Goal: Task Accomplishment & Management: Complete application form

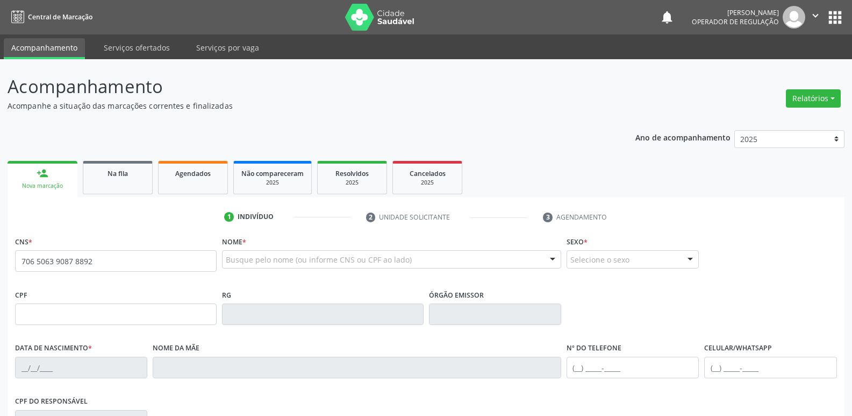
type input "706 5063 9087 8892"
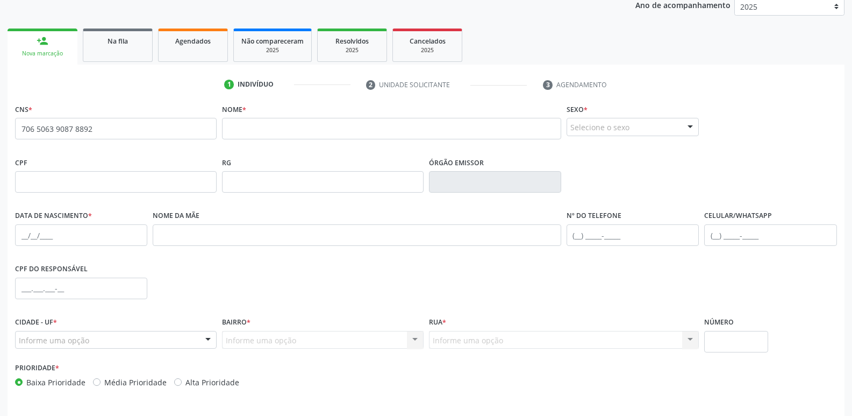
scroll to position [113, 0]
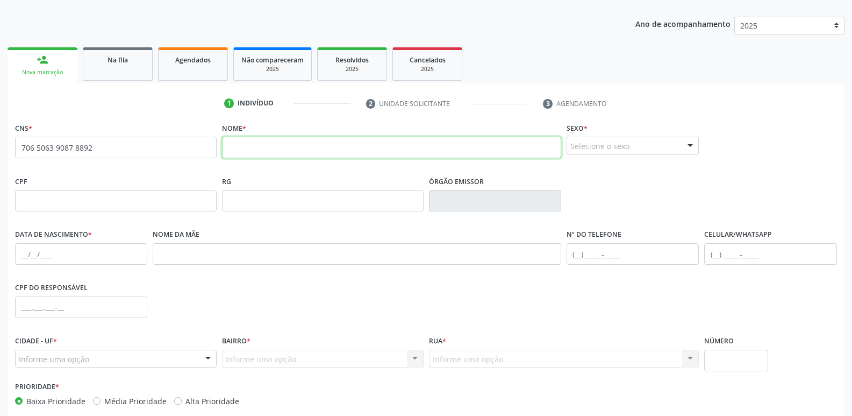
click at [314, 152] on input "text" at bounding box center [391, 148] width 339 height 22
type input "MARIA DO SOCORRO RODRIGUES"
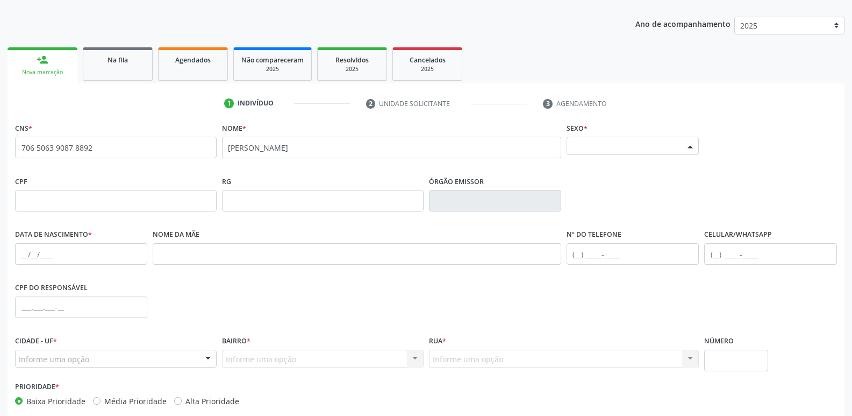
click at [603, 147] on div "Selecione o sexo" at bounding box center [633, 146] width 132 height 18
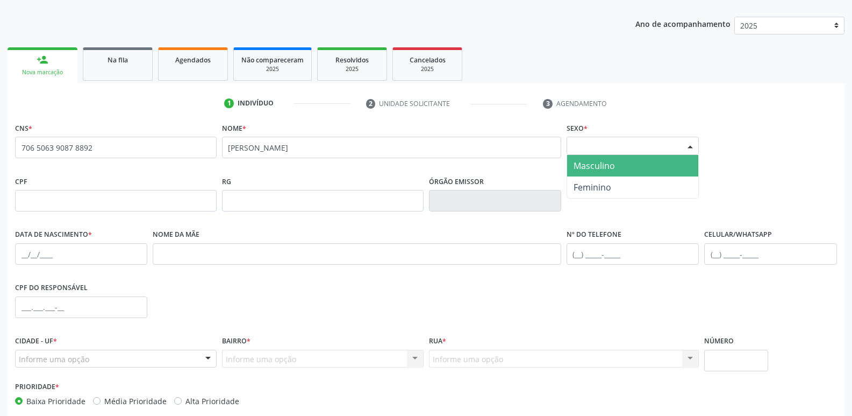
click at [598, 170] on span "Masculino" at bounding box center [594, 166] width 41 height 12
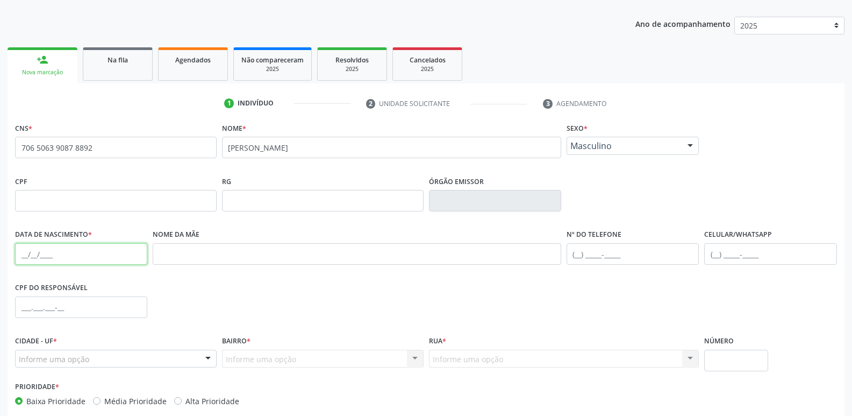
click at [19, 250] on input "text" at bounding box center [81, 254] width 132 height 22
type input "29/07/1960"
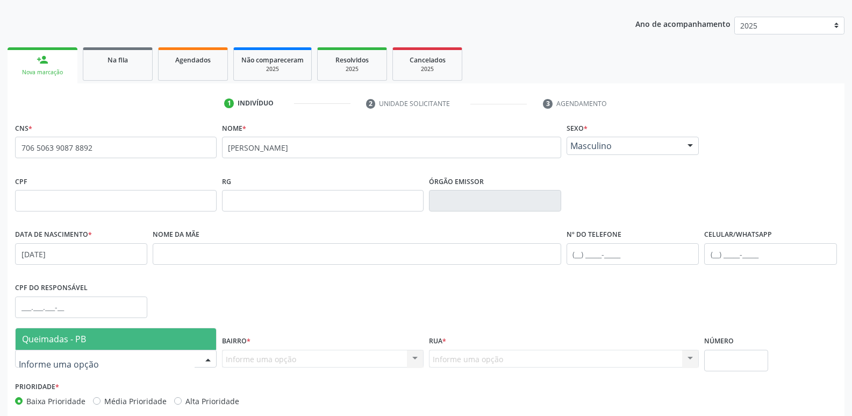
click at [45, 340] on span "Queimadas - PB" at bounding box center [54, 339] width 64 height 12
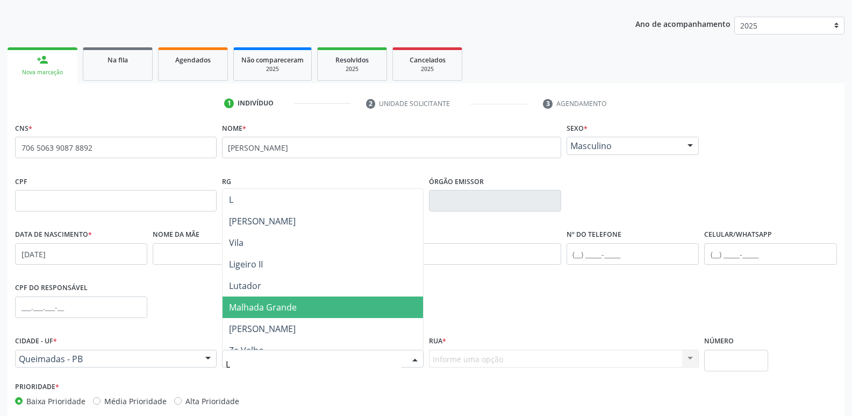
type input "LI"
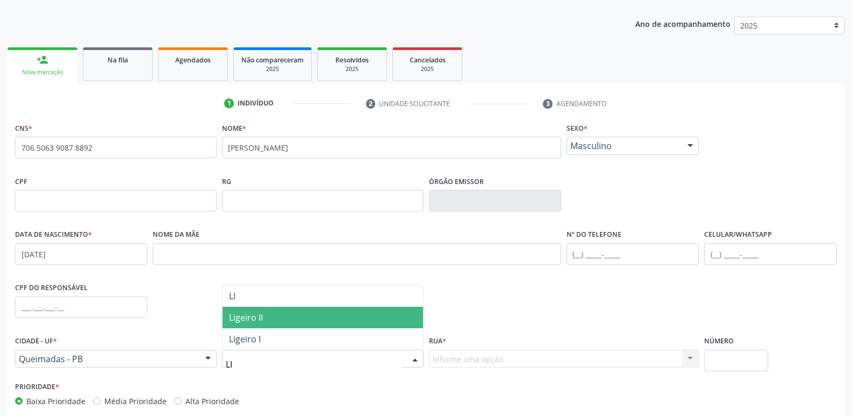
click at [267, 319] on span "Ligeiro II" at bounding box center [323, 318] width 201 height 22
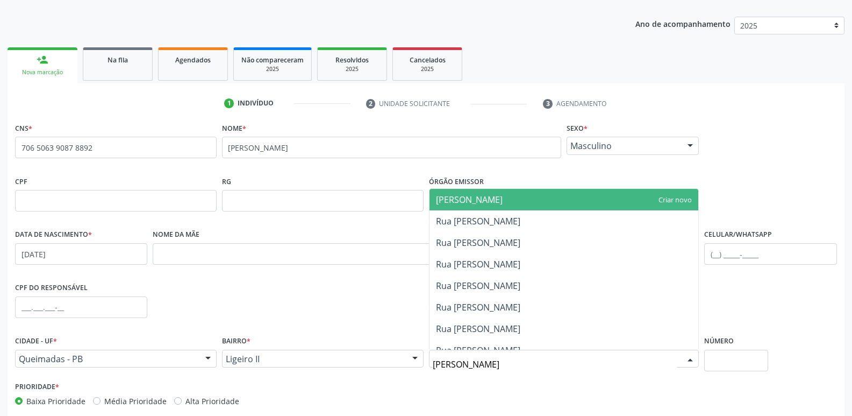
type input "JOS"
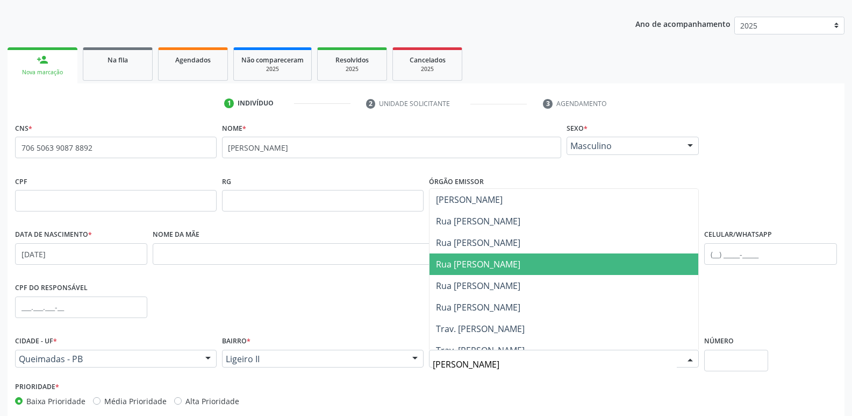
click at [521, 258] on span "Rua Jose Roberto Gomes" at bounding box center [478, 264] width 84 height 12
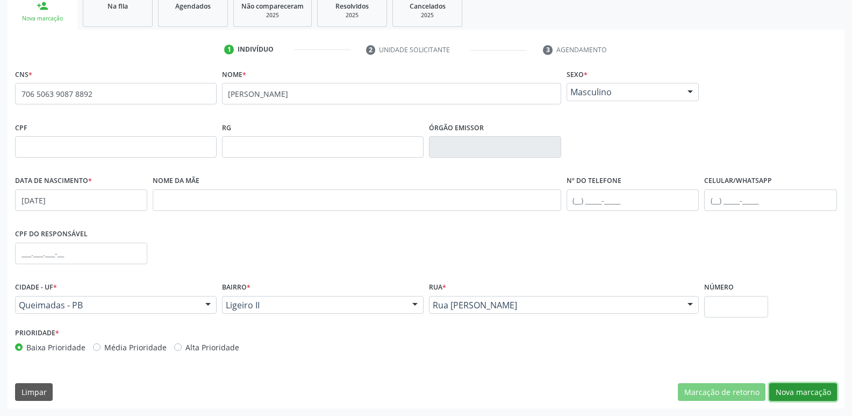
click at [794, 394] on button "Nova marcação" at bounding box center [804, 392] width 68 height 18
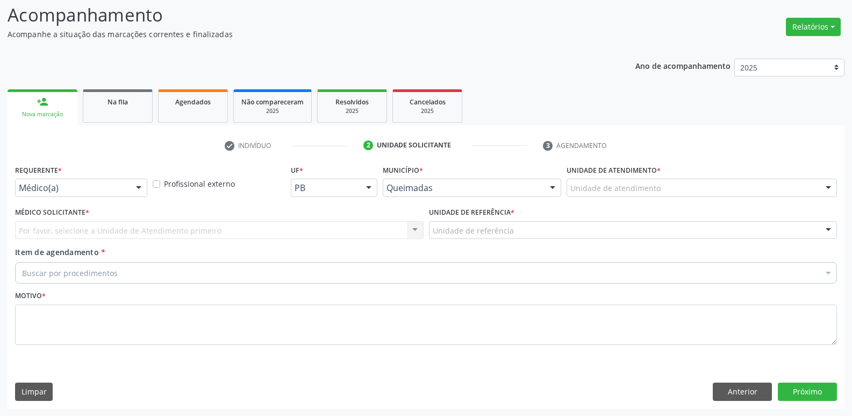
scroll to position [72, 0]
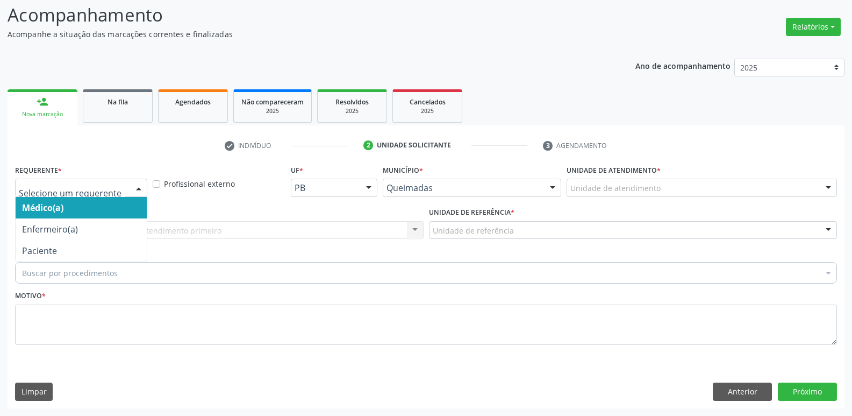
click at [130, 188] on div "Médico(a) Enfermeiro(a) Paciente Nenhum resultado encontrado para: " " Não há n…" at bounding box center [81, 188] width 132 height 18
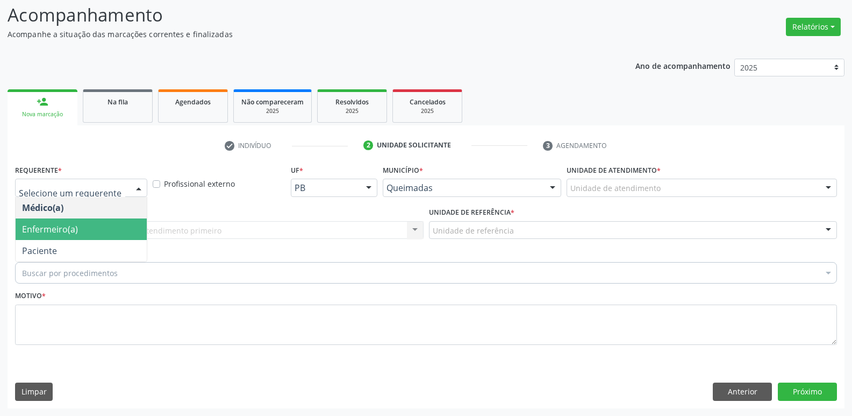
click at [111, 243] on span "Paciente" at bounding box center [81, 251] width 131 height 22
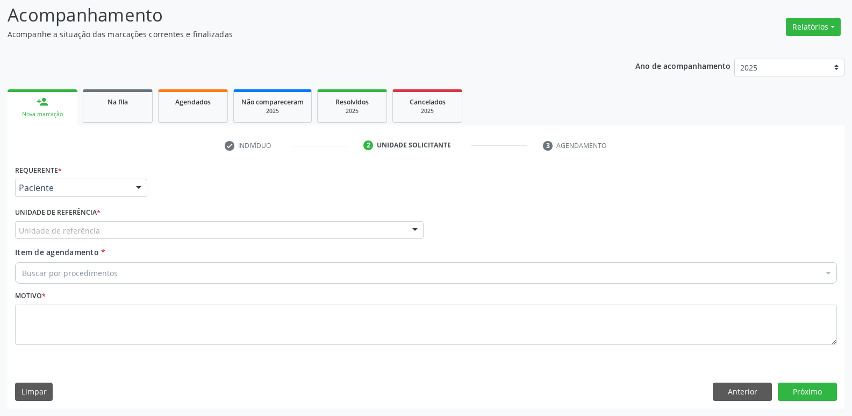
click at [119, 230] on div "Unidade de referência" at bounding box center [219, 230] width 409 height 18
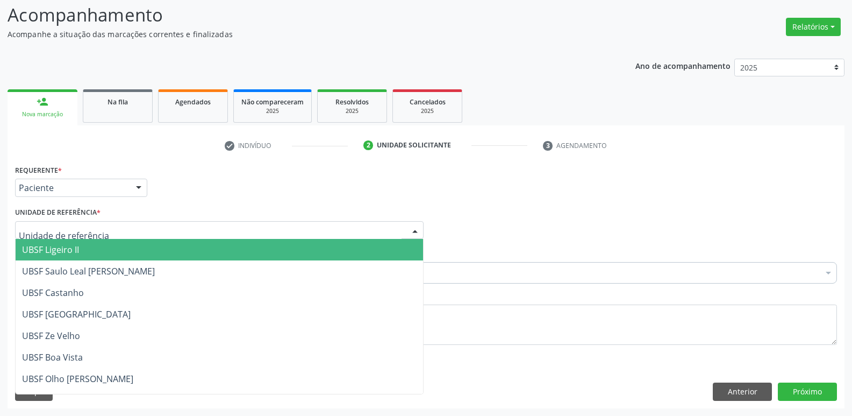
click at [101, 251] on span "UBSF Ligeiro II" at bounding box center [220, 250] width 408 height 22
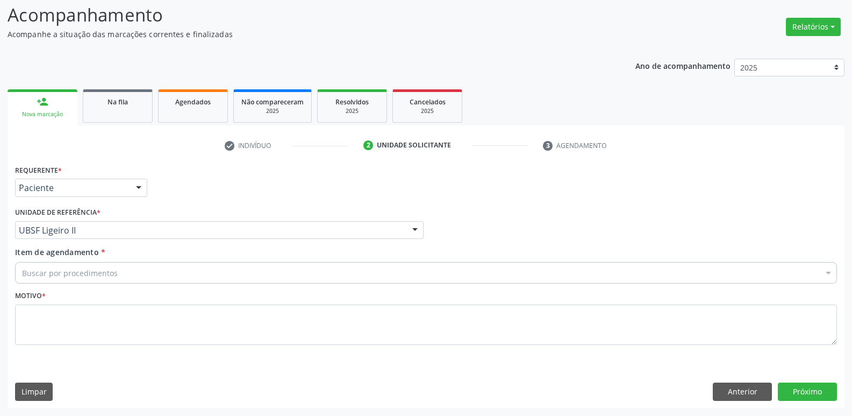
click at [136, 272] on div "Buscar por procedimentos" at bounding box center [426, 273] width 822 height 22
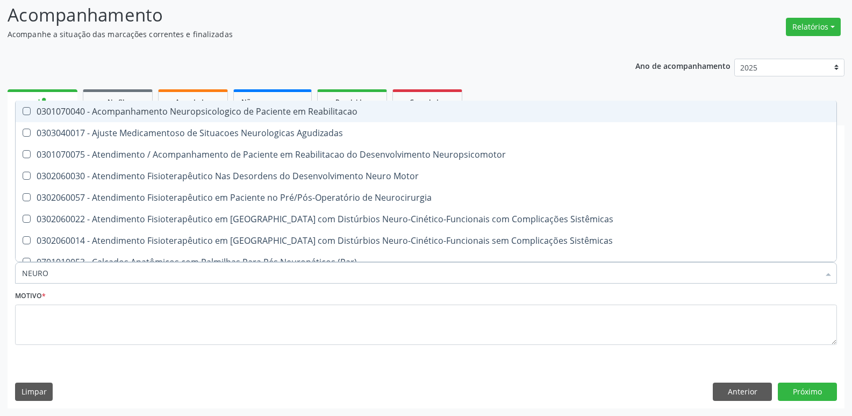
type input "NEUROC"
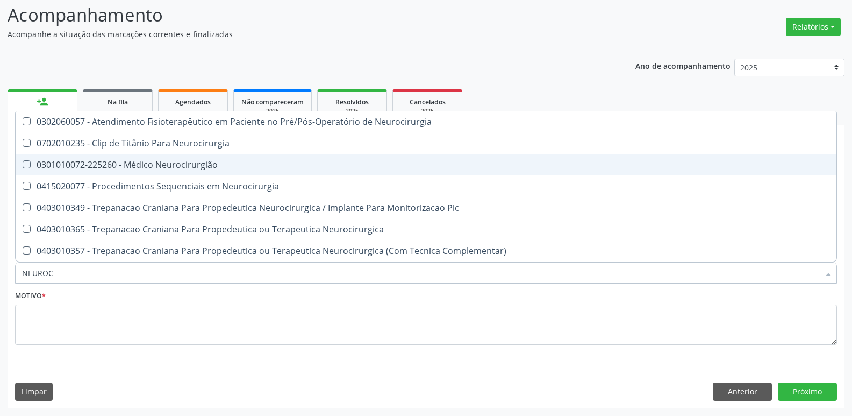
click at [186, 169] on div "0301010072-225260 - Médico Neurocirurgião" at bounding box center [426, 164] width 808 height 9
checkbox Neurocirurgião "true"
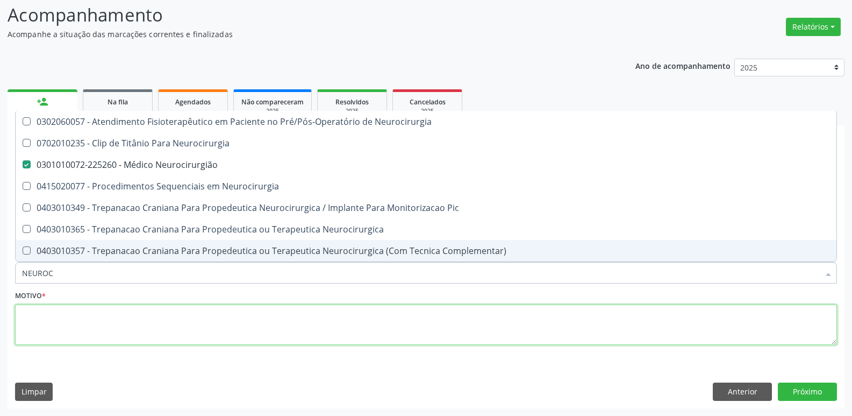
click at [168, 324] on textarea at bounding box center [426, 324] width 822 height 41
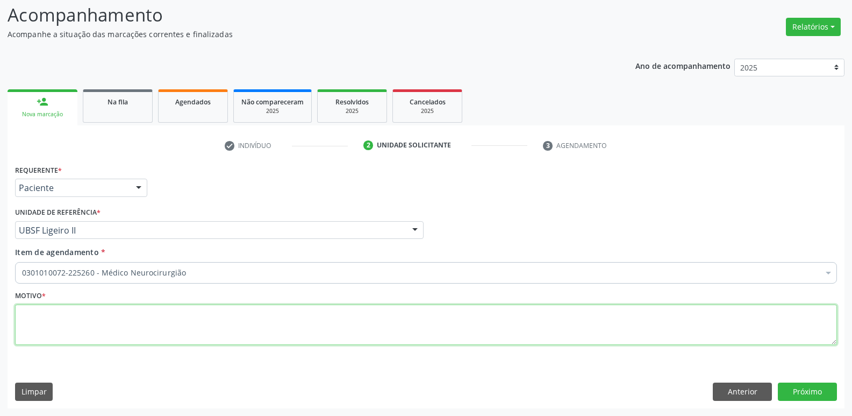
paste textarea "706 5063 9087 8892"
drag, startPoint x: 107, startPoint y: 318, endPoint x: 0, endPoint y: 316, distance: 107.1
click at [0, 316] on div "Acompanhamento Acompanhe a situação das marcações correntes e finalizadas Relat…" at bounding box center [426, 202] width 852 height 428
click at [0, 320] on div "Acompanhamento Acompanhe a situação das marcações correntes e finalizadas Relat…" at bounding box center [426, 202] width 852 height 428
type textarea "AVALIAÇÃO"
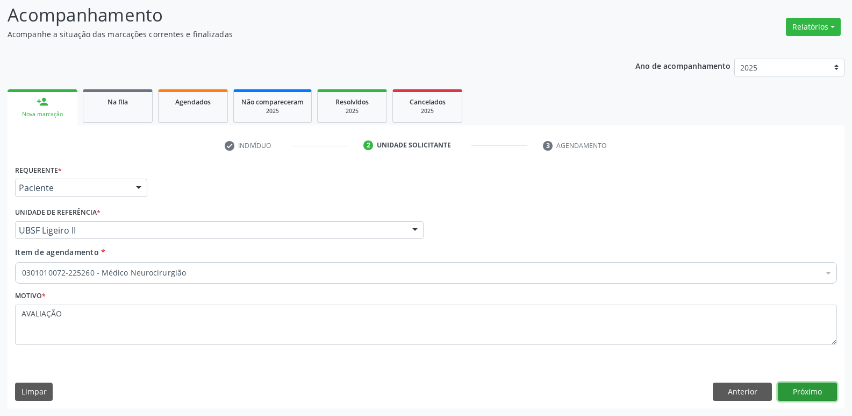
click at [803, 390] on button "Próximo" at bounding box center [807, 391] width 59 height 18
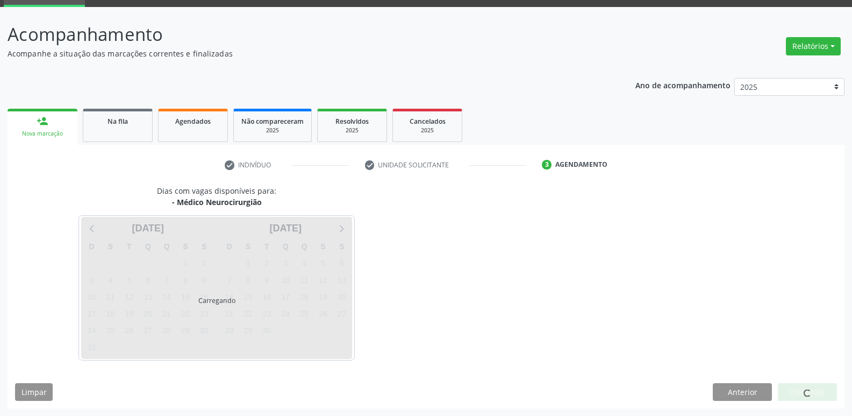
scroll to position [52, 0]
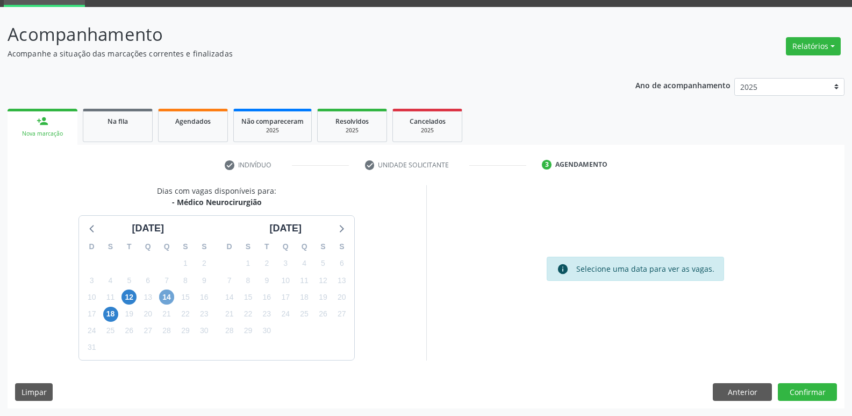
click at [168, 304] on span "14" at bounding box center [166, 296] width 15 height 15
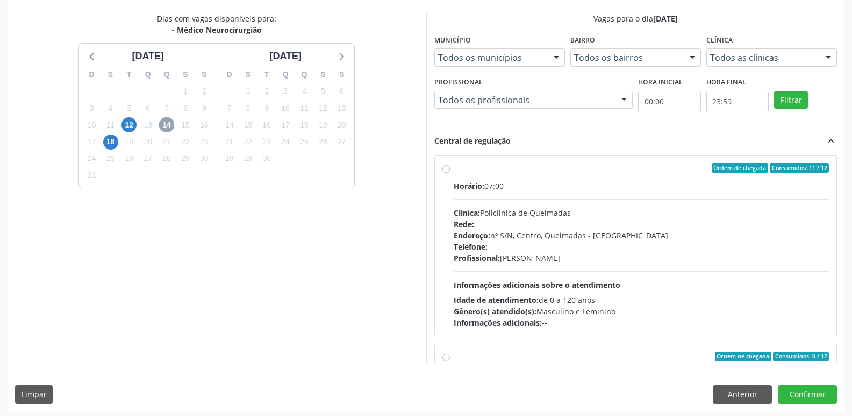
scroll to position [227, 0]
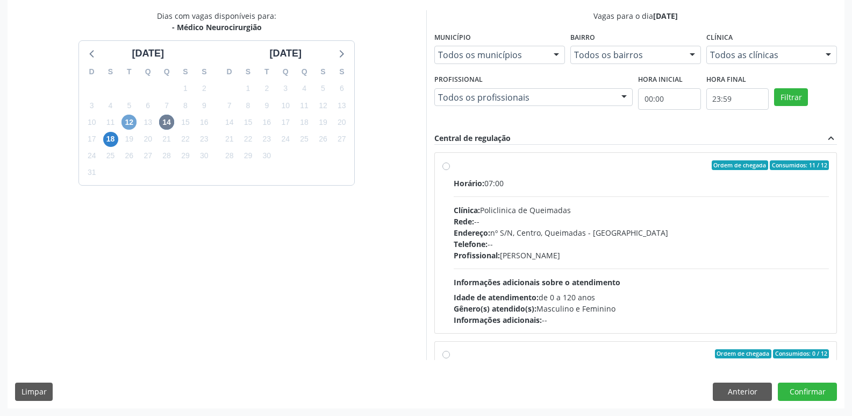
click at [132, 123] on span "12" at bounding box center [129, 122] width 15 height 15
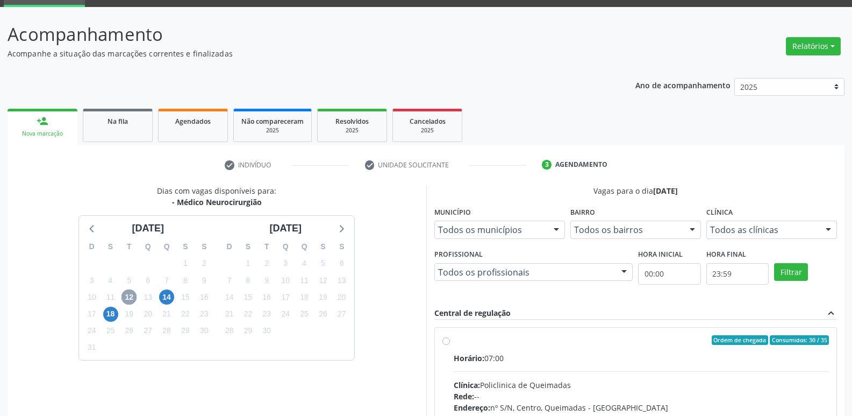
scroll to position [208, 0]
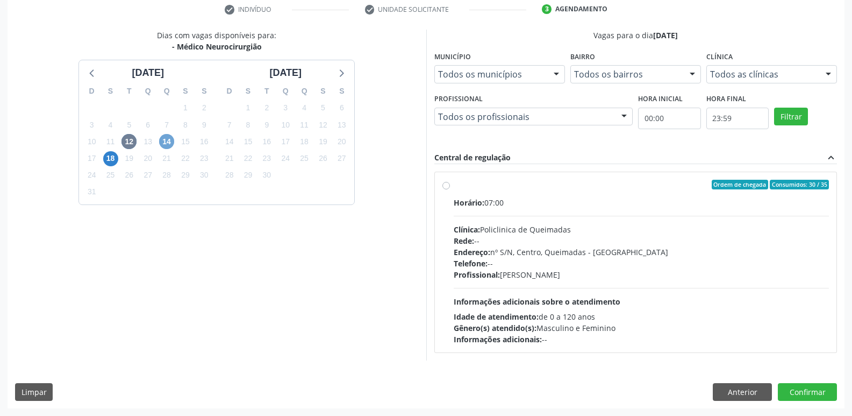
click at [171, 145] on span "14" at bounding box center [166, 141] width 15 height 15
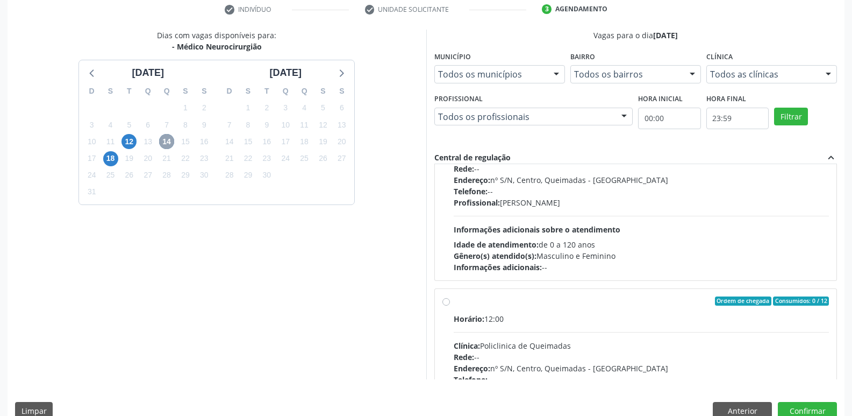
scroll to position [54, 0]
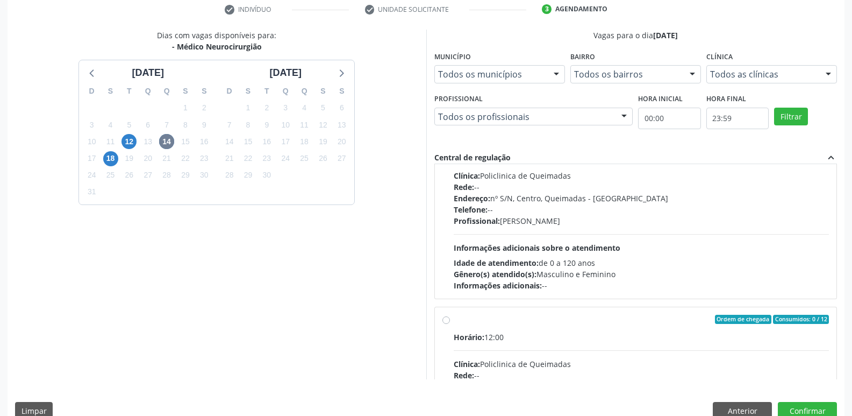
click at [699, 200] on div "Endereço: nº S/N, Centro, Queimadas - PB" at bounding box center [642, 198] width 376 height 11
click at [450, 136] on input "Ordem de chegada Consumidos: 11 / 12 Horário: 07:00 Clínica: Policlinica de Que…" at bounding box center [447, 131] width 8 height 10
radio input "true"
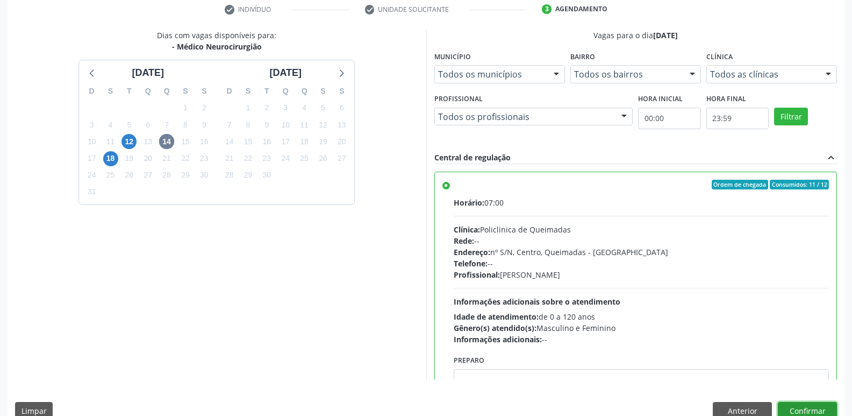
click at [787, 412] on button "Confirmar" at bounding box center [807, 411] width 59 height 18
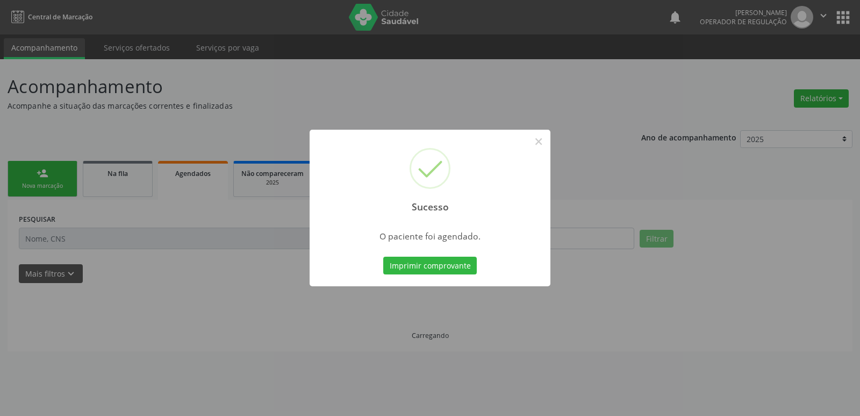
click at [383, 257] on button "Imprimir comprovante" at bounding box center [430, 266] width 94 height 18
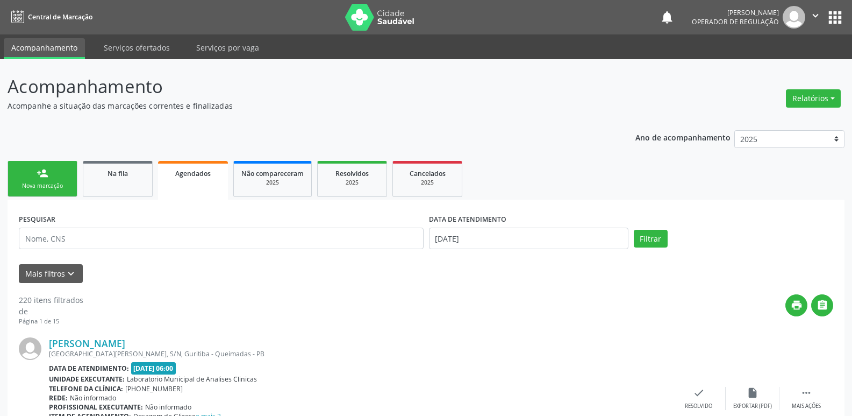
click at [44, 181] on link "person_add Nova marcação" at bounding box center [43, 179] width 70 height 36
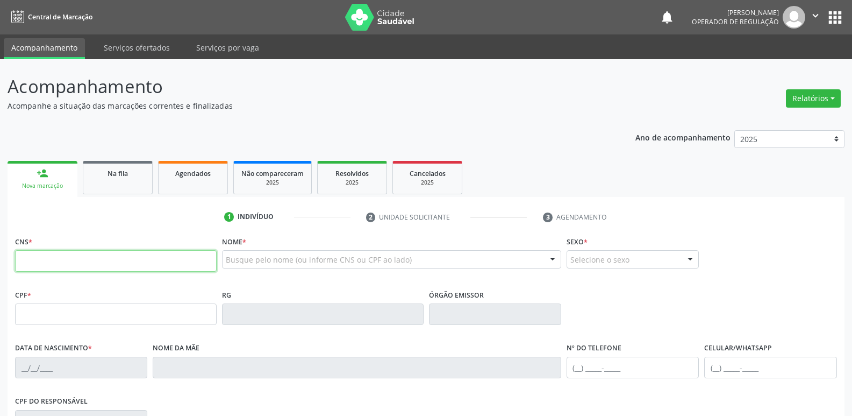
click at [74, 254] on input "text" at bounding box center [116, 261] width 202 height 22
type input "700 6029 5199 6070"
type input "069.962.994-20"
type input "19/05/1952"
type input "Severina do Carmo Santos"
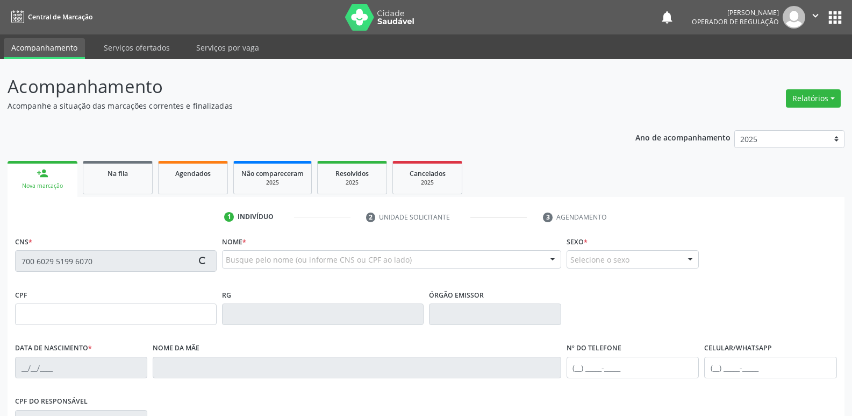
type input "(83) 99152-4363"
type input "183"
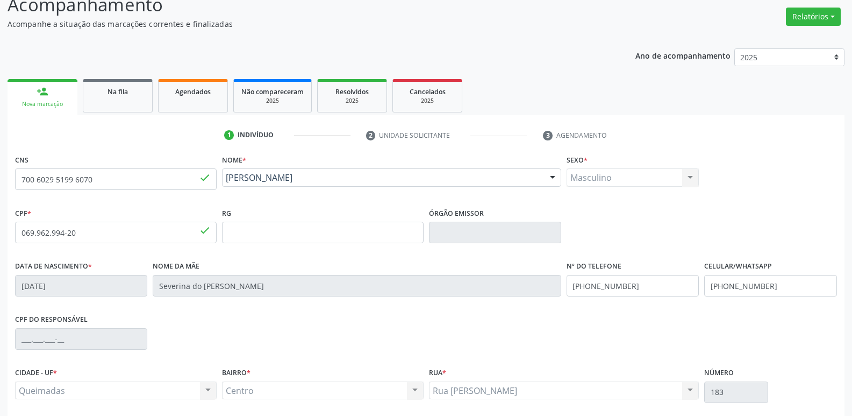
scroll to position [167, 0]
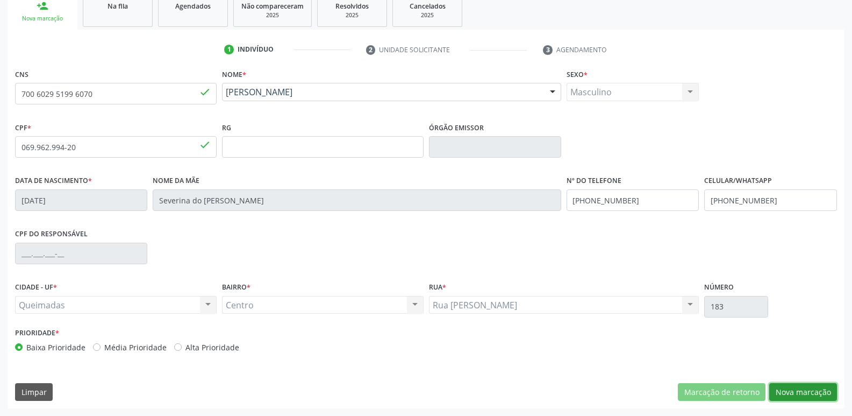
click at [808, 388] on button "Nova marcação" at bounding box center [804, 392] width 68 height 18
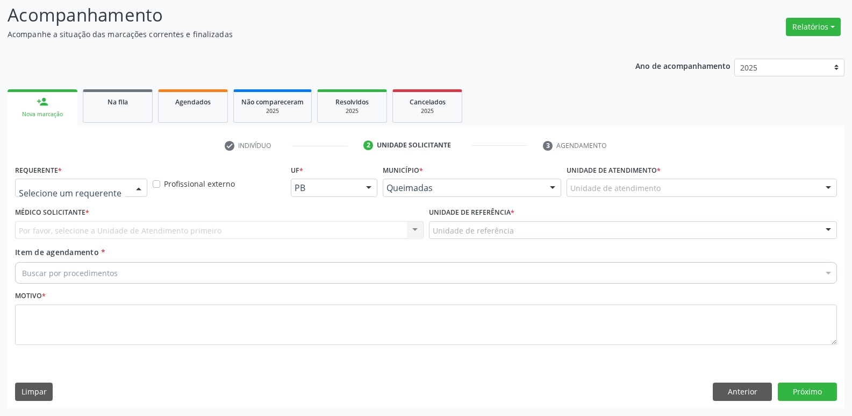
drag, startPoint x: 126, startPoint y: 192, endPoint x: 91, endPoint y: 239, distance: 58.8
click at [125, 194] on div at bounding box center [81, 188] width 132 height 18
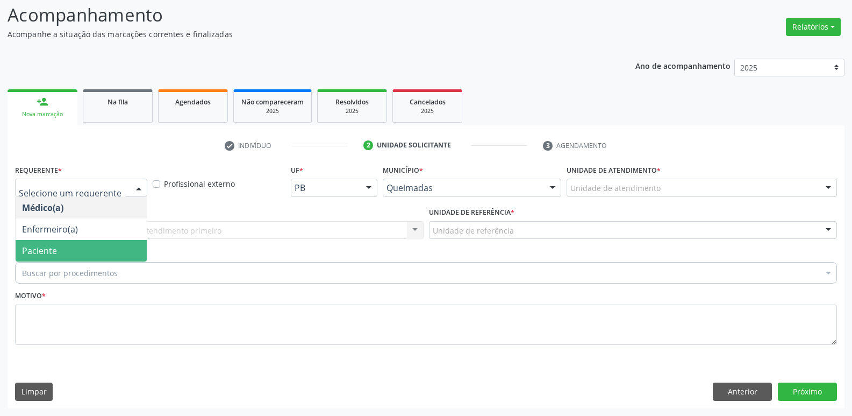
drag, startPoint x: 86, startPoint y: 247, endPoint x: 125, endPoint y: 241, distance: 39.1
click at [87, 247] on span "Paciente" at bounding box center [81, 251] width 131 height 22
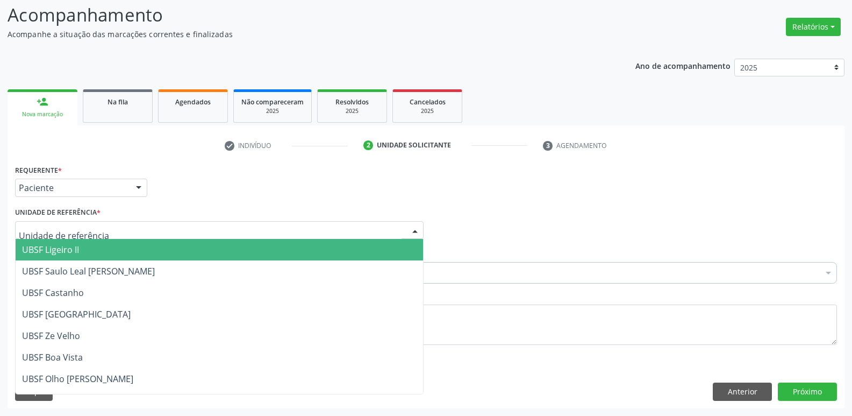
click at [136, 238] on div at bounding box center [219, 230] width 409 height 18
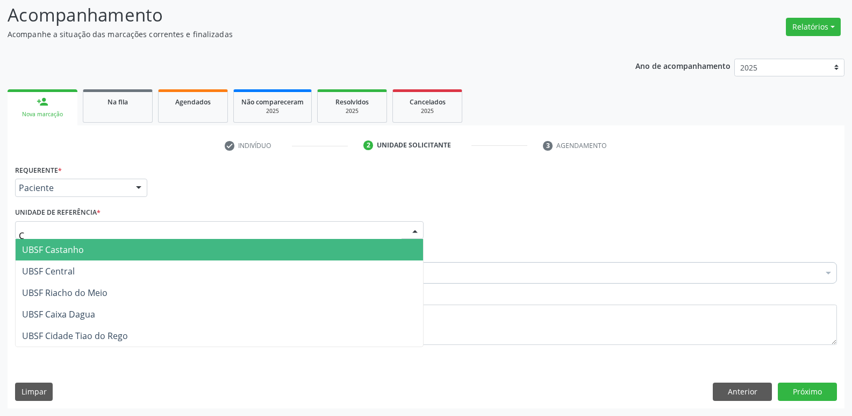
type input "CE"
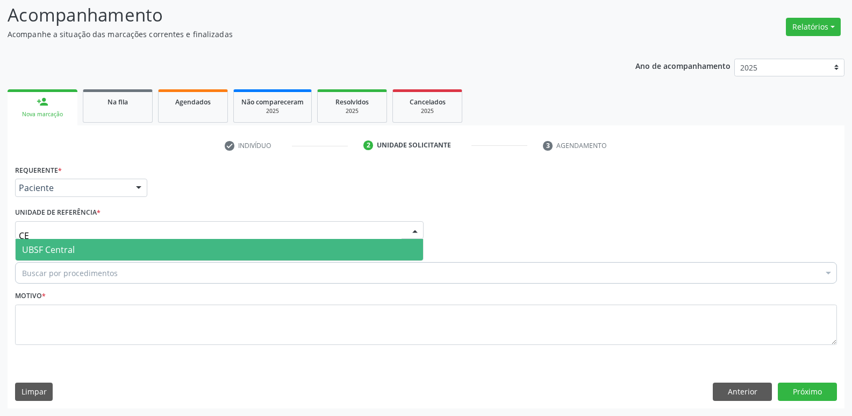
click at [130, 245] on span "UBSF Central" at bounding box center [220, 250] width 408 height 22
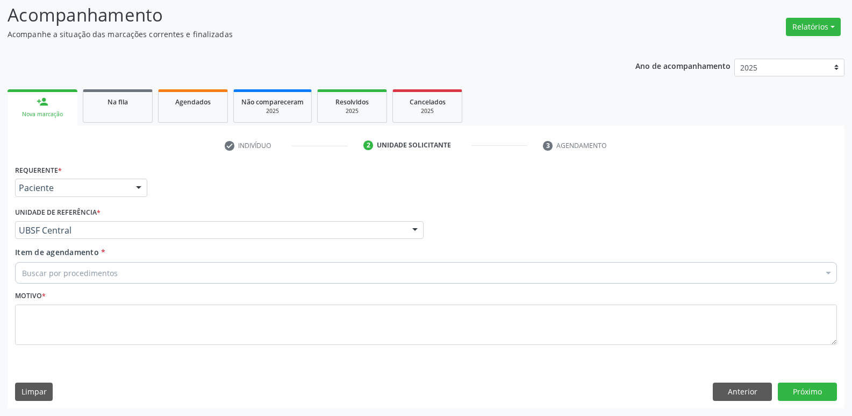
click at [120, 265] on div "Buscar por procedimentos" at bounding box center [426, 273] width 822 height 22
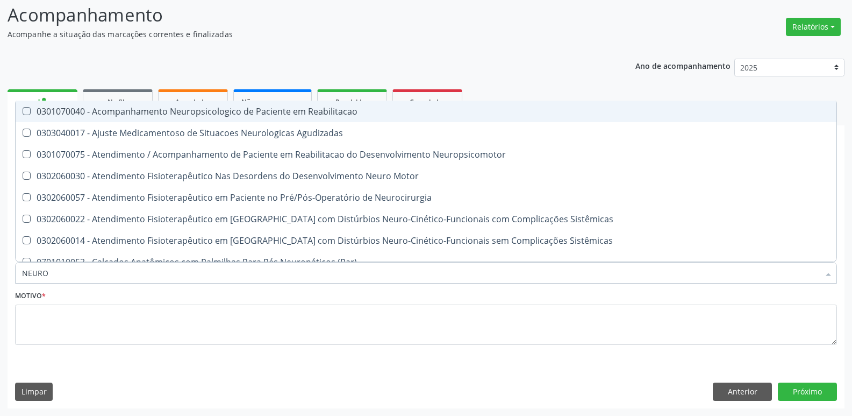
type input "NEUROC"
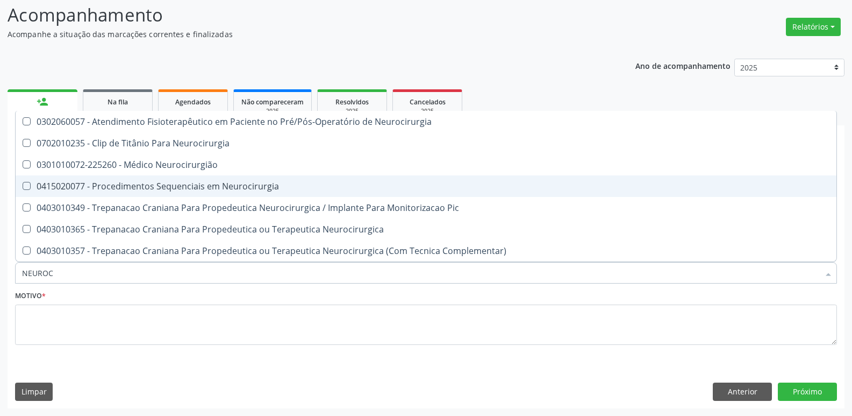
click at [146, 176] on span "0415020077 - Procedimentos Sequenciais em Neurocirurgia" at bounding box center [426, 186] width 821 height 22
checkbox Neurocirurgia "true"
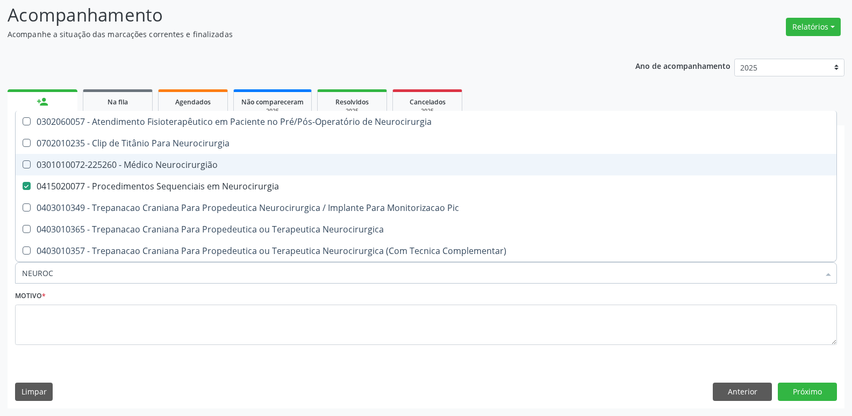
click at [146, 166] on div "0301010072-225260 - Médico Neurocirurgião" at bounding box center [426, 164] width 808 height 9
checkbox Neurocirurgião "true"
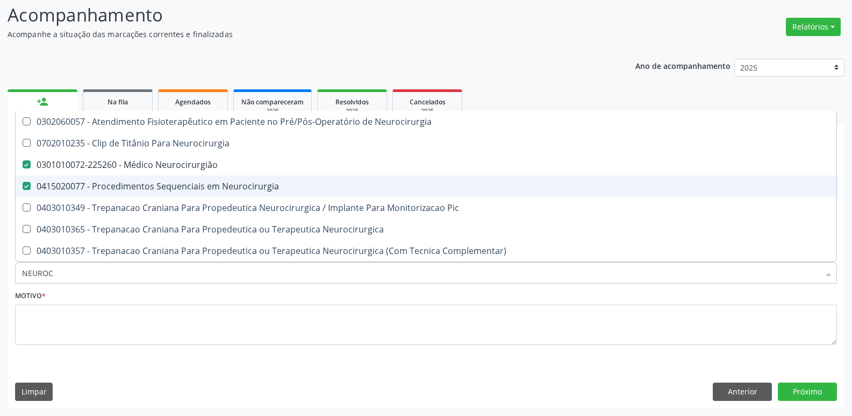
click at [147, 183] on div "0415020077 - Procedimentos Sequenciais em Neurocirurgia" at bounding box center [426, 186] width 808 height 9
checkbox Neurocirurgia "false"
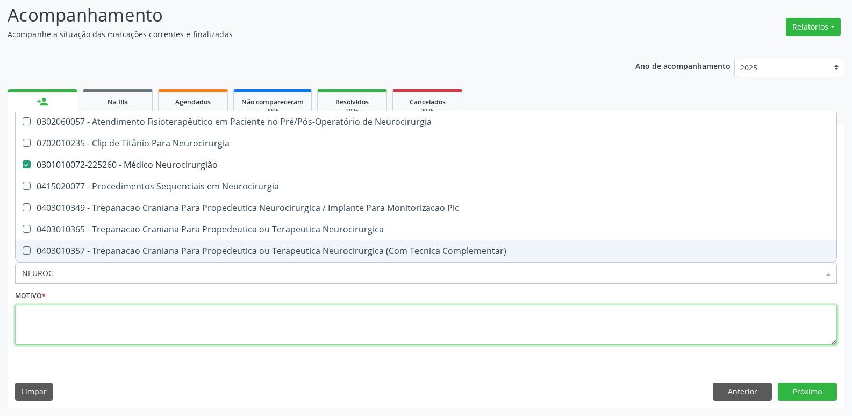
click at [127, 324] on textarea at bounding box center [426, 324] width 822 height 41
paste textarea "AVALIAÇÃO"
type textarea "AVALIAÇÃO"
checkbox Neurocirurgia "true"
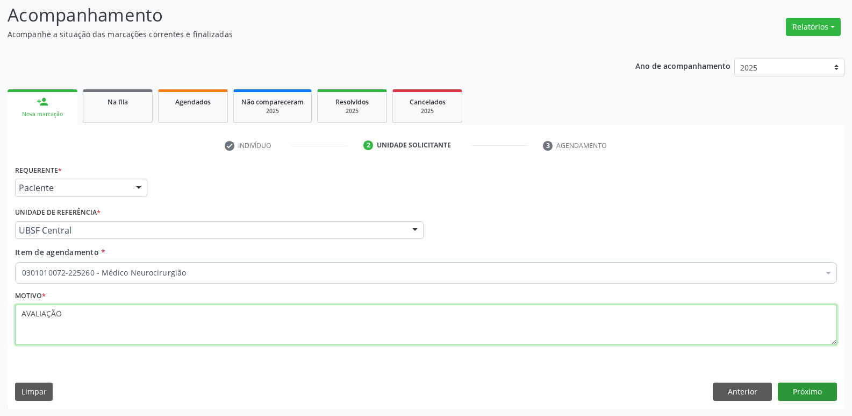
type textarea "AVALIAÇÃO"
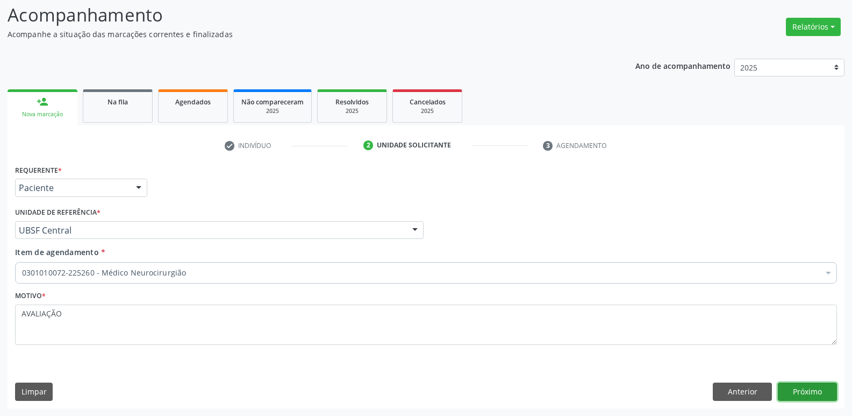
click at [792, 387] on button "Próximo" at bounding box center [807, 391] width 59 height 18
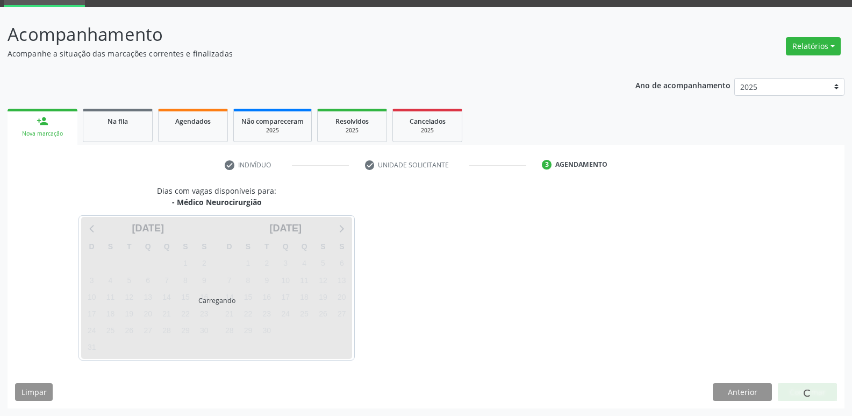
scroll to position [52, 0]
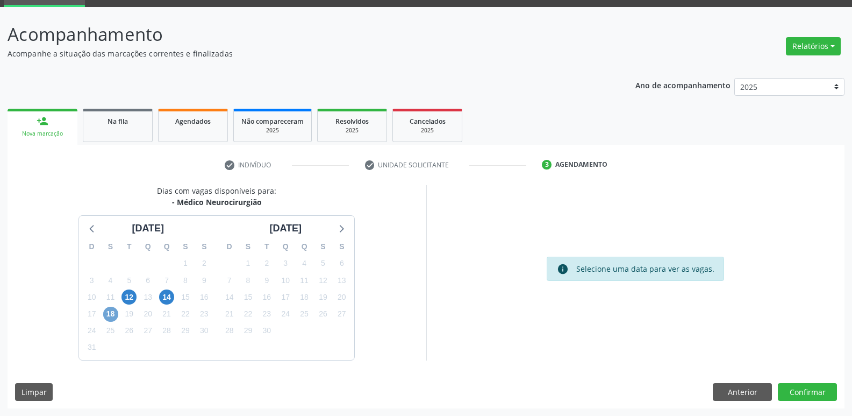
click at [112, 313] on span "18" at bounding box center [110, 314] width 15 height 15
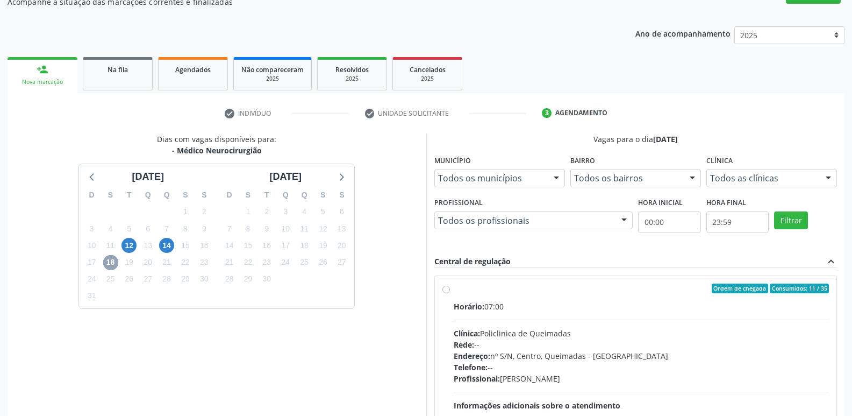
scroll to position [208, 0]
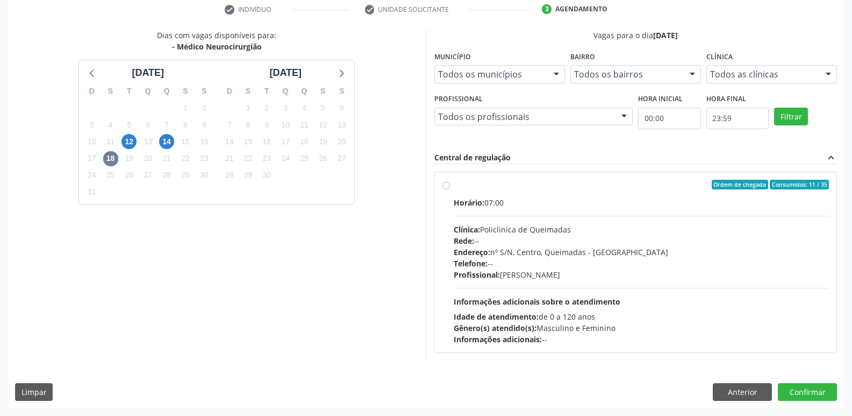
drag, startPoint x: 700, startPoint y: 269, endPoint x: 696, endPoint y: 332, distance: 63.0
click at [701, 276] on div "Profissional: Tiberio Araujo de Amorim" at bounding box center [642, 274] width 376 height 11
click at [450, 189] on input "Ordem de chegada Consumidos: 11 / 35 Horário: 07:00 Clínica: Policlinica de Que…" at bounding box center [447, 185] width 8 height 10
radio input "true"
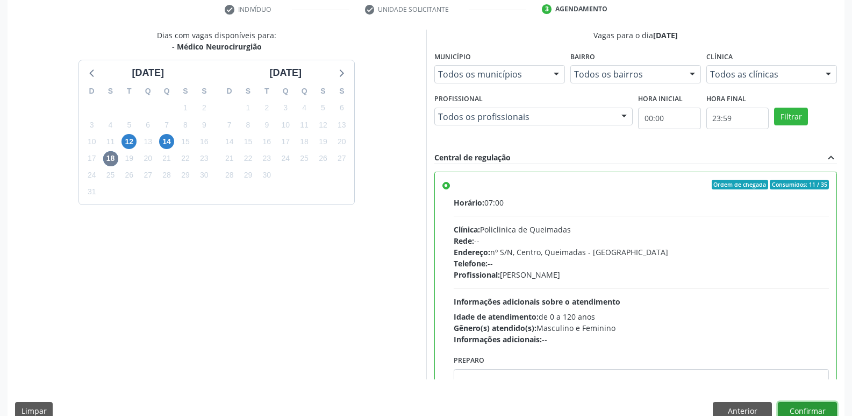
click at [786, 403] on button "Confirmar" at bounding box center [807, 411] width 59 height 18
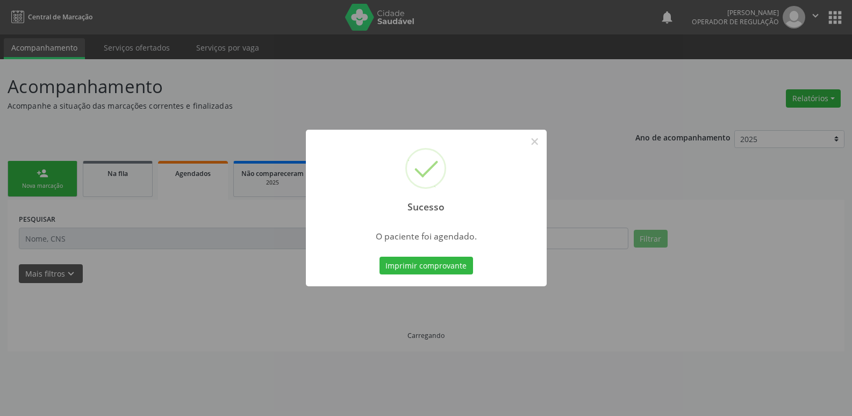
scroll to position [0, 0]
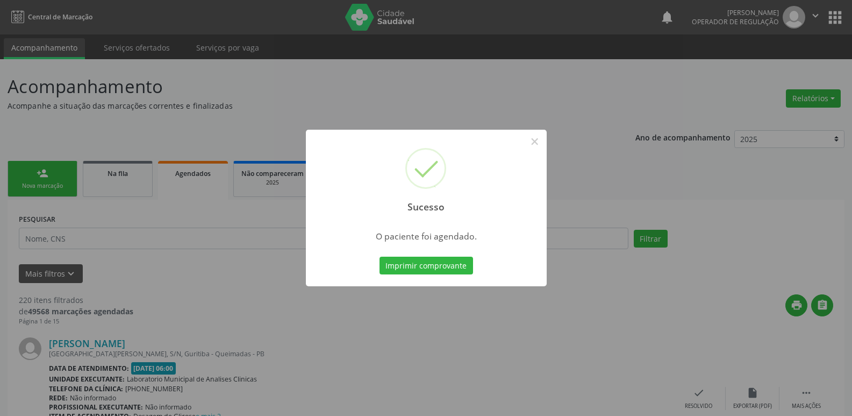
click at [380, 257] on button "Imprimir comprovante" at bounding box center [427, 266] width 94 height 18
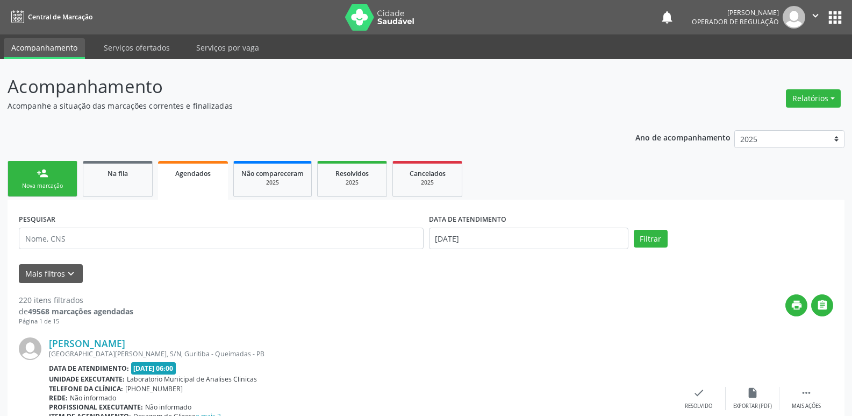
click at [65, 168] on link "person_add Nova marcação" at bounding box center [43, 179] width 70 height 36
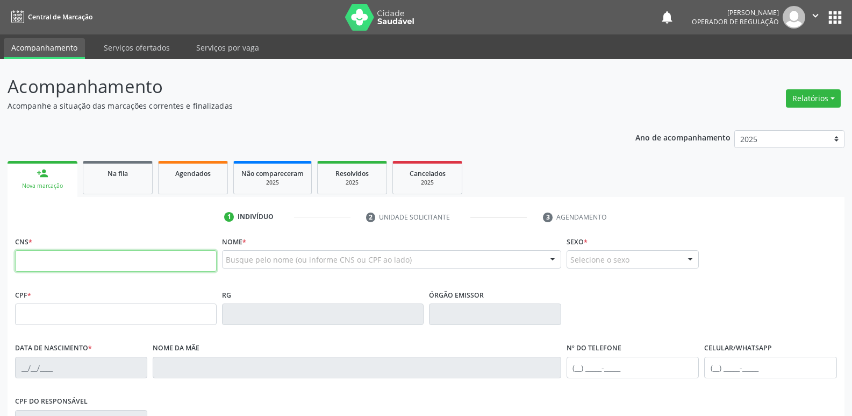
click at [46, 260] on input "text" at bounding box center [116, 261] width 202 height 22
click at [137, 257] on input "text" at bounding box center [116, 261] width 202 height 22
type input "709 0048 5187 9715"
type input "000.748.254-02"
type input "27/08/1951"
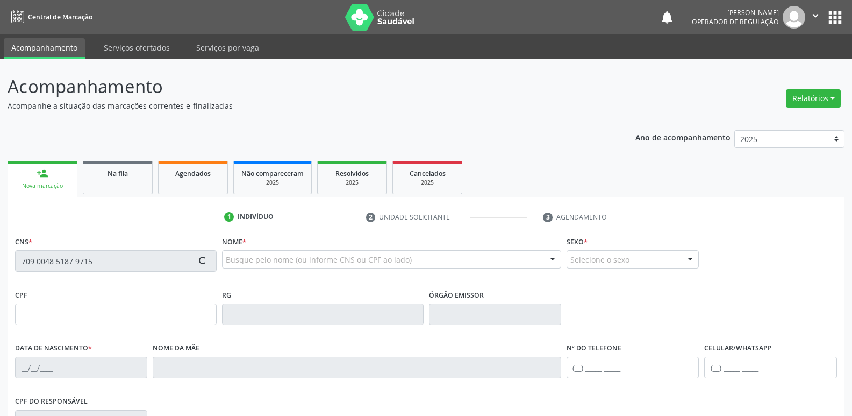
type input "Maria Claudina Barbosa"
type input "(83) 99131-4432"
type input "73"
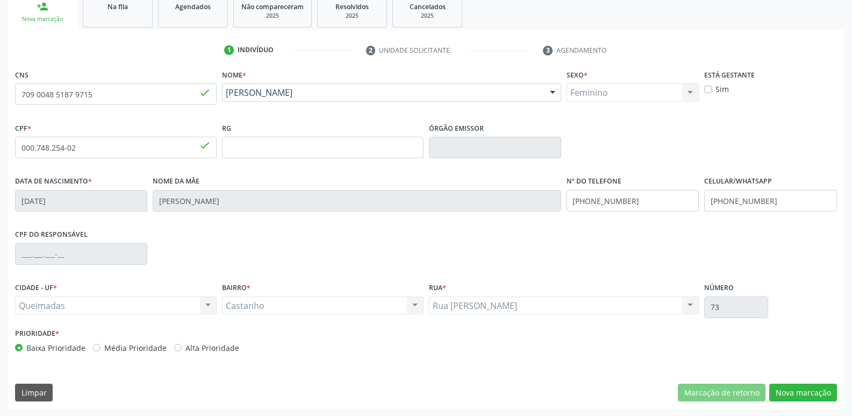
scroll to position [167, 0]
click at [787, 390] on button "Nova marcação" at bounding box center [804, 392] width 68 height 18
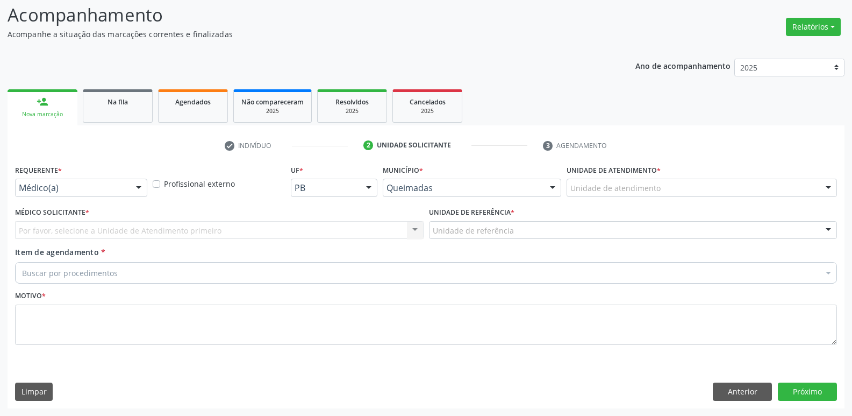
scroll to position [72, 0]
click at [84, 179] on div "Médico(a)" at bounding box center [81, 188] width 132 height 18
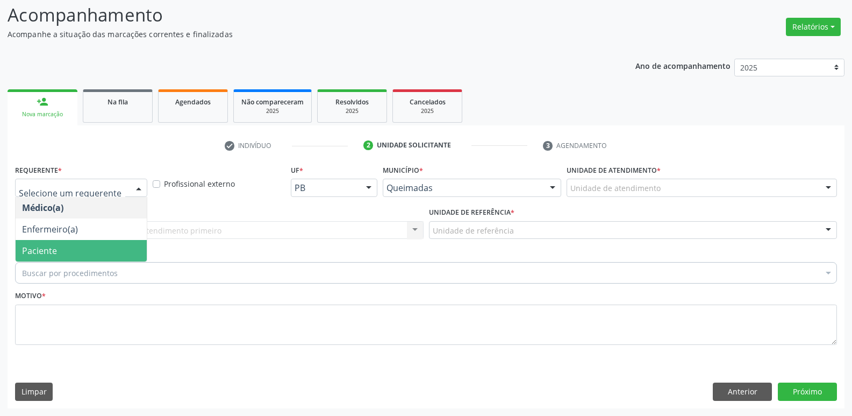
click at [88, 249] on span "Paciente" at bounding box center [81, 251] width 131 height 22
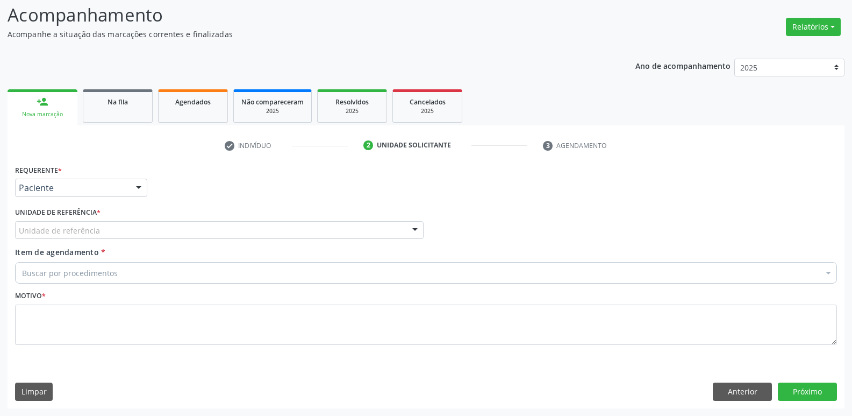
click at [127, 231] on div "Unidade de referência" at bounding box center [219, 230] width 409 height 18
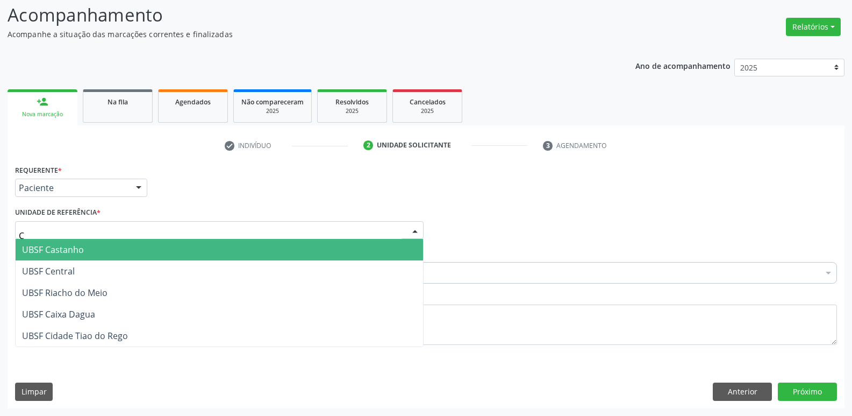
type input "CA"
click at [111, 251] on span "UBSF Castanho" at bounding box center [220, 250] width 408 height 22
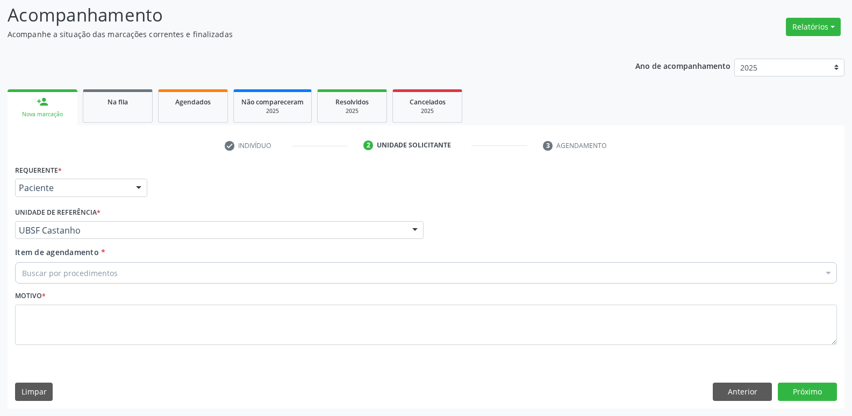
click at [129, 271] on div "Buscar por procedimentos" at bounding box center [426, 273] width 822 height 22
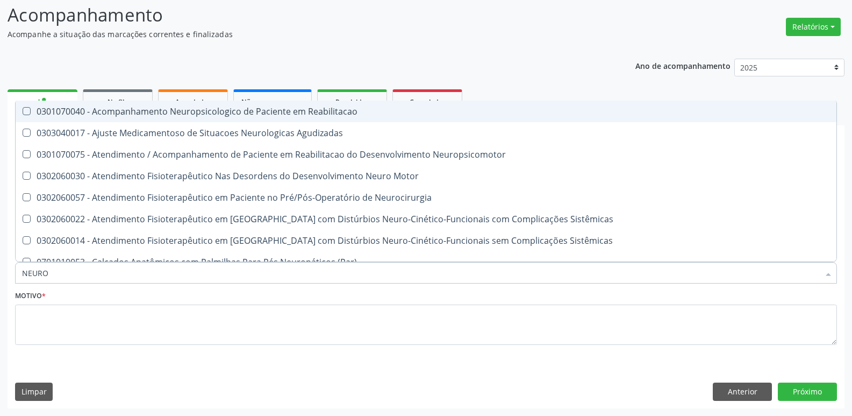
type input "NEUROC"
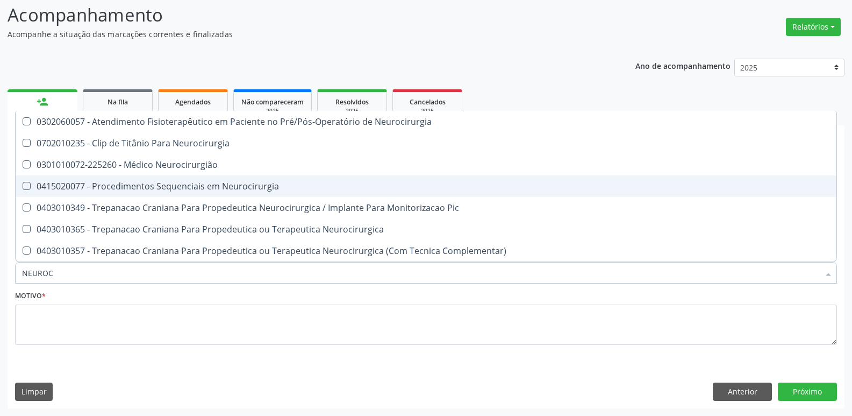
click at [204, 175] on span "0415020077 - Procedimentos Sequenciais em Neurocirurgia" at bounding box center [426, 186] width 821 height 22
checkbox Neurocirurgia "true"
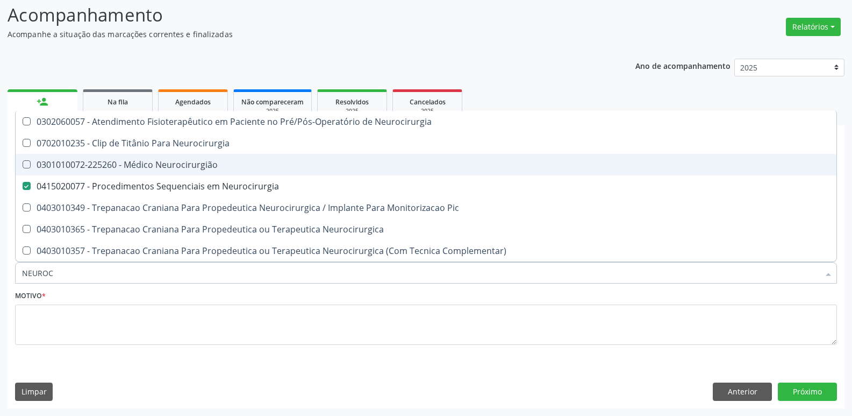
click at [204, 161] on div "0301010072-225260 - Médico Neurocirurgião" at bounding box center [426, 164] width 808 height 9
checkbox Neurocirurgião "true"
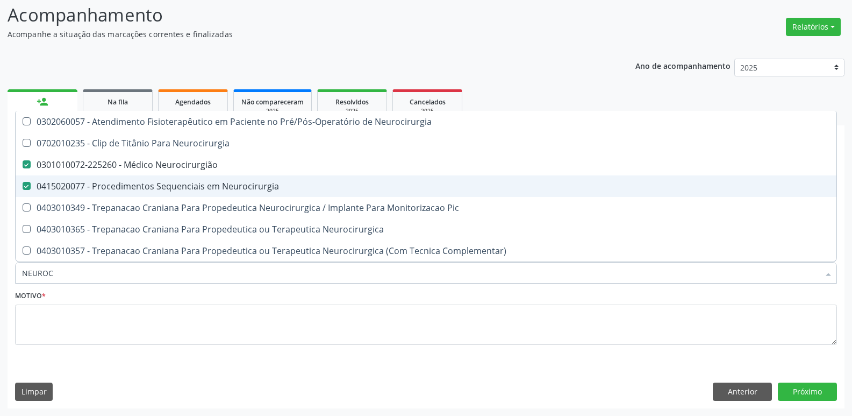
click at [210, 177] on span "0415020077 - Procedimentos Sequenciais em Neurocirurgia" at bounding box center [426, 186] width 821 height 22
checkbox Neurocirurgia "false"
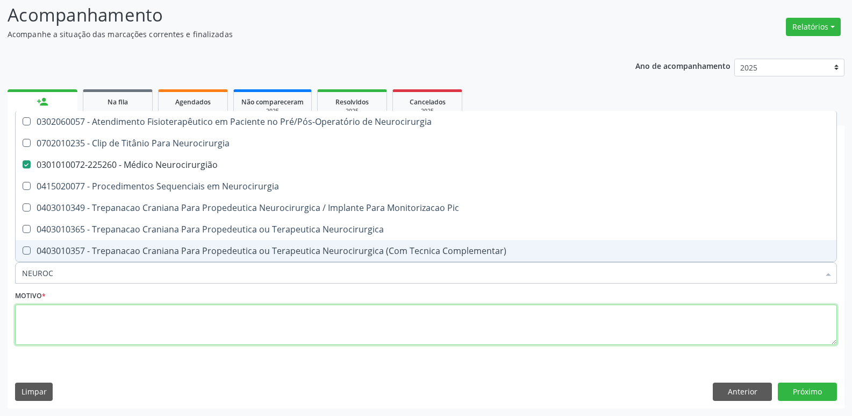
click at [173, 318] on textarea at bounding box center [426, 324] width 822 height 41
paste textarea "AVALIAÇÃO"
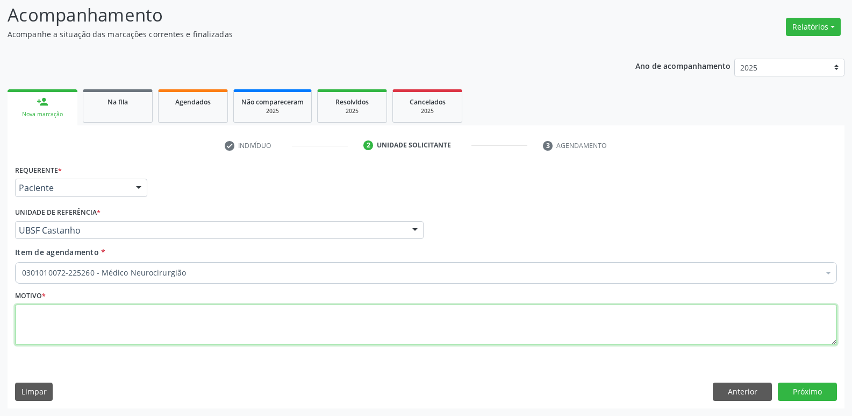
checkbox Neurocirurgião "true"
type textarea "AVALIAÇÃO"
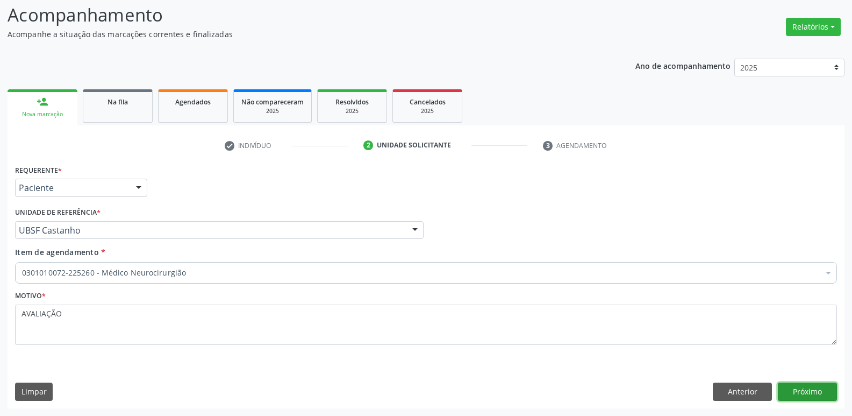
click at [801, 388] on button "Próximo" at bounding box center [807, 391] width 59 height 18
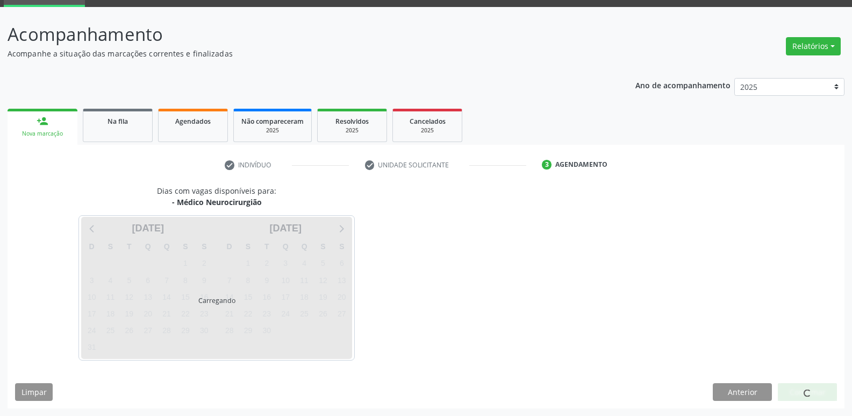
scroll to position [52, 0]
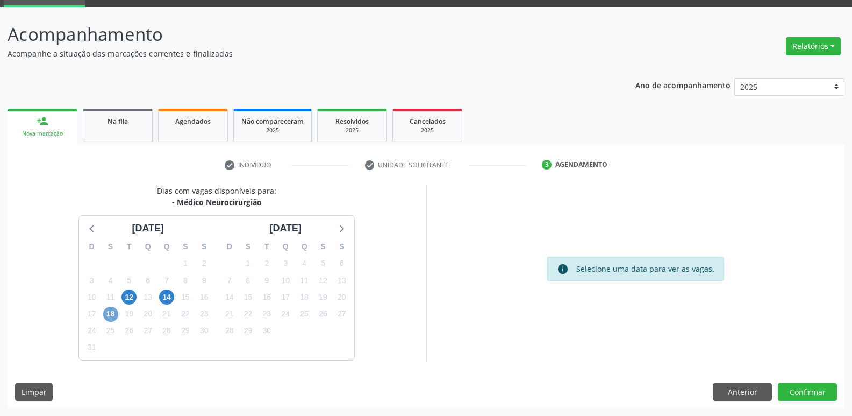
click at [112, 314] on span "18" at bounding box center [110, 314] width 15 height 15
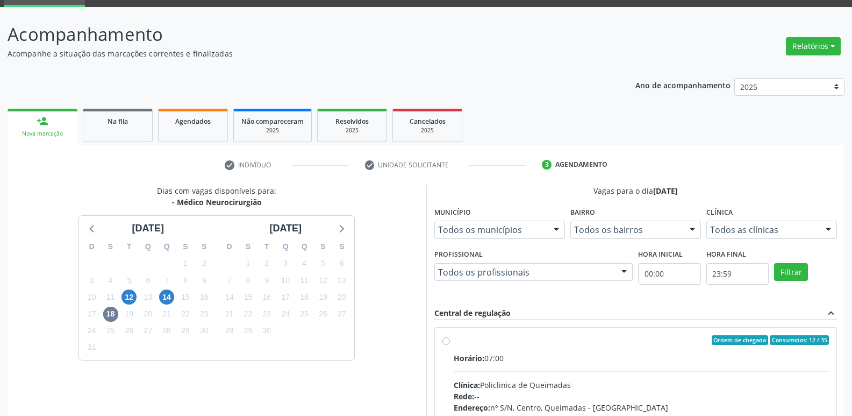
click at [652, 348] on label "Ordem de chegada Consumidos: 12 / 35 Horário: 07:00 Clínica: Policlinica de Que…" at bounding box center [642, 417] width 376 height 165
radio input "true"
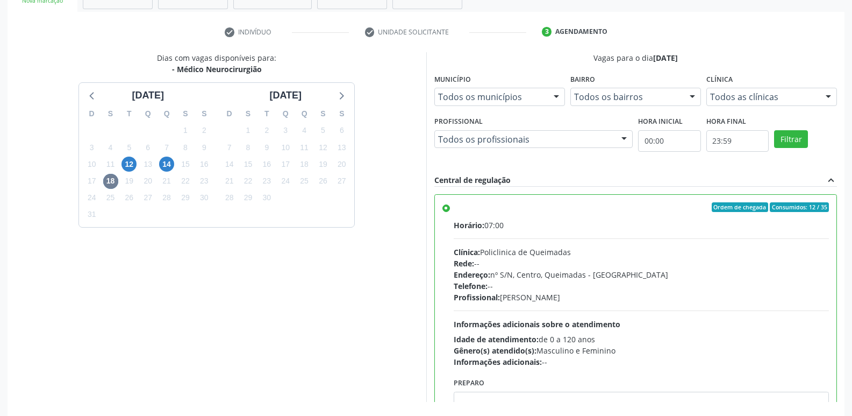
scroll to position [227, 0]
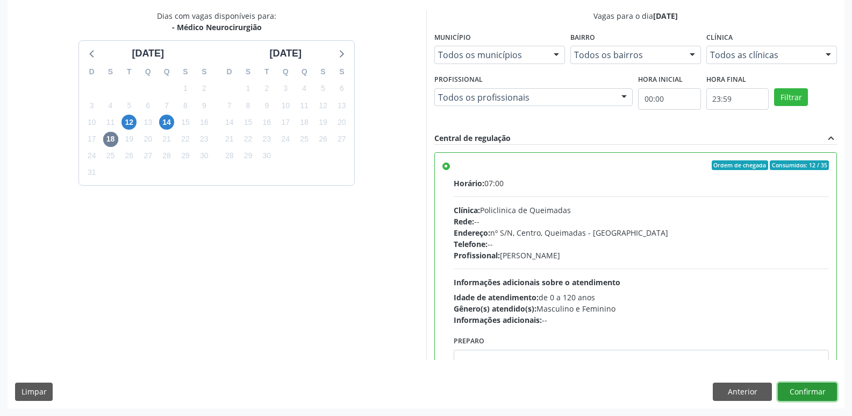
click at [805, 390] on button "Confirmar" at bounding box center [807, 391] width 59 height 18
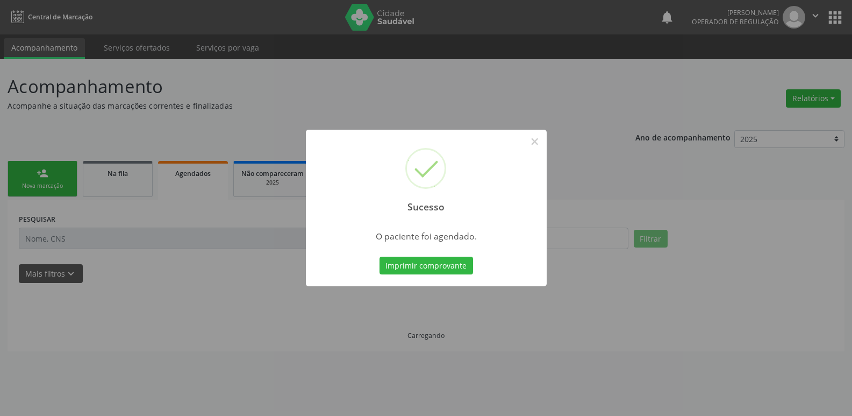
scroll to position [0, 0]
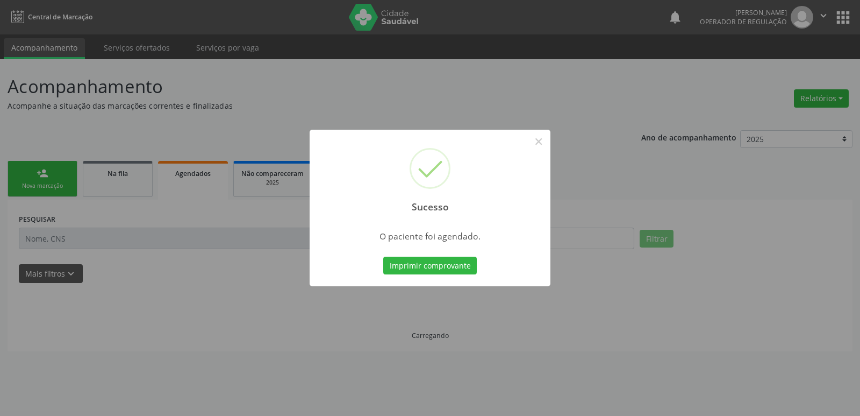
click at [383, 257] on button "Imprimir comprovante" at bounding box center [430, 266] width 94 height 18
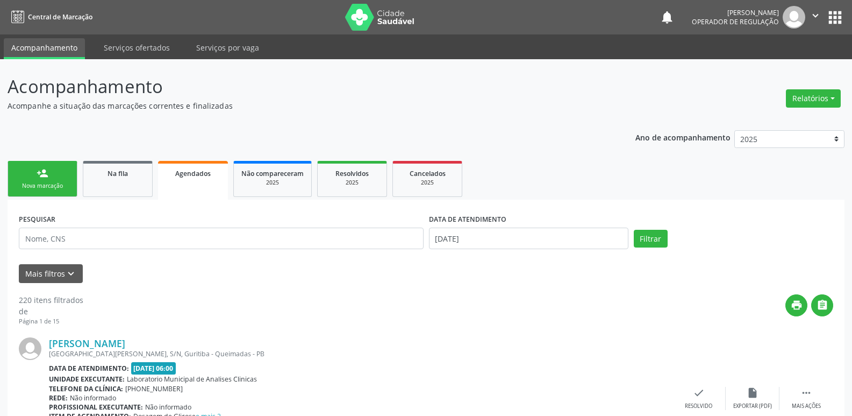
click at [54, 188] on div "Nova marcação" at bounding box center [43, 186] width 54 height 8
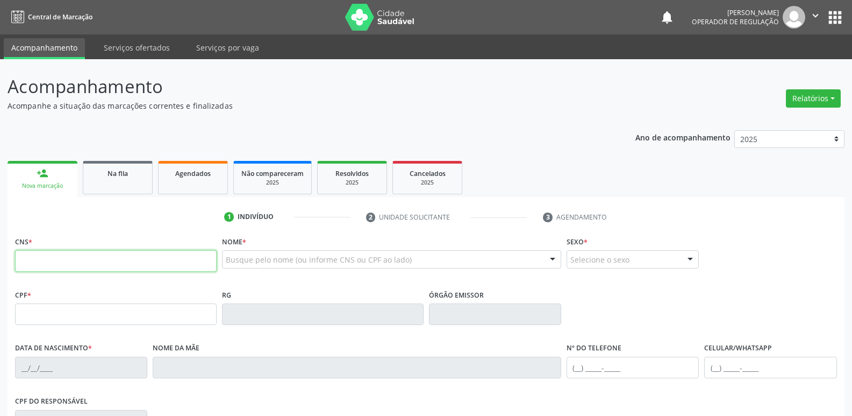
click at [96, 257] on input "text" at bounding box center [116, 261] width 202 height 22
type input "707 8096 2684 8817"
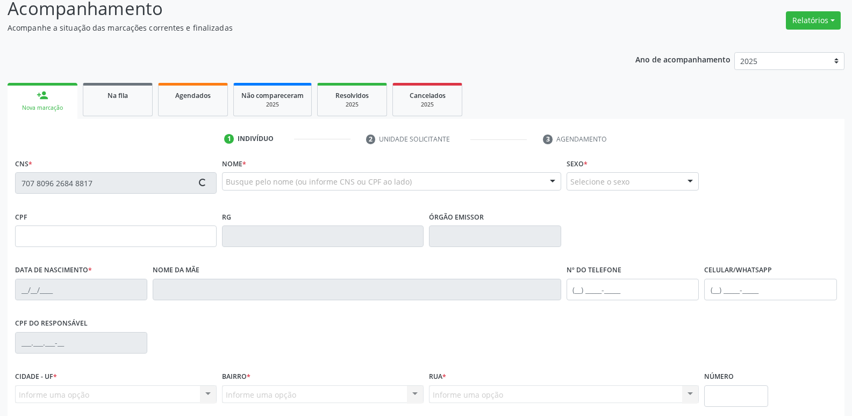
scroll to position [108, 0]
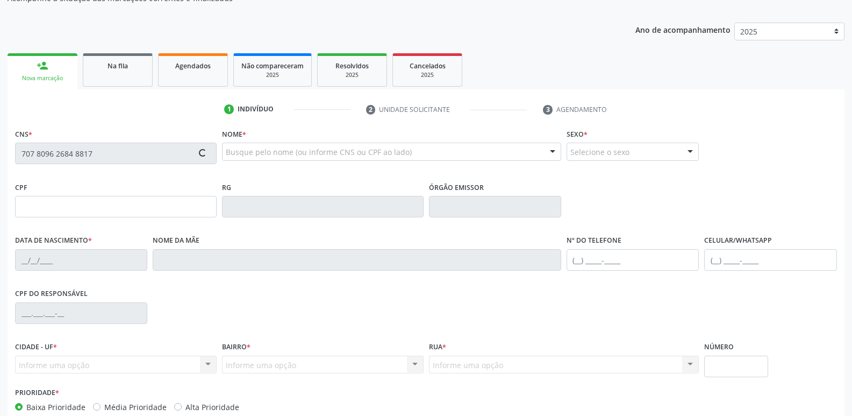
type input "041.902.784-08"
type input "26/02/1983"
type input "Ana Rodrigues Barbosa"
type input "(83) 99317-4964"
type input "734"
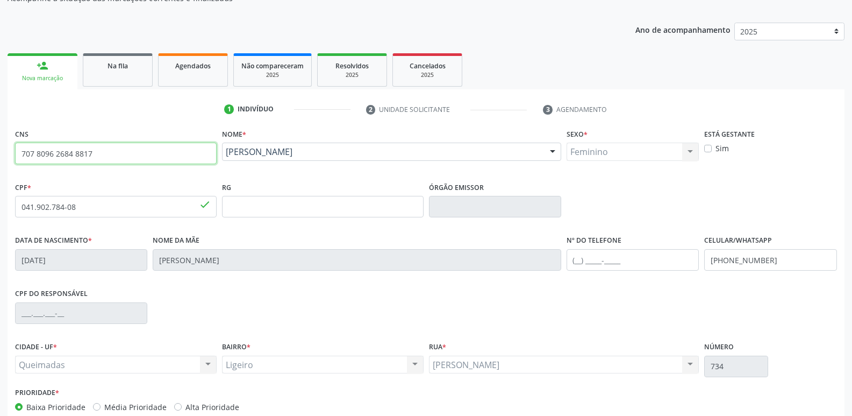
drag, startPoint x: 143, startPoint y: 159, endPoint x: 0, endPoint y: 155, distance: 143.1
click at [0, 155] on div "Acompanhamento Acompanhe a situação das marcações correntes e finalizadas Relat…" at bounding box center [426, 214] width 852 height 524
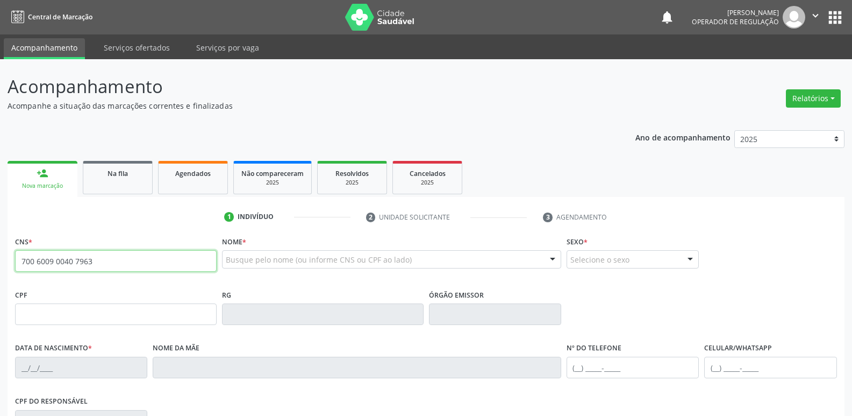
type input "700 6009 0040 7963"
type input "356.814.198-19"
type input "22/11/1985"
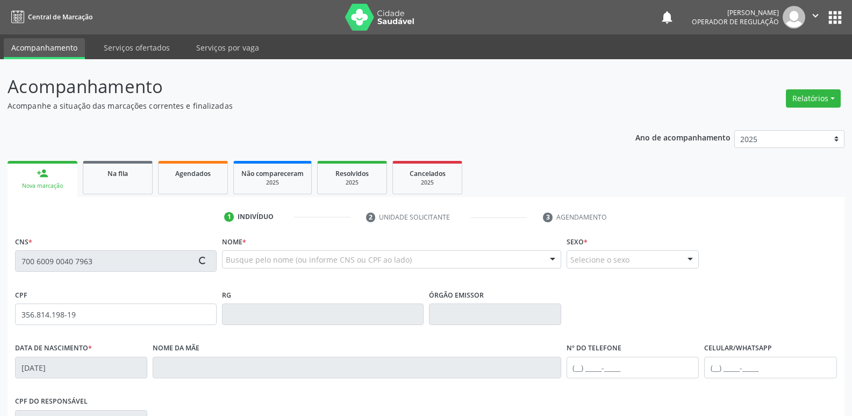
type input "Rosilda Suely da Silva Nunes"
type input "(83) 99345-1939"
type input "51"
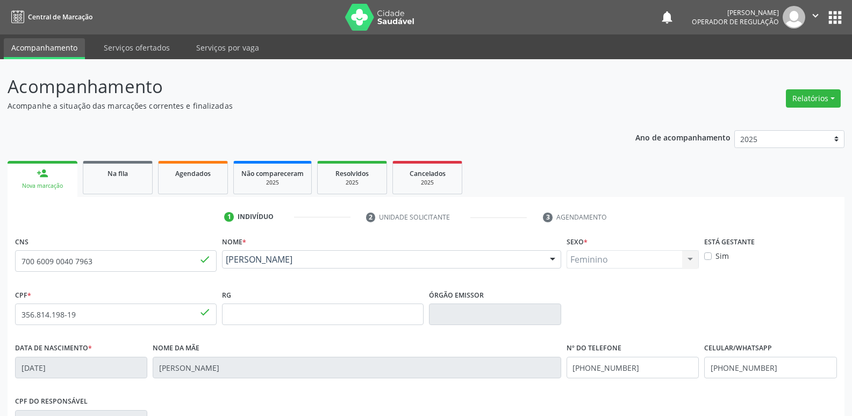
scroll to position [161, 0]
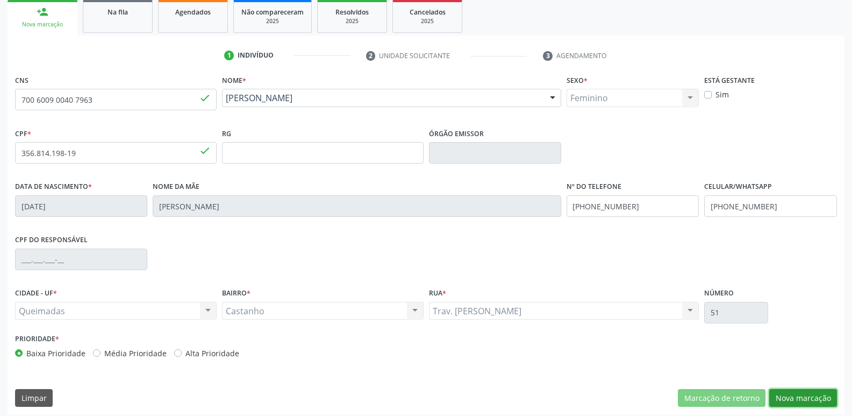
click at [828, 400] on button "Nova marcação" at bounding box center [804, 398] width 68 height 18
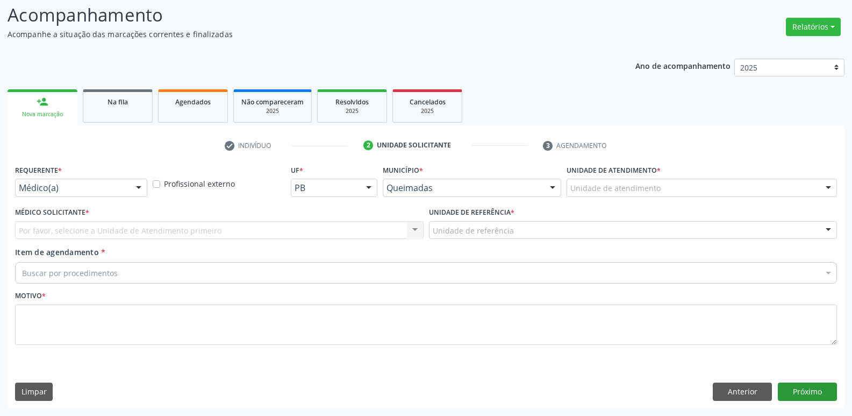
scroll to position [72, 0]
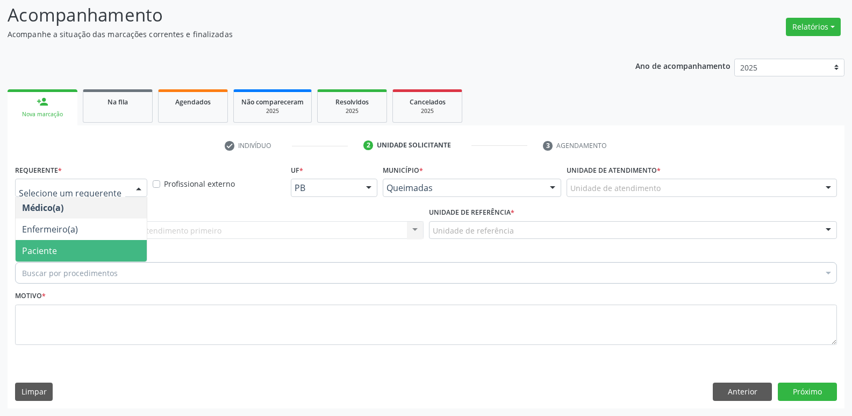
click at [36, 245] on span "Paciente" at bounding box center [39, 251] width 35 height 12
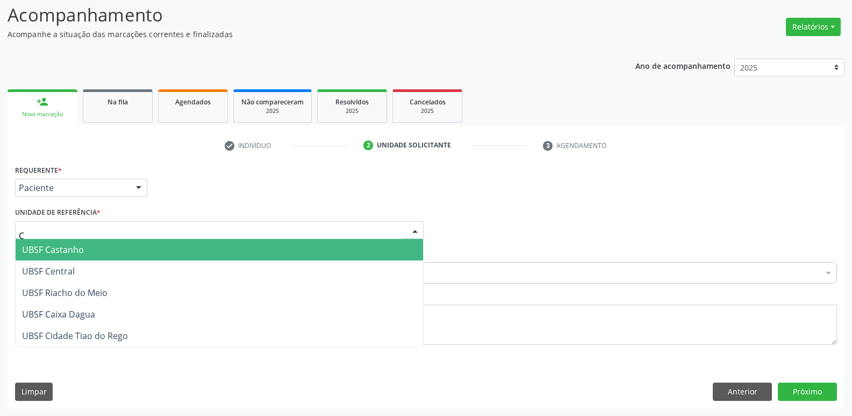
type input "CA"
click at [68, 248] on span "UBSF Castanho" at bounding box center [53, 250] width 62 height 12
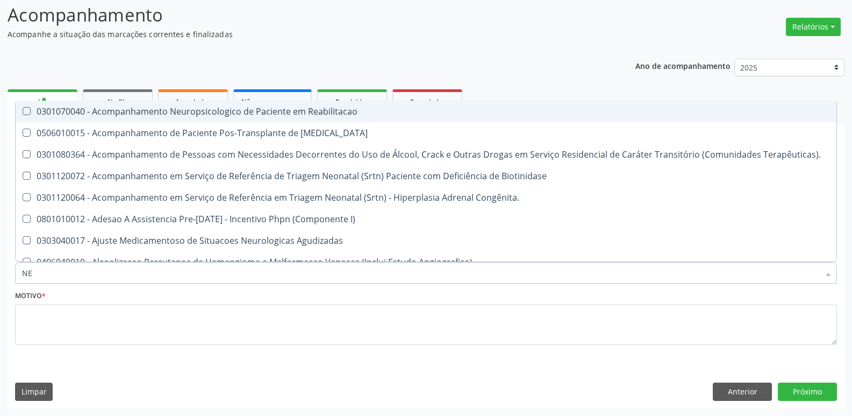
type input "N"
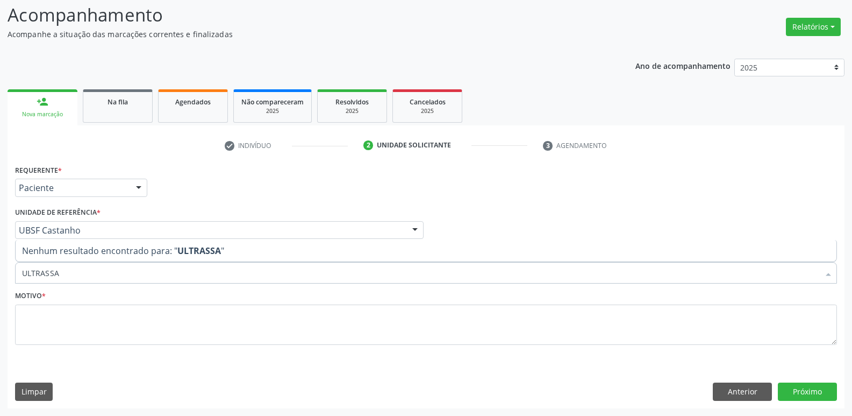
type input "ULTRASS"
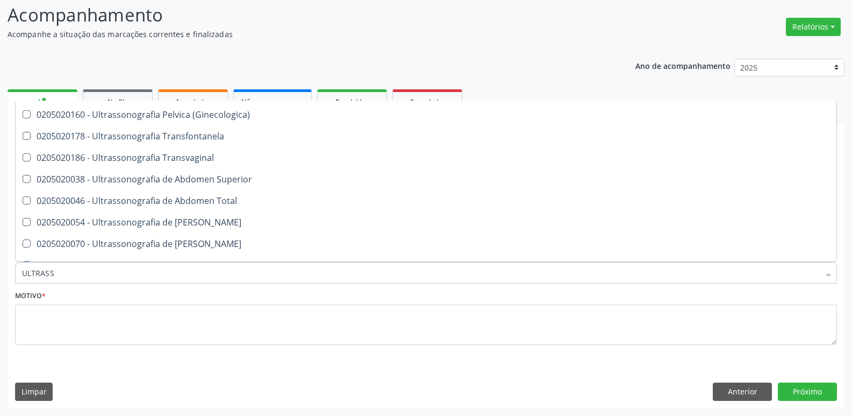
scroll to position [215, 0]
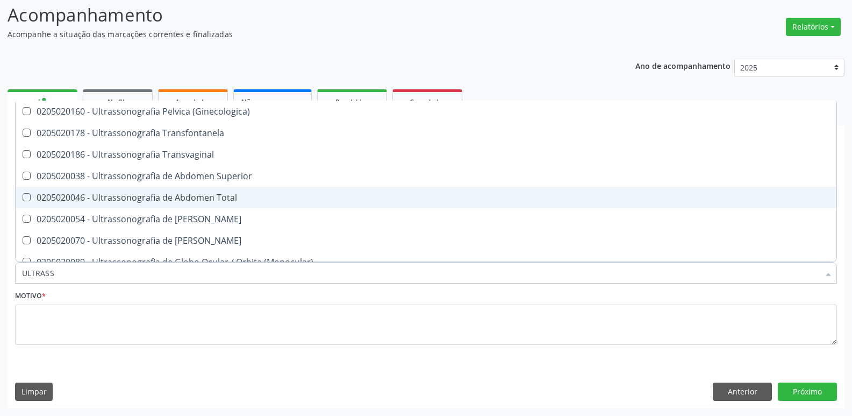
click at [194, 200] on div "0205020046 - Ultrassonografia de Abdomen Total" at bounding box center [426, 197] width 808 height 9
checkbox Total "true"
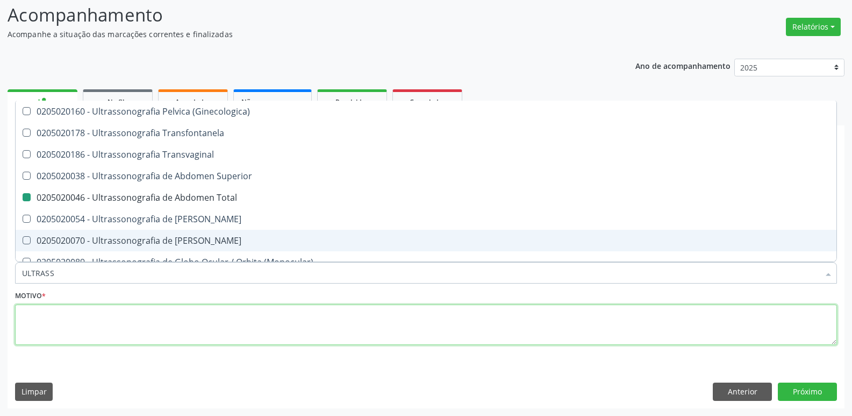
click at [145, 321] on textarea at bounding box center [426, 324] width 822 height 41
checkbox X "true"
checkbox Total "false"
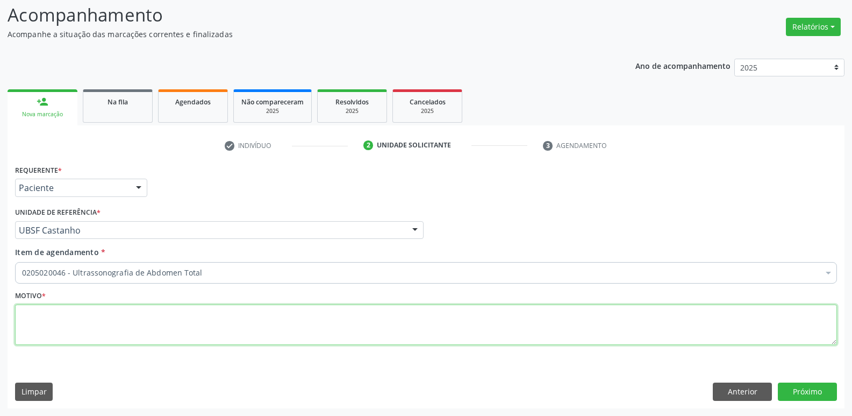
paste textarea "AVALIAÇÃO"
type textarea "AVALIAÇÃO"
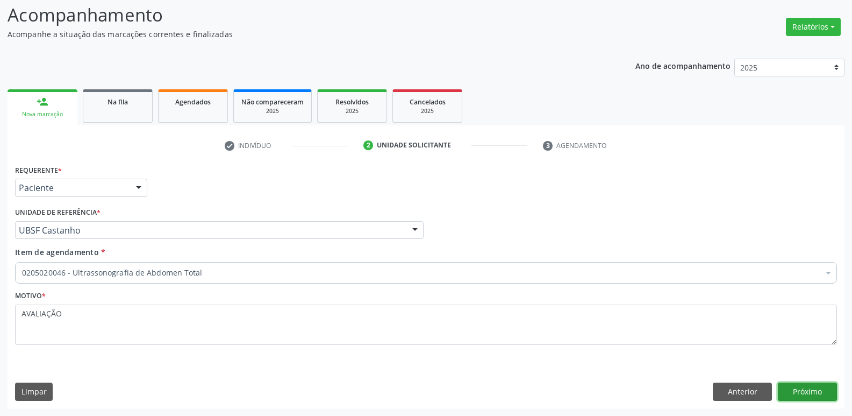
click at [815, 385] on button "Próximo" at bounding box center [807, 391] width 59 height 18
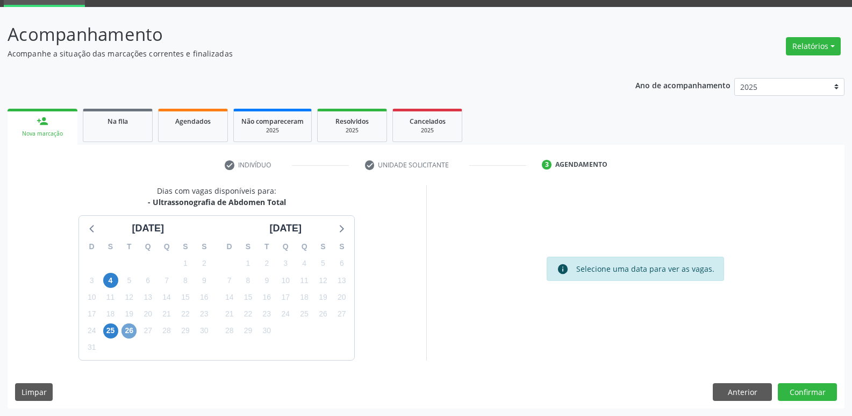
click at [129, 333] on span "26" at bounding box center [129, 330] width 15 height 15
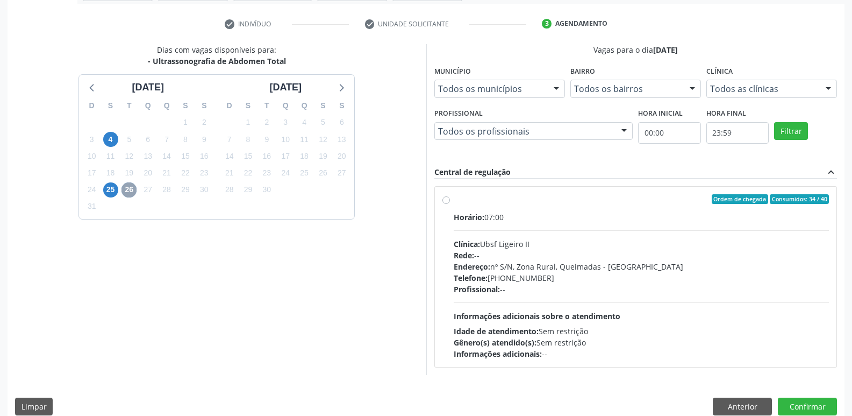
scroll to position [208, 0]
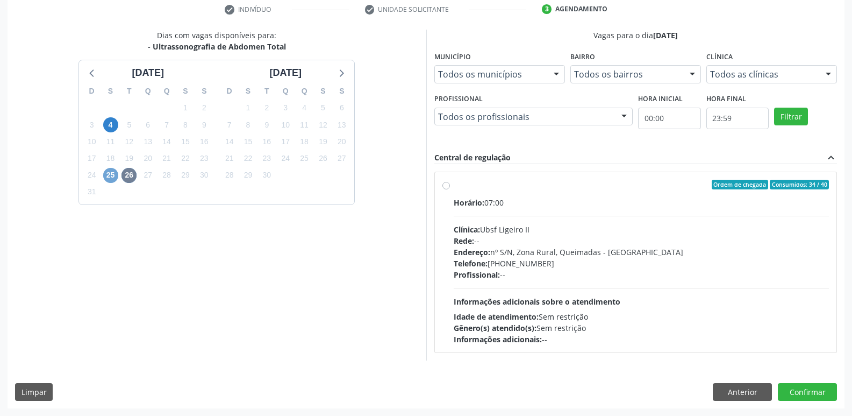
click at [110, 174] on span "25" at bounding box center [110, 175] width 15 height 15
click at [717, 394] on button "Anterior" at bounding box center [742, 392] width 59 height 18
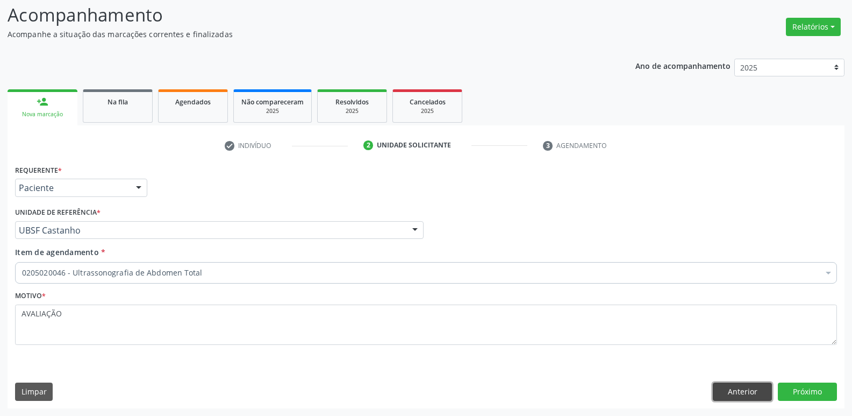
click at [717, 394] on button "Anterior" at bounding box center [742, 391] width 59 height 18
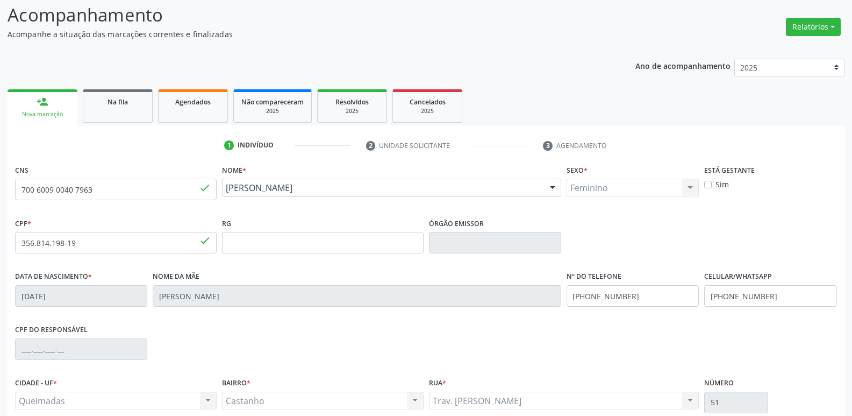
drag, startPoint x: 154, startPoint y: 203, endPoint x: 22, endPoint y: 201, distance: 132.3
click at [22, 201] on fieldset "CNS 700 6009 0040 7963 done" at bounding box center [116, 185] width 202 height 46
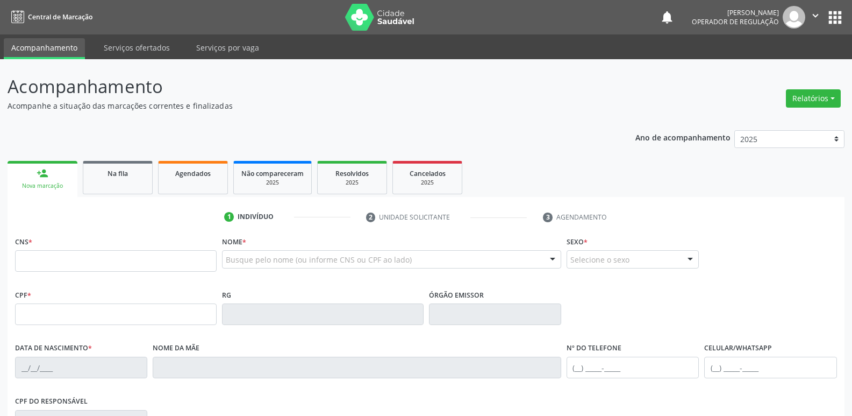
scroll to position [72, 0]
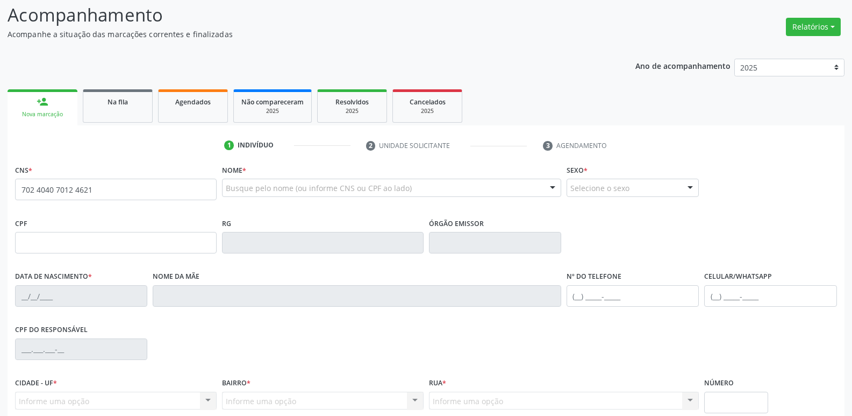
type input "702 4040 7012 4621"
type input "425.249.117-72"
type input "[DATE]"
type input "Divina Maria da Conceição"
type input "[PHONE_NUMBER]"
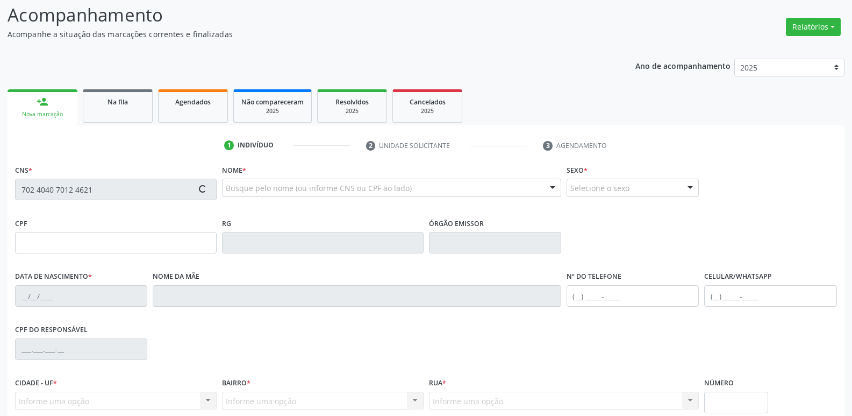
type input "[PHONE_NUMBER]"
type input "986.260.787-49"
type input "207"
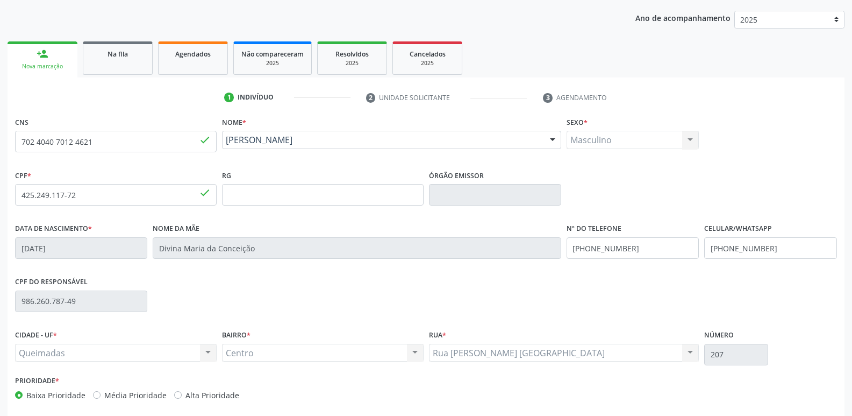
scroll to position [167, 0]
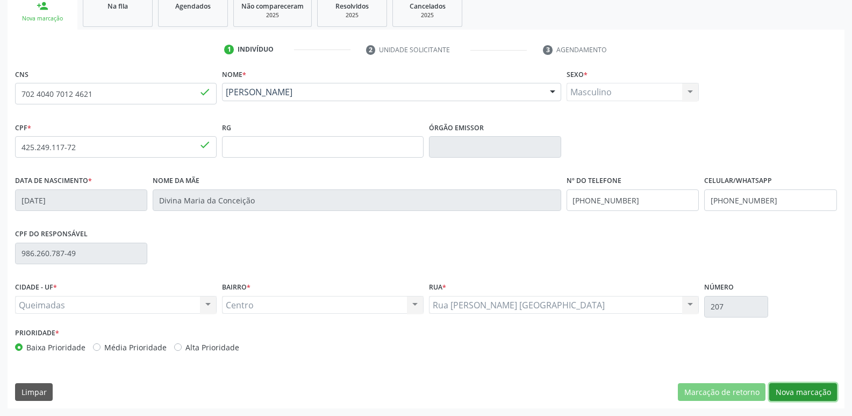
click at [800, 400] on button "Nova marcação" at bounding box center [804, 392] width 68 height 18
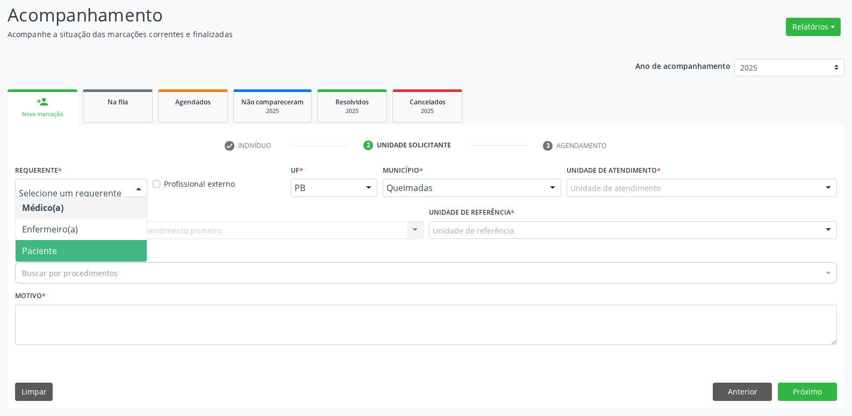
click at [79, 247] on span "Paciente" at bounding box center [81, 251] width 131 height 22
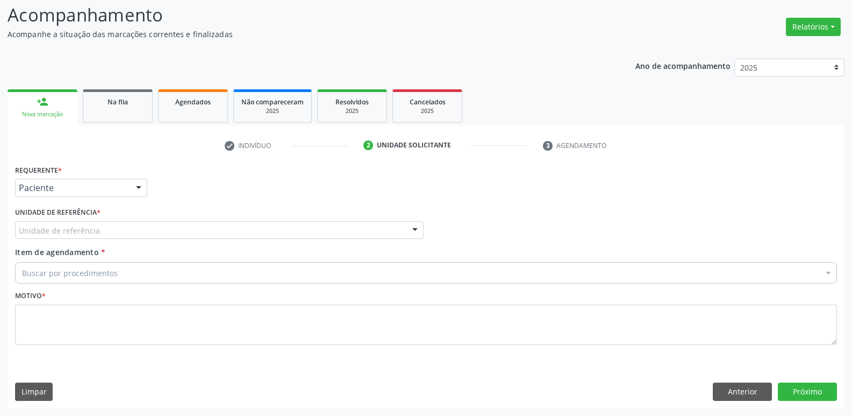
drag, startPoint x: 110, startPoint y: 229, endPoint x: 111, endPoint y: 222, distance: 7.5
click at [110, 224] on div "Unidade de referência" at bounding box center [219, 230] width 409 height 18
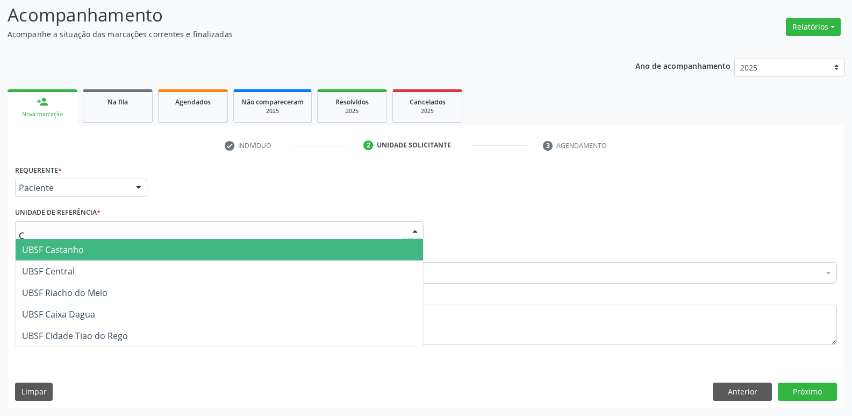
type input "CE"
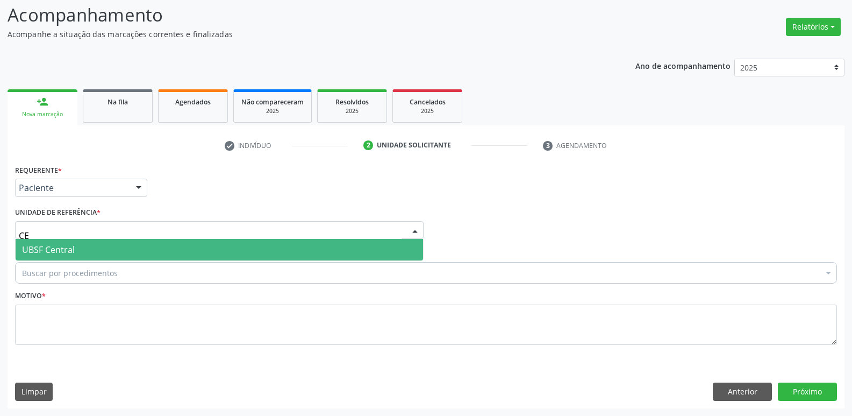
click at [92, 249] on span "UBSF Central" at bounding box center [220, 250] width 408 height 22
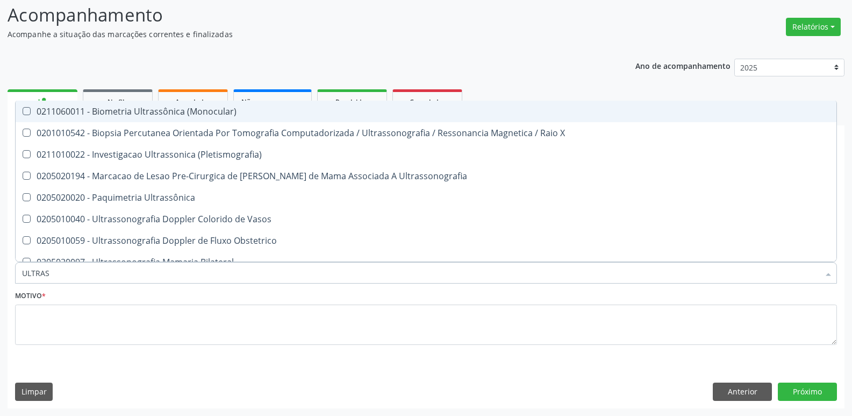
type input "ULTRASS"
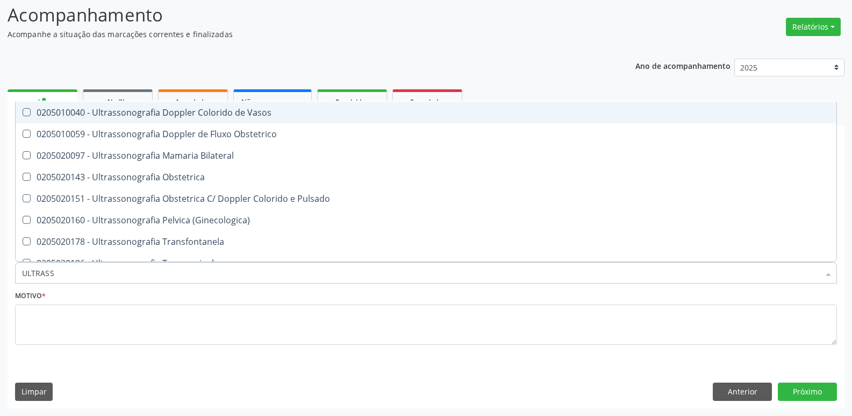
scroll to position [161, 0]
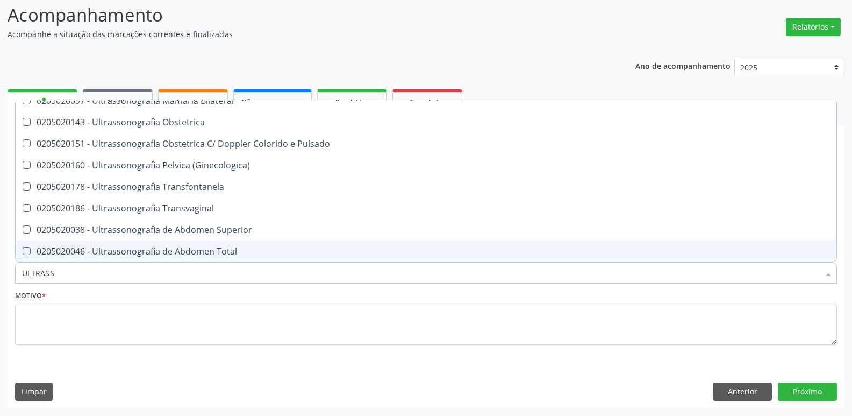
click at [191, 245] on span "0205020046 - Ultrassonografia de Abdomen Total" at bounding box center [426, 251] width 821 height 22
checkbox Total "true"
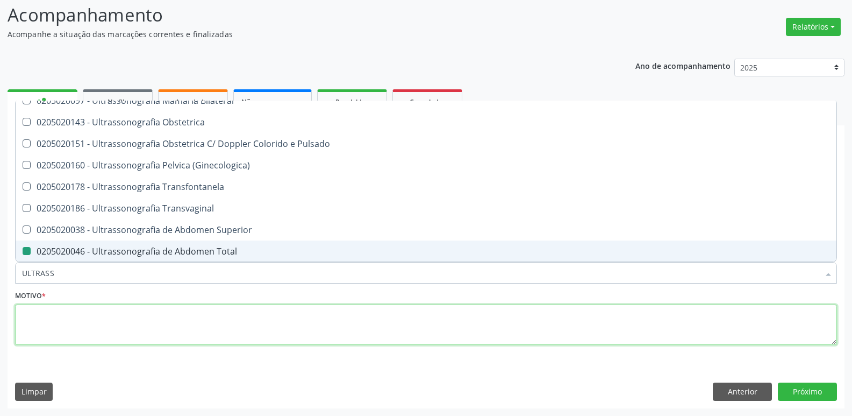
click at [143, 318] on textarea at bounding box center [426, 324] width 822 height 41
checkbox X "true"
checkbox Total "false"
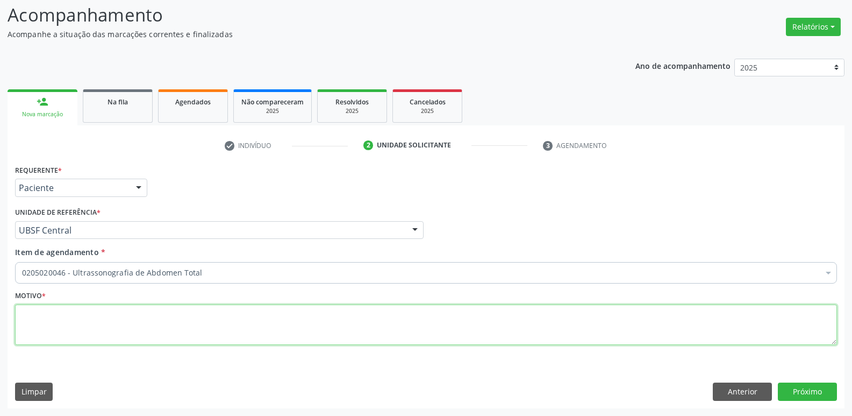
paste textarea "AVALIAÇÃO"
type textarea "AVALIAÇÃO"
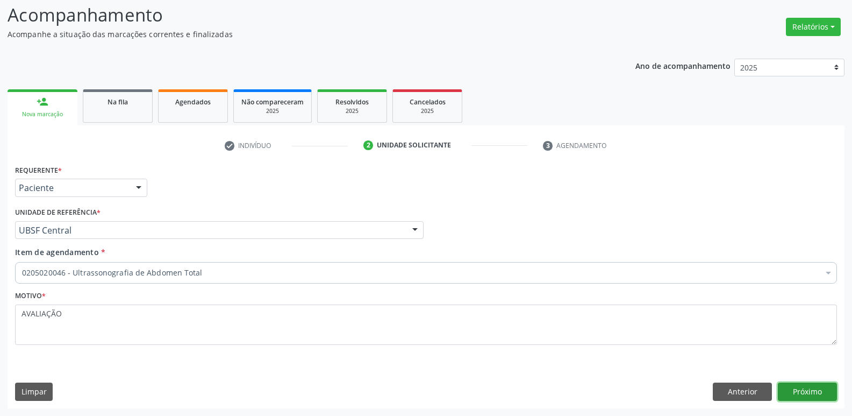
click at [813, 385] on button "Próximo" at bounding box center [807, 391] width 59 height 18
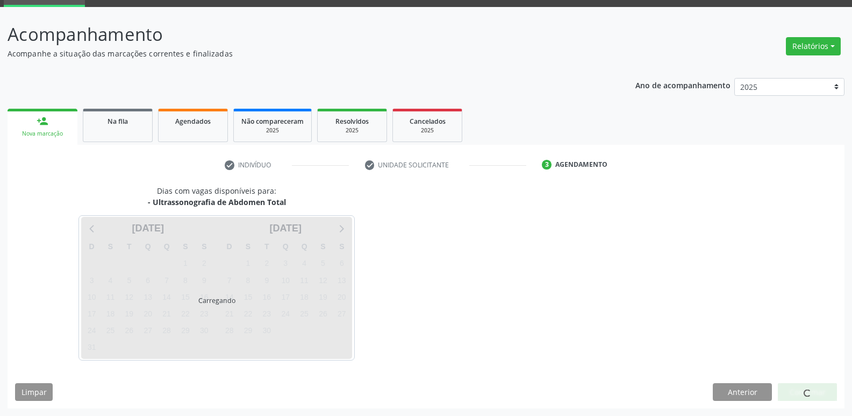
scroll to position [52, 0]
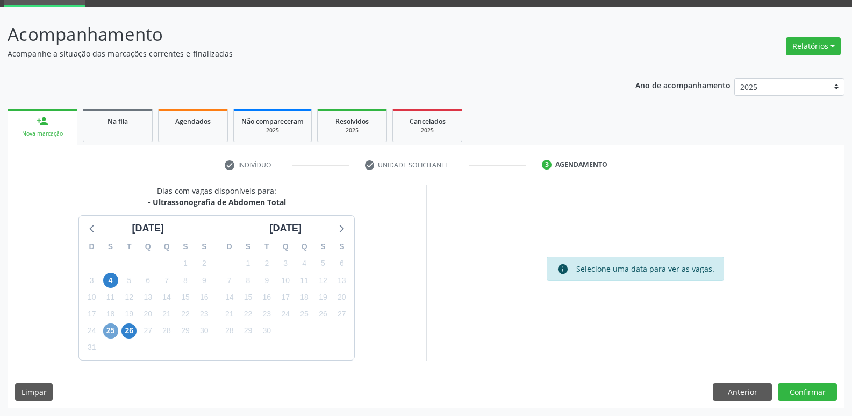
click at [110, 331] on span "25" at bounding box center [110, 330] width 15 height 15
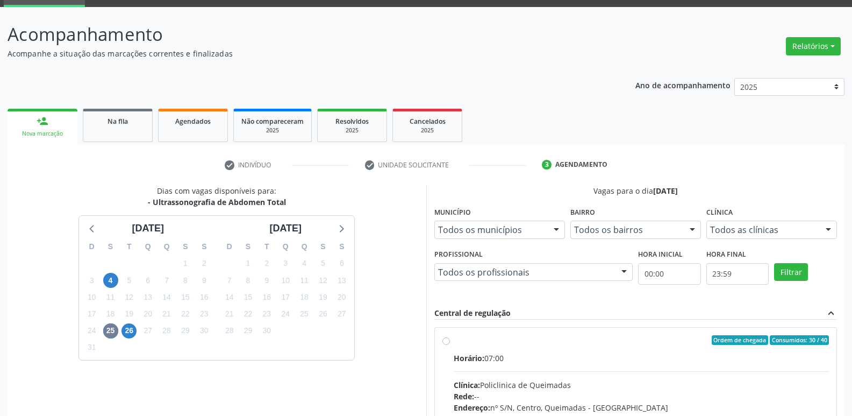
click at [749, 332] on div "Ordem de chegada Consumidos: 30 / 40 Horário: 07:00 Clínica: Policlinica de Que…" at bounding box center [636, 418] width 402 height 180
radio input "true"
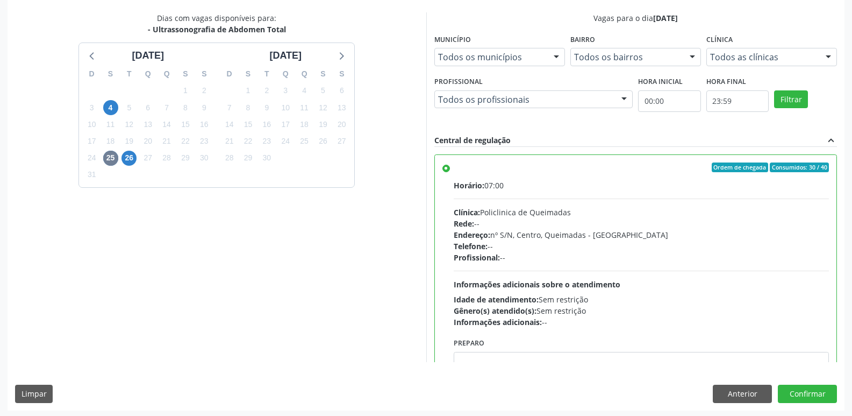
scroll to position [227, 0]
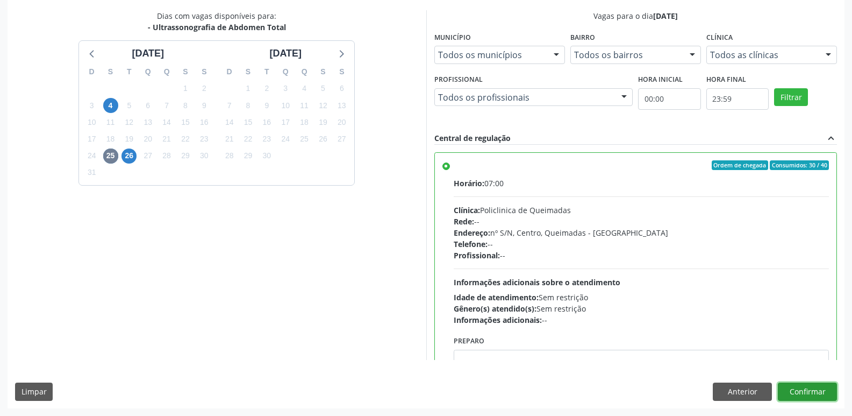
click at [822, 388] on button "Confirmar" at bounding box center [807, 391] width 59 height 18
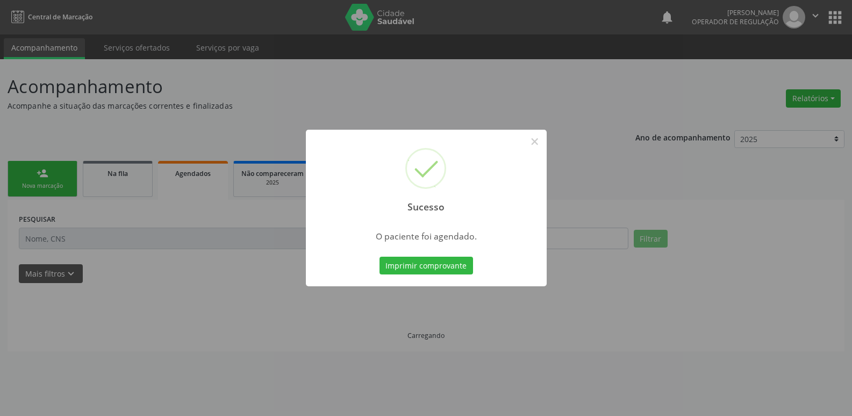
scroll to position [0, 0]
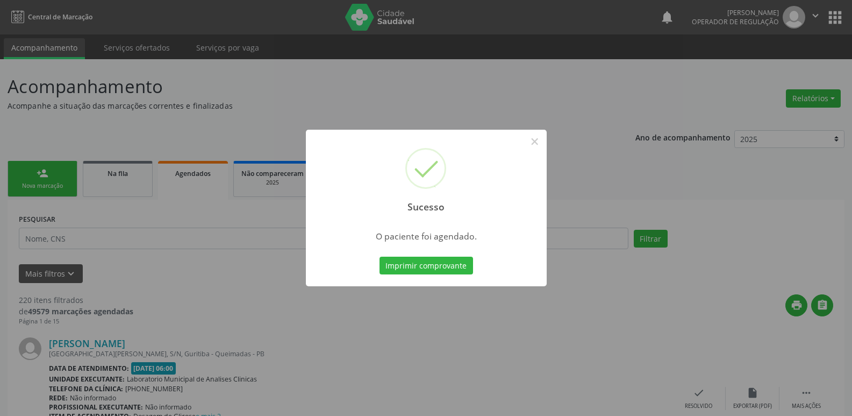
click at [380, 257] on button "Imprimir comprovante" at bounding box center [427, 266] width 94 height 18
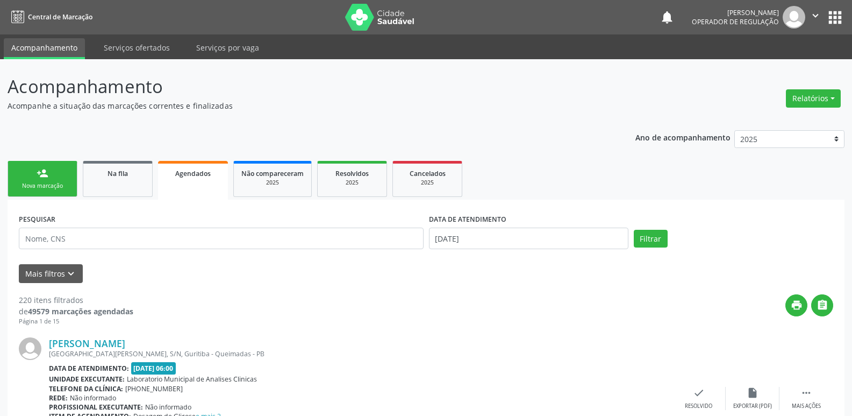
click at [52, 182] on div "Nova marcação" at bounding box center [43, 186] width 54 height 8
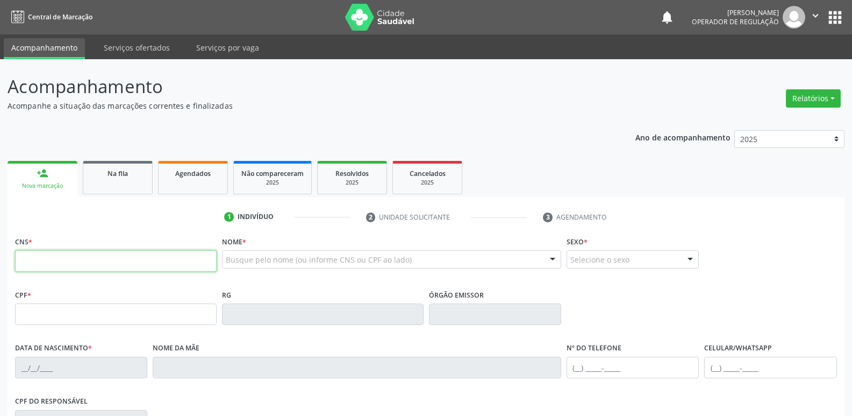
click at [101, 262] on input "text" at bounding box center [116, 261] width 202 height 22
type input "704 6071 8162 9826"
type input "186.070.007-13"
type input "[DATE]"
type input "[PERSON_NAME]"
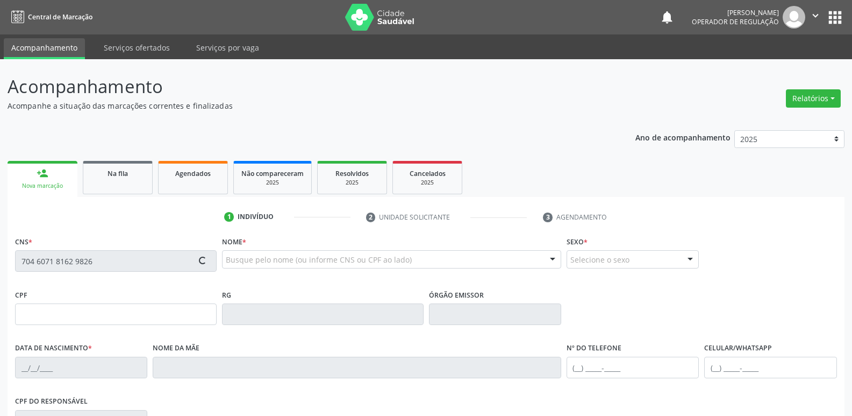
type input "[PHONE_NUMBER]"
type input "25"
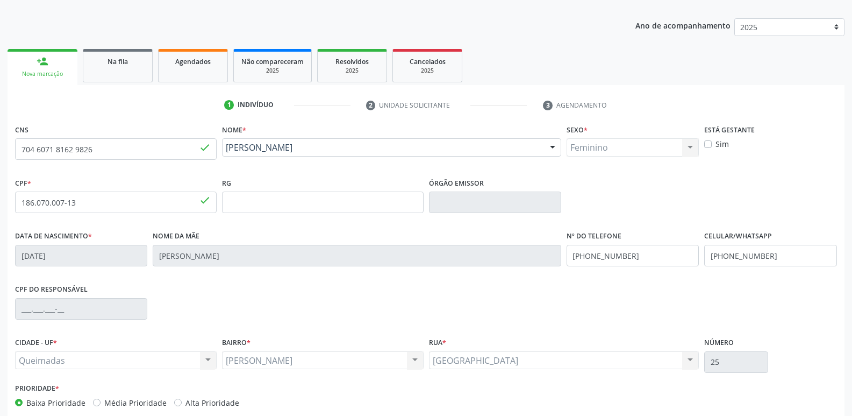
scroll to position [167, 0]
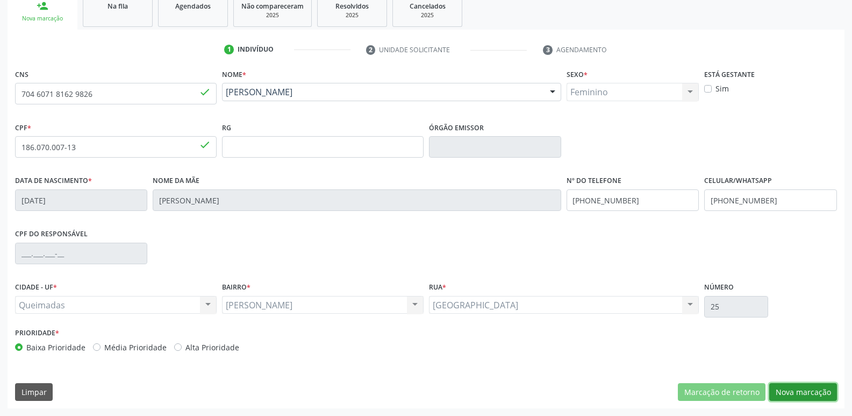
click at [792, 389] on button "Nova marcação" at bounding box center [804, 392] width 68 height 18
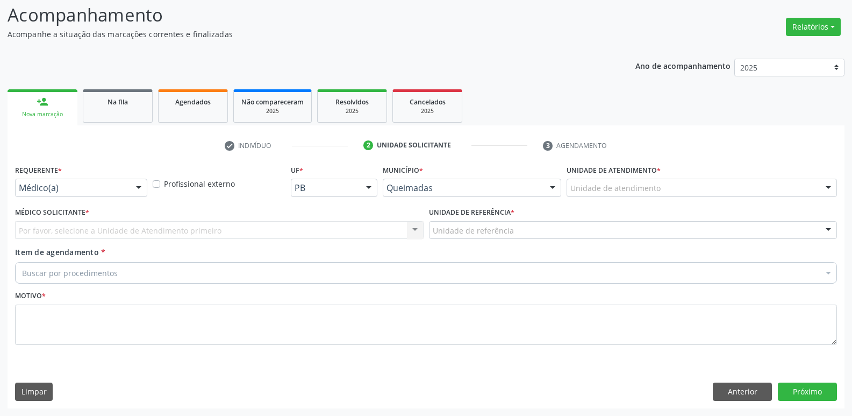
scroll to position [72, 0]
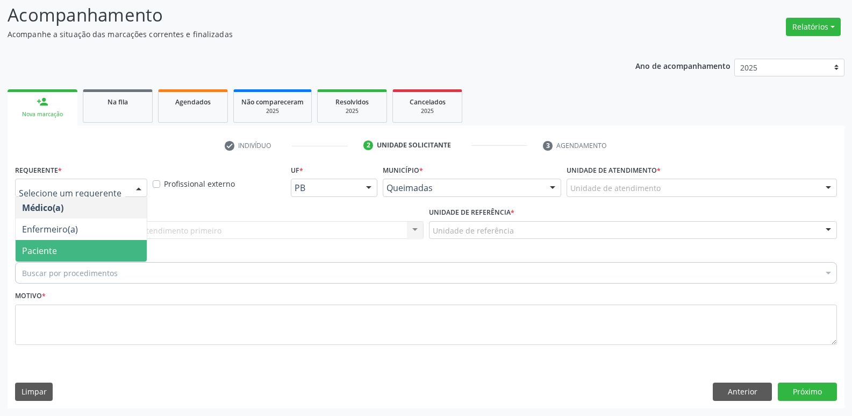
click at [48, 247] on span "Paciente" at bounding box center [39, 251] width 35 height 12
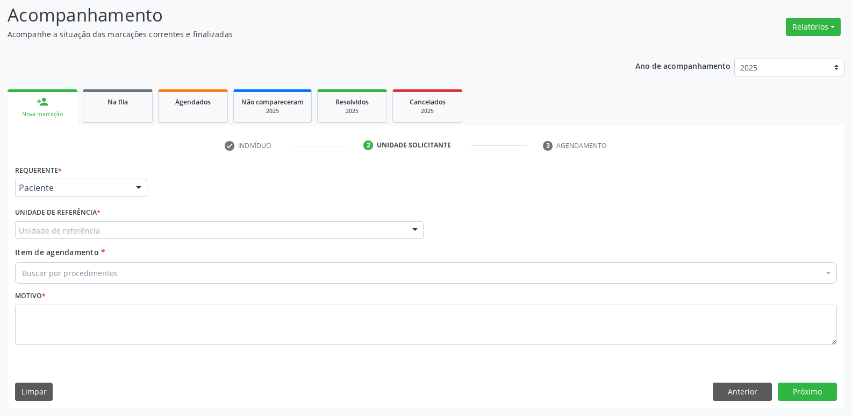
click at [134, 230] on div "Unidade de referência" at bounding box center [219, 230] width 409 height 18
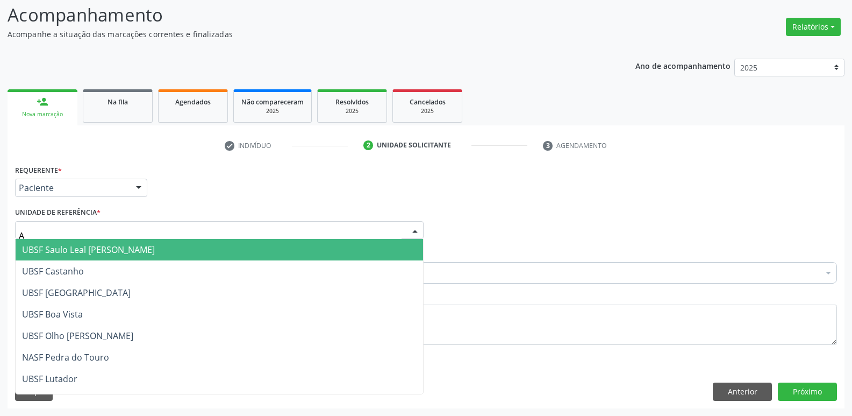
type input "AN"
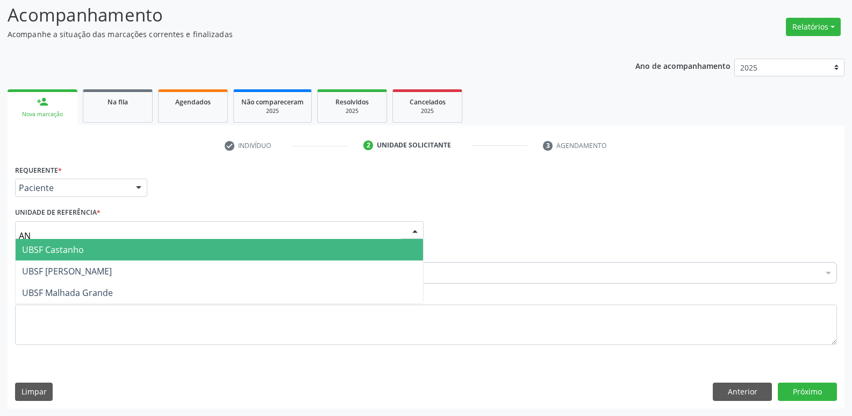
click at [82, 265] on span "UBSF [PERSON_NAME]" at bounding box center [67, 271] width 90 height 12
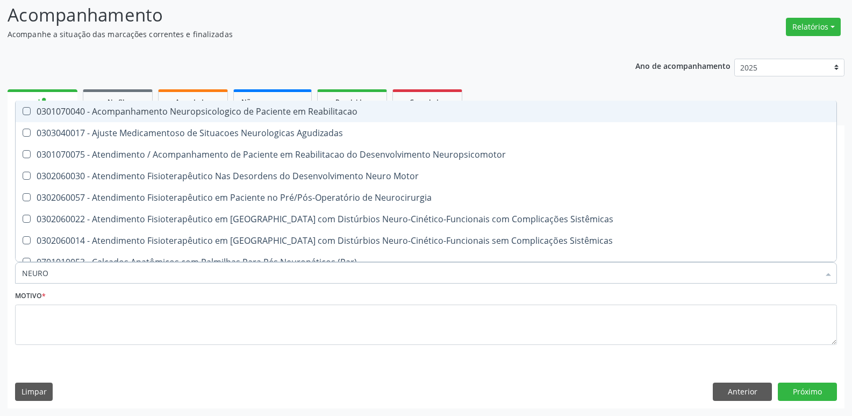
type input "NEUROC"
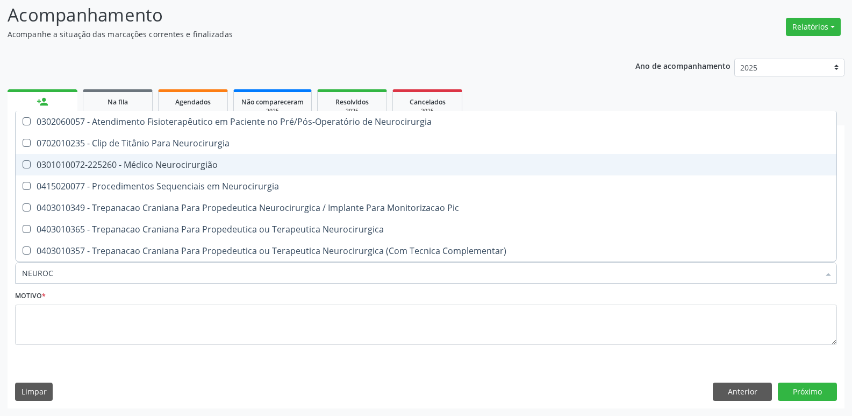
click at [173, 166] on div "0301010072-225260 - Médico Neurocirurgião" at bounding box center [426, 164] width 808 height 9
checkbox Neurocirurgião "true"
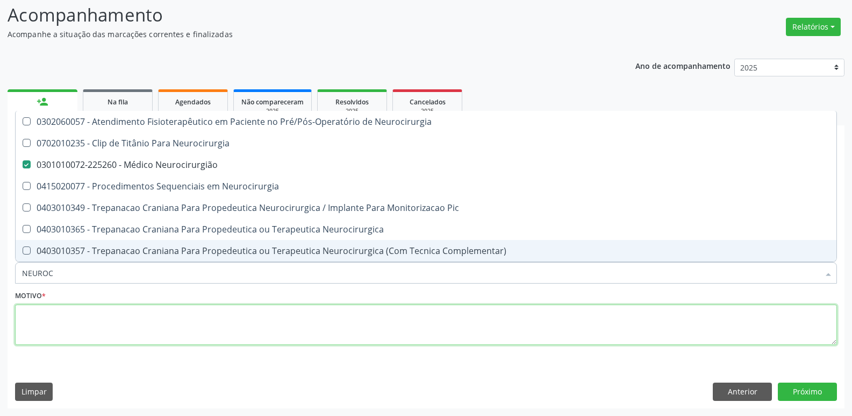
click at [120, 334] on textarea at bounding box center [426, 324] width 822 height 41
paste textarea "AVALIAÇÃO"
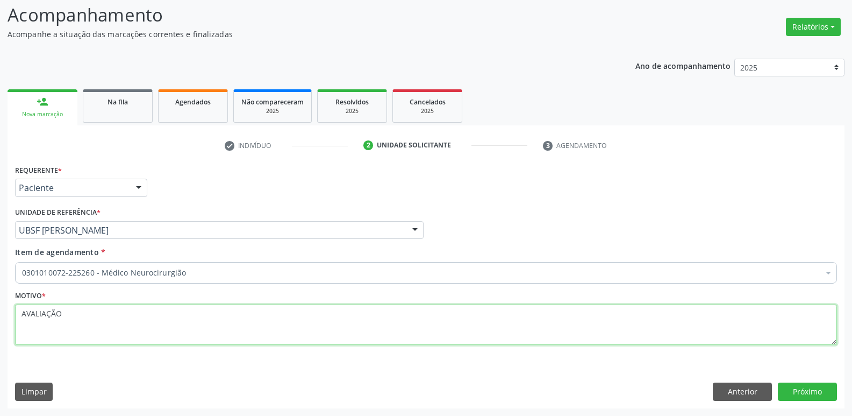
type textarea "AVALIAÇÃO"
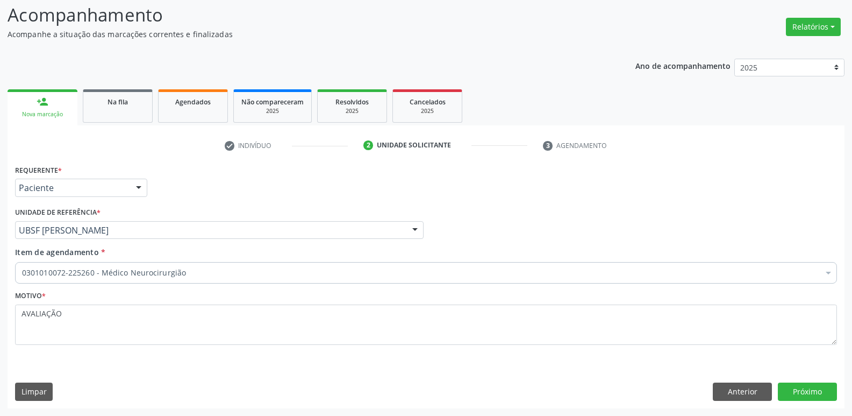
click at [806, 382] on div "Requerente * Paciente Médico(a) Enfermeiro(a) Paciente Nenhum resultado encontr…" at bounding box center [426, 285] width 837 height 246
click at [806, 387] on button "Próximo" at bounding box center [807, 391] width 59 height 18
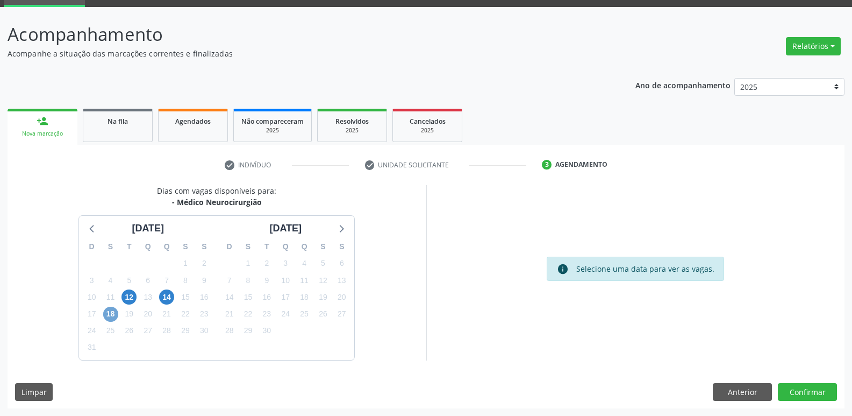
click at [111, 312] on span "18" at bounding box center [110, 314] width 15 height 15
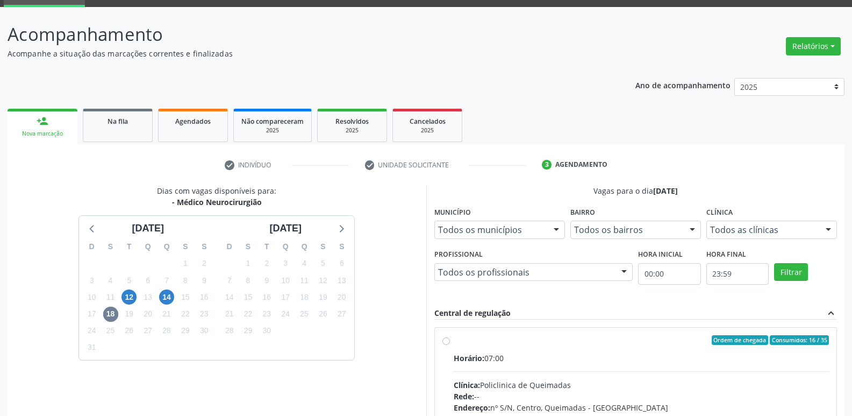
drag, startPoint x: 791, startPoint y: 353, endPoint x: 798, endPoint y: 325, distance: 28.7
click at [795, 343] on label "Ordem de chegada Consumidos: 16 / 35 Horário: 07:00 Clínica: Policlinica de Que…" at bounding box center [642, 417] width 376 height 165
radio input "true"
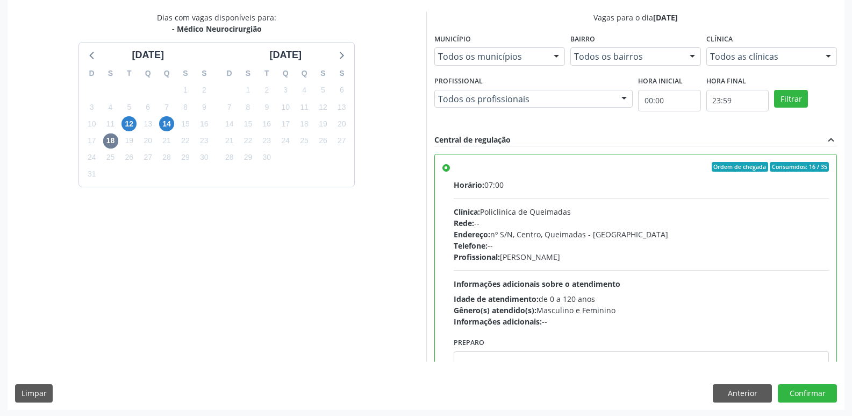
scroll to position [227, 0]
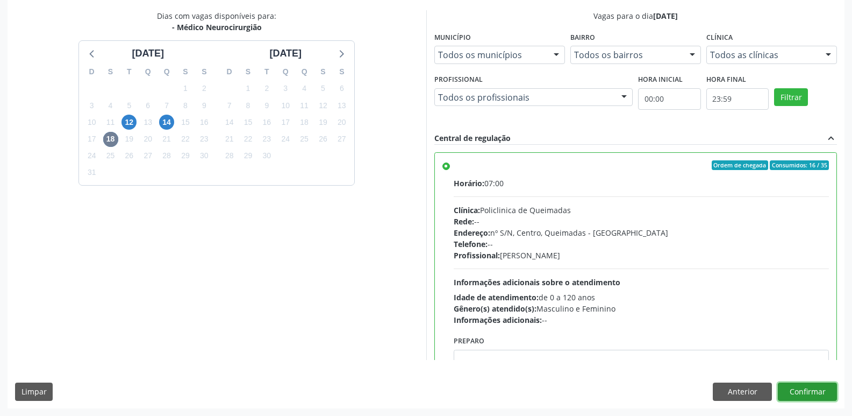
click at [806, 388] on button "Confirmar" at bounding box center [807, 391] width 59 height 18
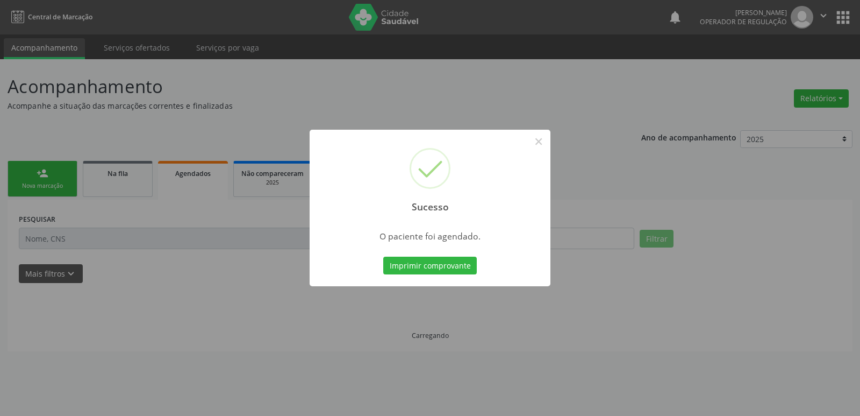
click at [383, 257] on button "Imprimir comprovante" at bounding box center [430, 266] width 94 height 18
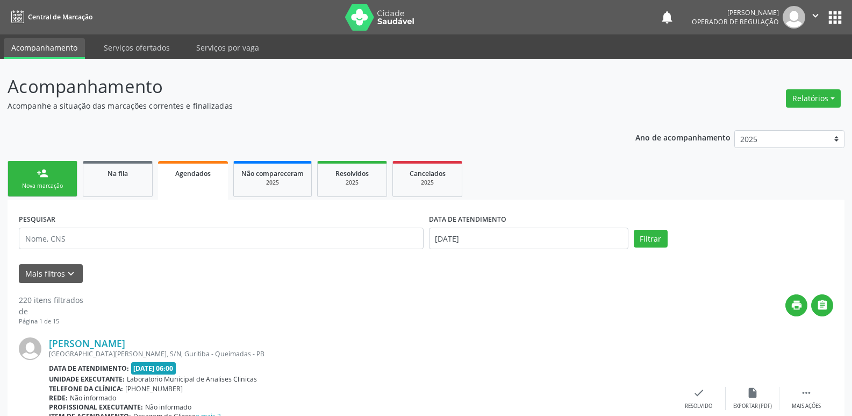
click at [63, 175] on link "person_add Nova marcação" at bounding box center [43, 179] width 70 height 36
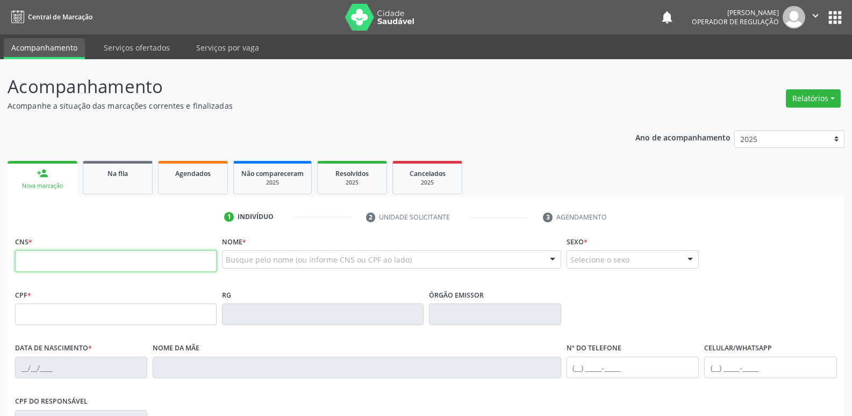
click at [115, 256] on input "text" at bounding box center [116, 261] width 202 height 22
type input "708 0073 6710 3520"
type input "085.676.104-43"
type input "[DATE]"
type input "[PERSON_NAME]"
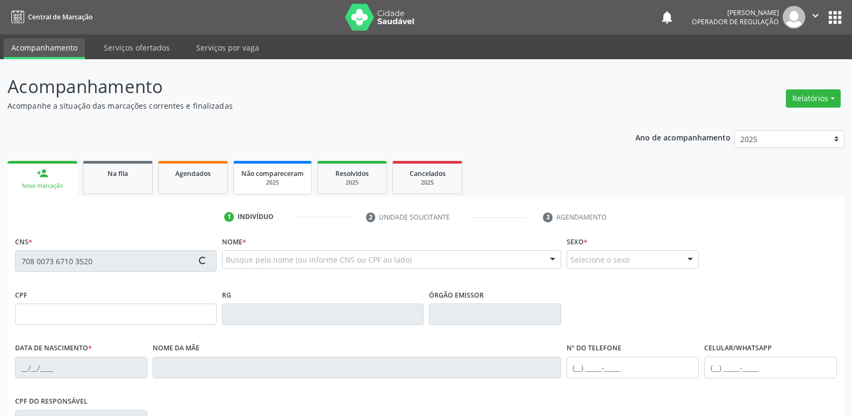
type input "[PHONE_NUMBER]"
type input "112"
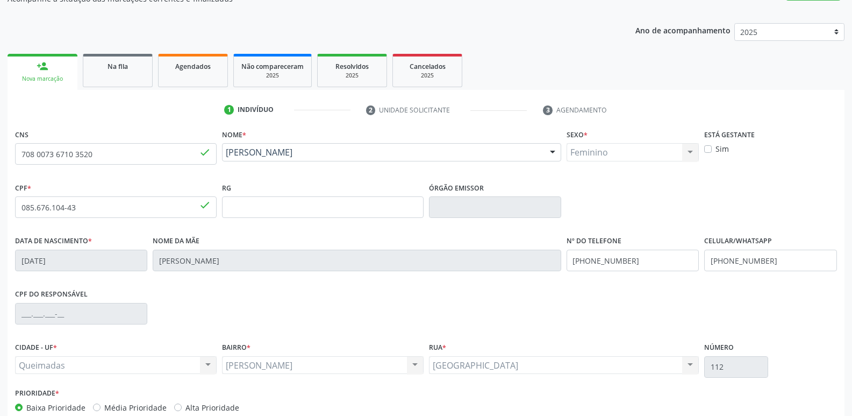
scroll to position [167, 0]
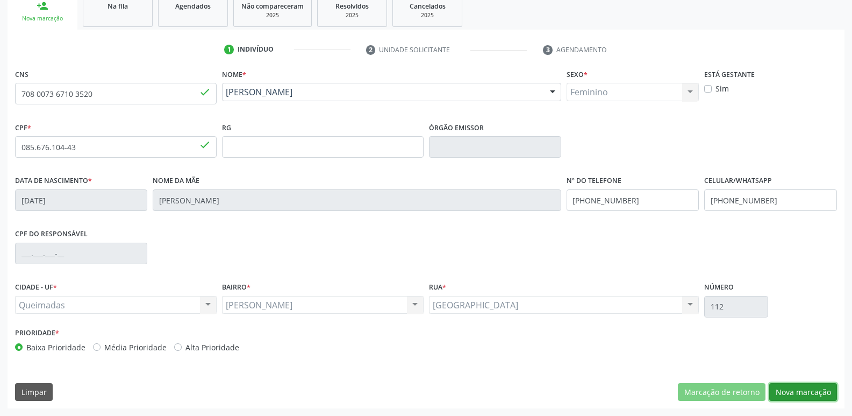
click at [813, 388] on button "Nova marcação" at bounding box center [804, 392] width 68 height 18
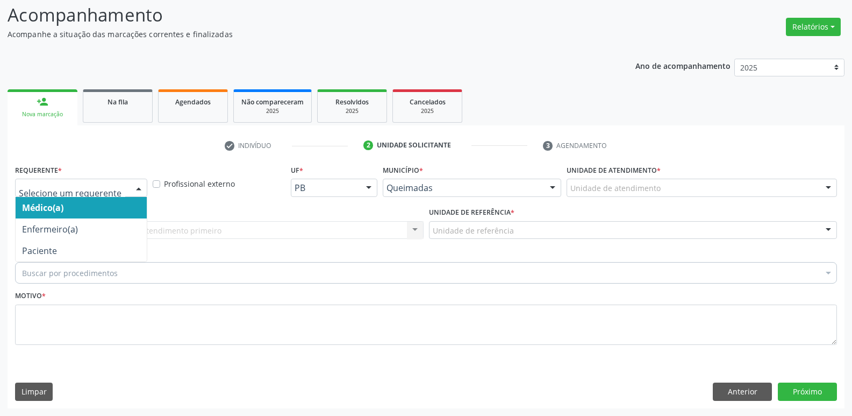
click at [134, 184] on div at bounding box center [139, 188] width 16 height 18
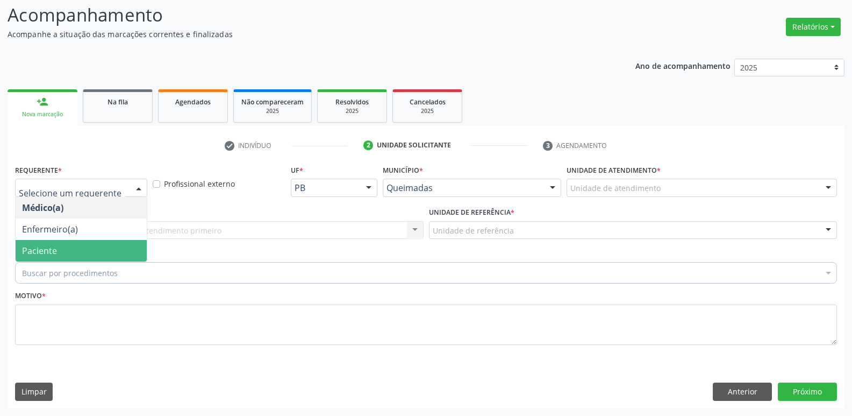
drag, startPoint x: 77, startPoint y: 245, endPoint x: 115, endPoint y: 238, distance: 37.8
click at [77, 246] on span "Paciente" at bounding box center [81, 251] width 131 height 22
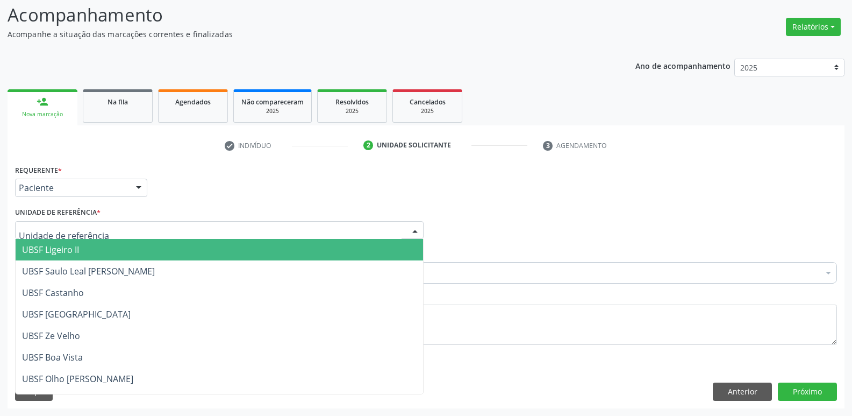
click at [130, 231] on div at bounding box center [219, 230] width 409 height 18
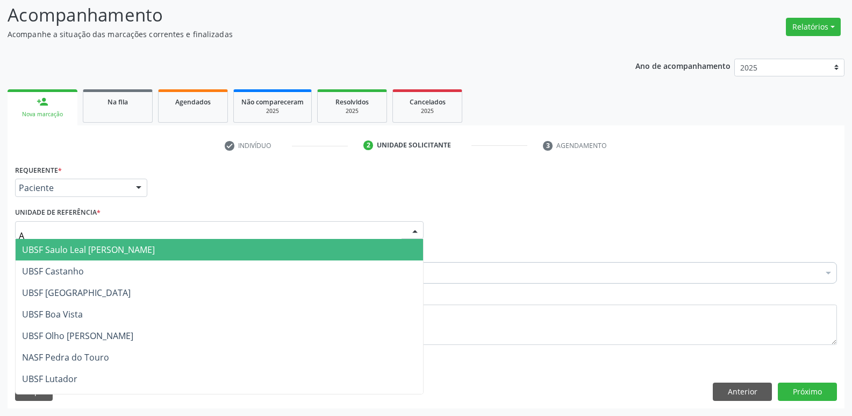
type input "AN"
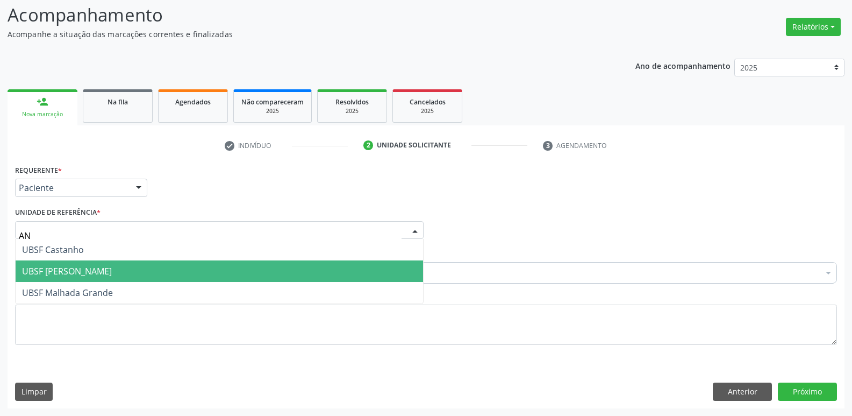
click at [93, 264] on span "UBSF [PERSON_NAME]" at bounding box center [220, 271] width 408 height 22
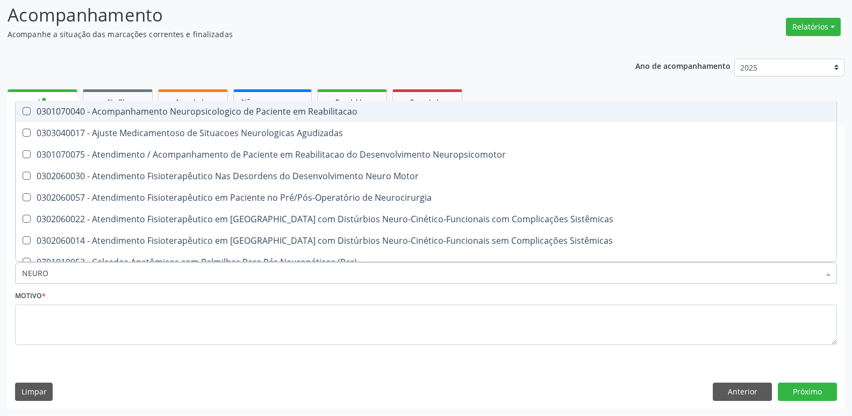
type input "NEUROC"
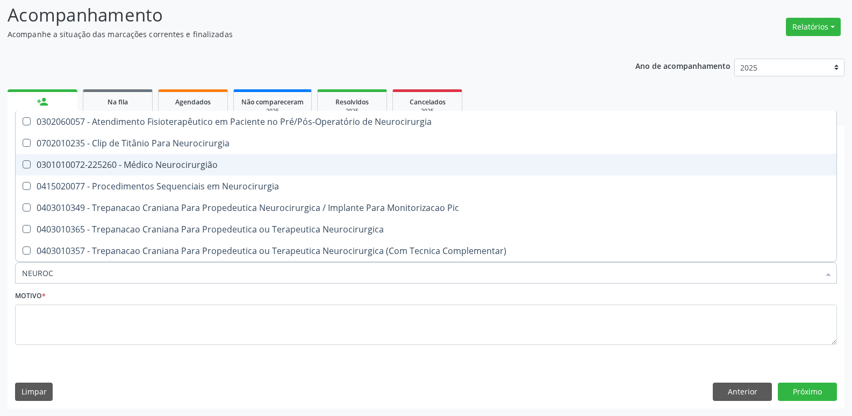
click at [182, 167] on div "0301010072-225260 - Médico Neurocirurgião" at bounding box center [426, 164] width 808 height 9
checkbox Neurocirurgião "true"
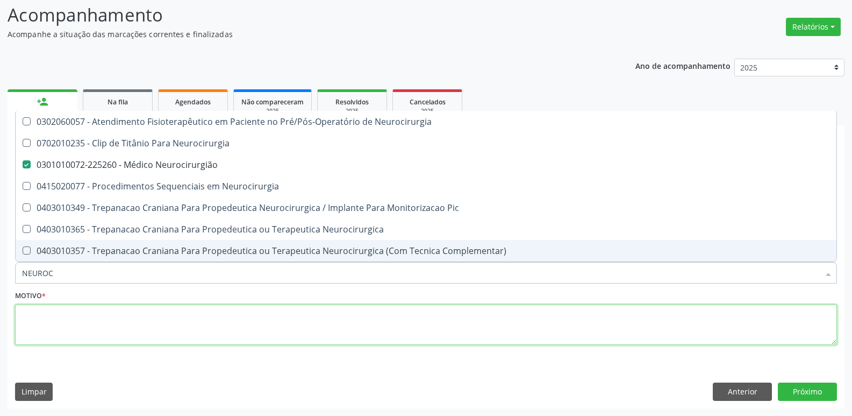
click at [105, 324] on textarea at bounding box center [426, 324] width 822 height 41
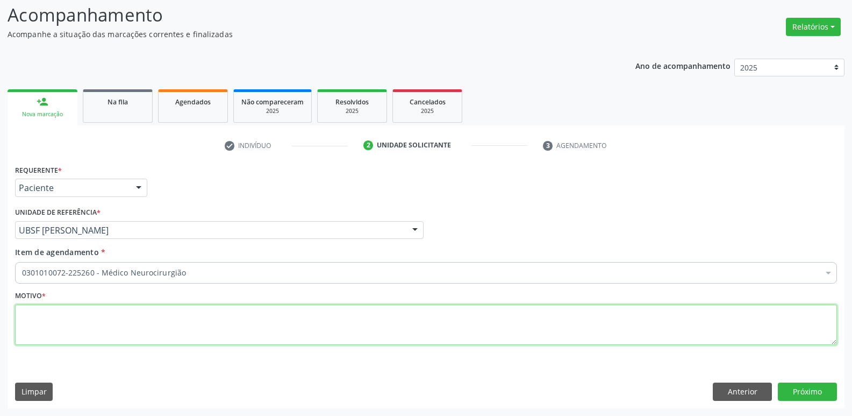
paste textarea "AVALIAÇÃO"
type textarea "AVALIAÇÃO"
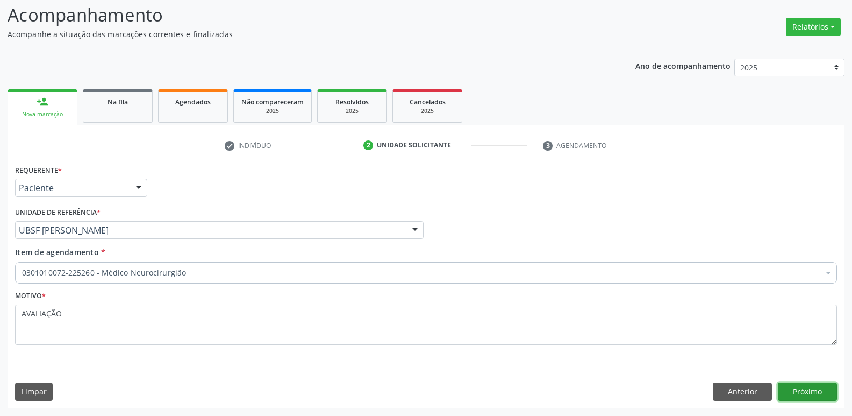
click at [819, 386] on button "Próximo" at bounding box center [807, 391] width 59 height 18
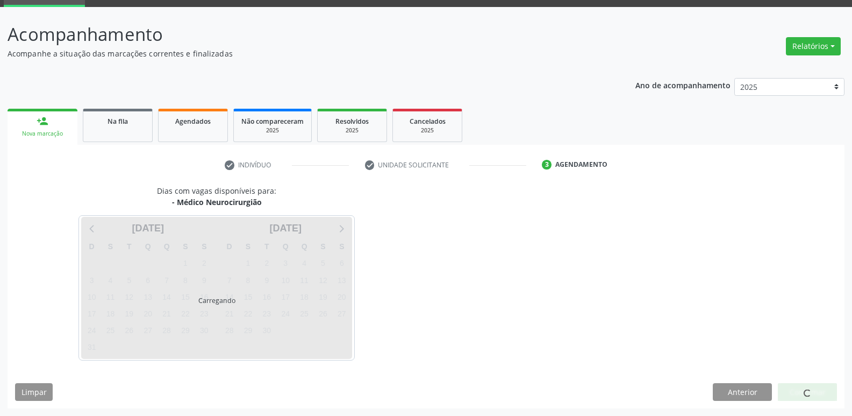
scroll to position [52, 0]
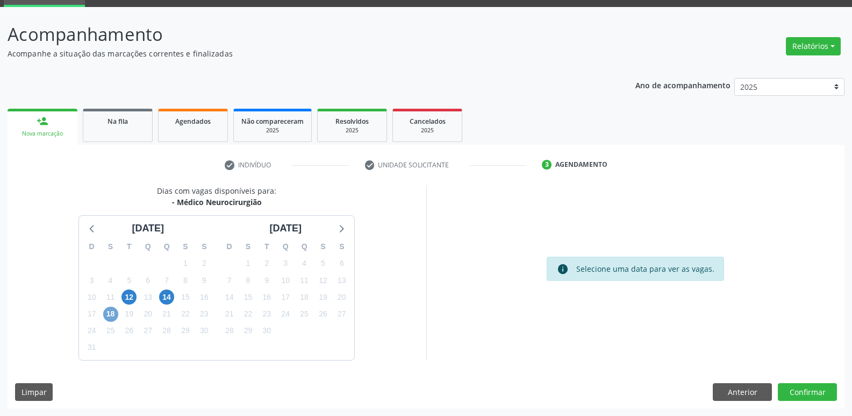
click at [109, 318] on span "18" at bounding box center [110, 314] width 15 height 15
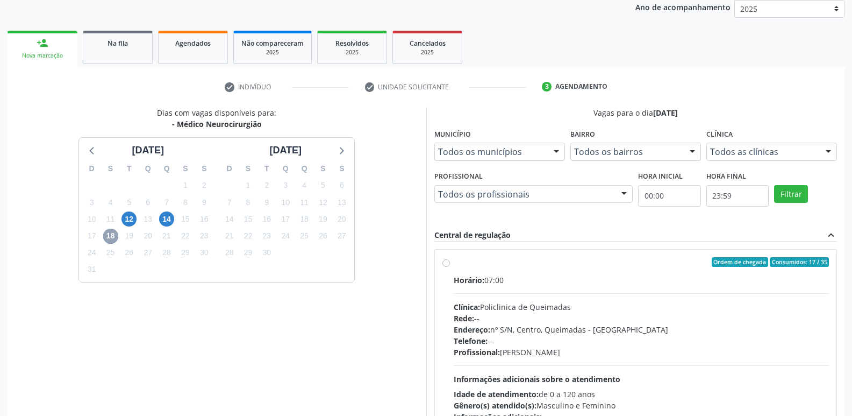
scroll to position [208, 0]
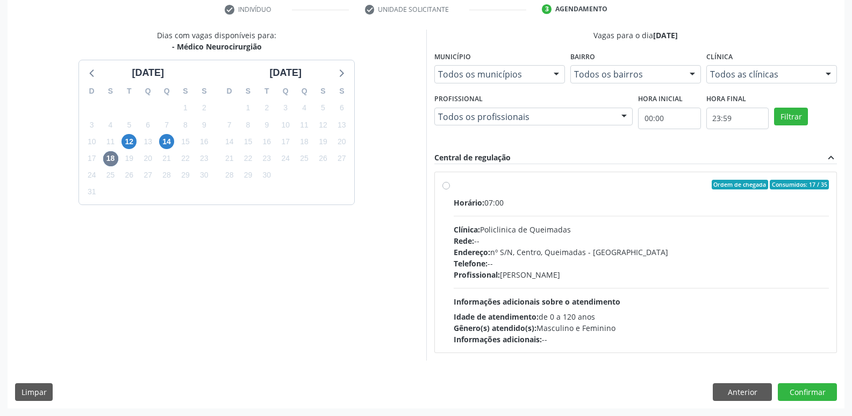
click at [673, 302] on div "Horário: 07:00 Clínica: Policlinica de Queimadas Rede: -- Endereço: nº S/N, Cen…" at bounding box center [642, 271] width 376 height 148
click at [450, 189] on input "Ordem de chegada Consumidos: 17 / 35 Horário: 07:00 Clínica: Policlinica de Que…" at bounding box center [447, 185] width 8 height 10
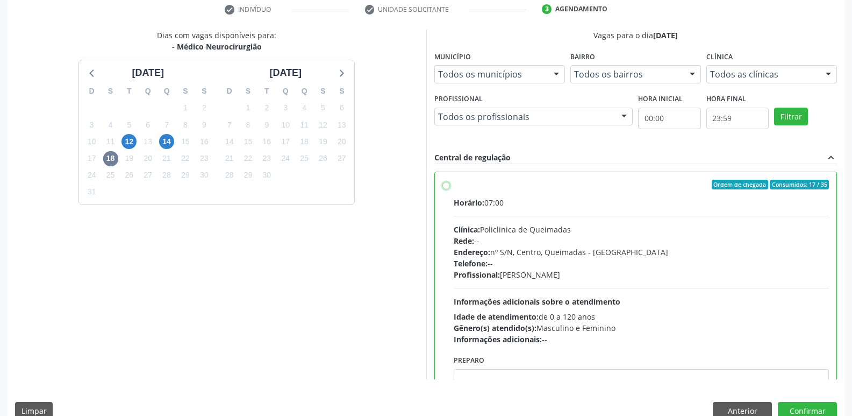
radio input "true"
click at [809, 407] on button "Confirmar" at bounding box center [807, 411] width 59 height 18
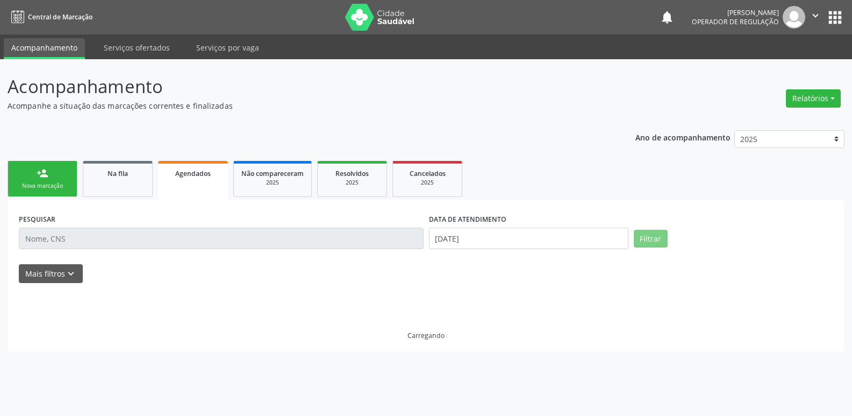
scroll to position [0, 0]
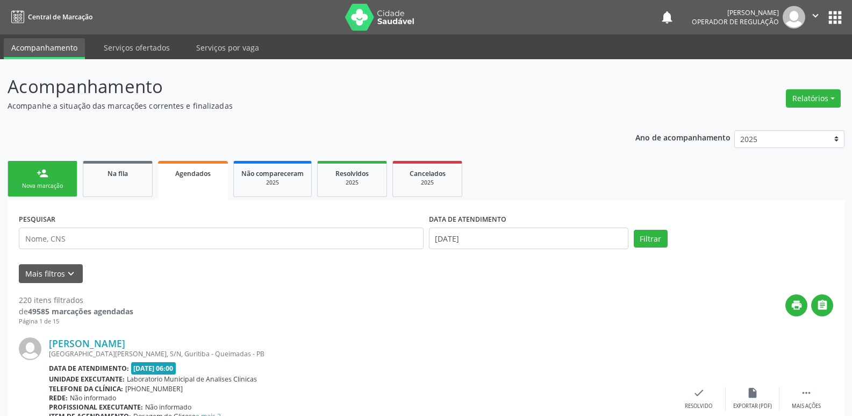
click at [25, 166] on link "person_add Nova marcação" at bounding box center [43, 179] width 70 height 36
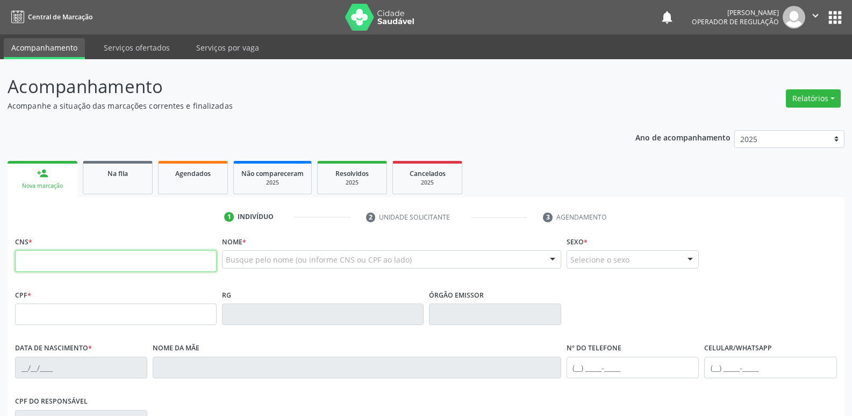
click at [119, 255] on input "text" at bounding box center [116, 261] width 202 height 22
type input "709 8060 9911 4190"
type input "096.236.104-67"
type input "[DATE]"
type input "[PERSON_NAME]"
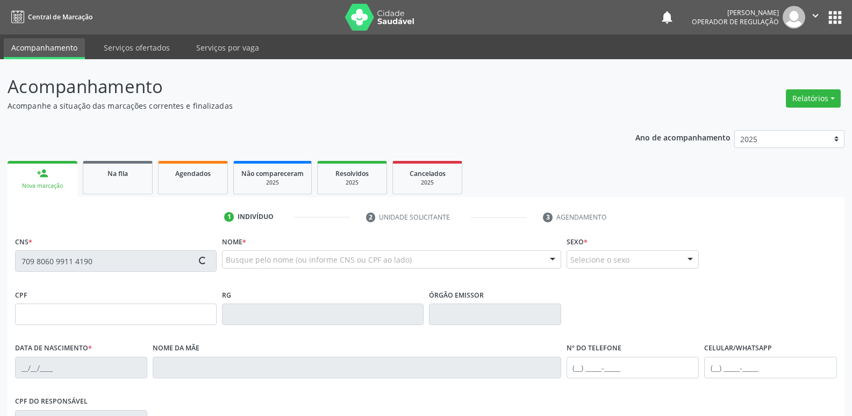
type input "[PHONE_NUMBER]"
type input "56"
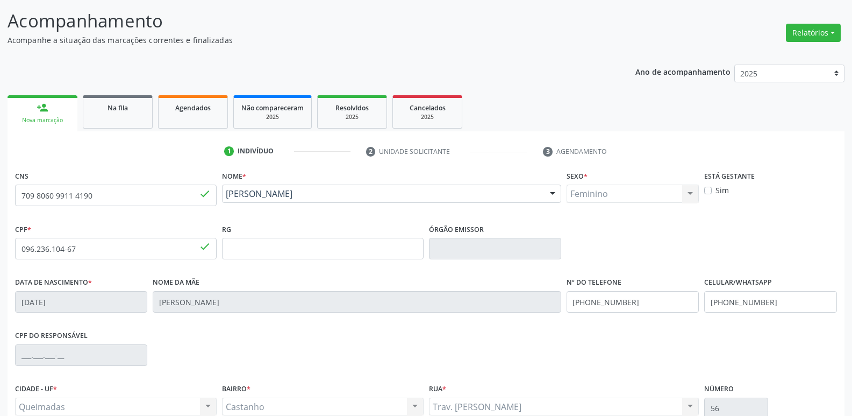
scroll to position [167, 0]
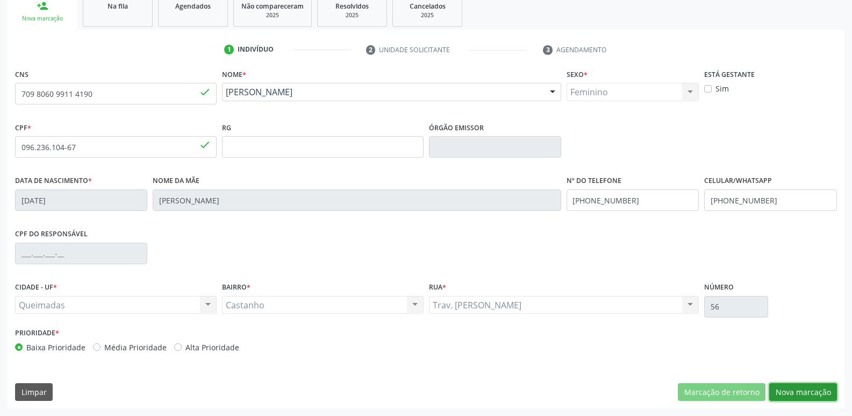
click at [807, 392] on button "Nova marcação" at bounding box center [804, 392] width 68 height 18
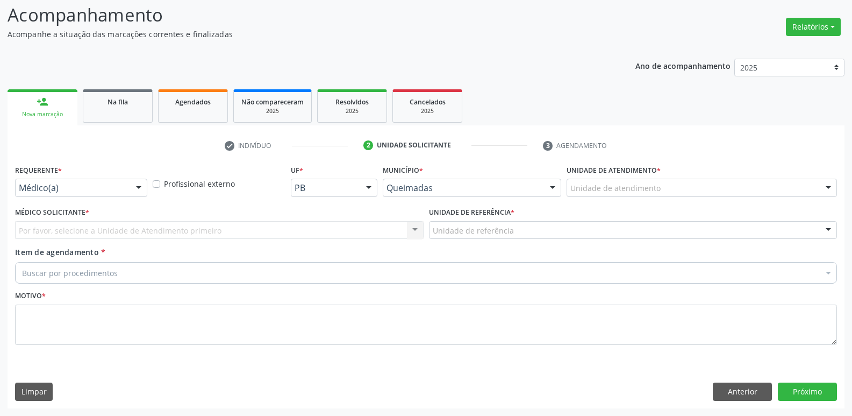
scroll to position [72, 0]
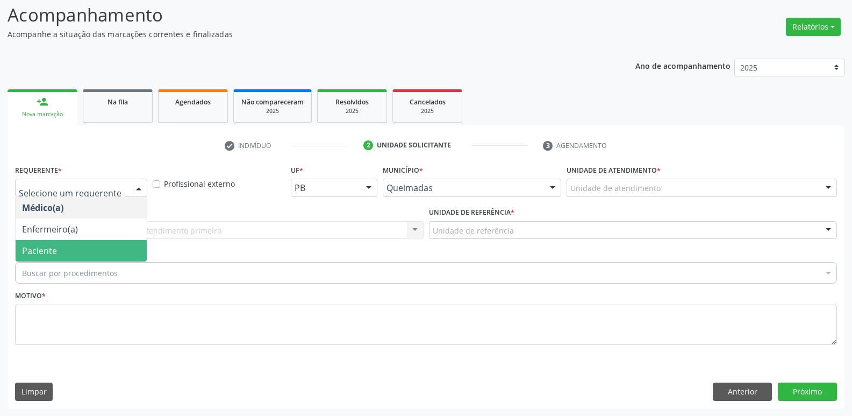
click at [41, 248] on span "Paciente" at bounding box center [39, 251] width 35 height 12
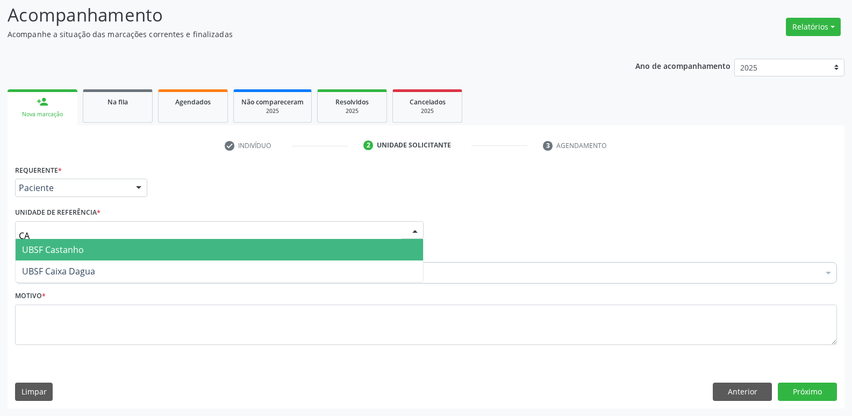
type input "CAS"
click at [47, 250] on span "UBSF Castanho" at bounding box center [53, 250] width 62 height 12
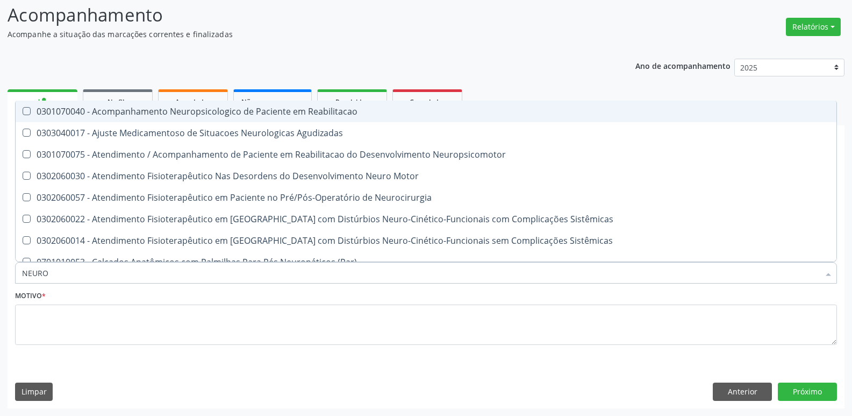
type input "NEUROC"
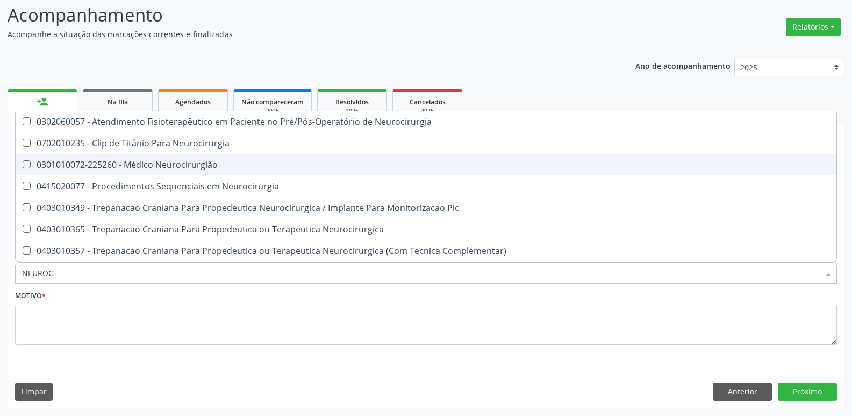
drag, startPoint x: 189, startPoint y: 162, endPoint x: 174, endPoint y: 236, distance: 75.2
click at [188, 164] on div "0301010072-225260 - Médico Neurocirurgião" at bounding box center [426, 164] width 808 height 9
checkbox Neurocirurgião "true"
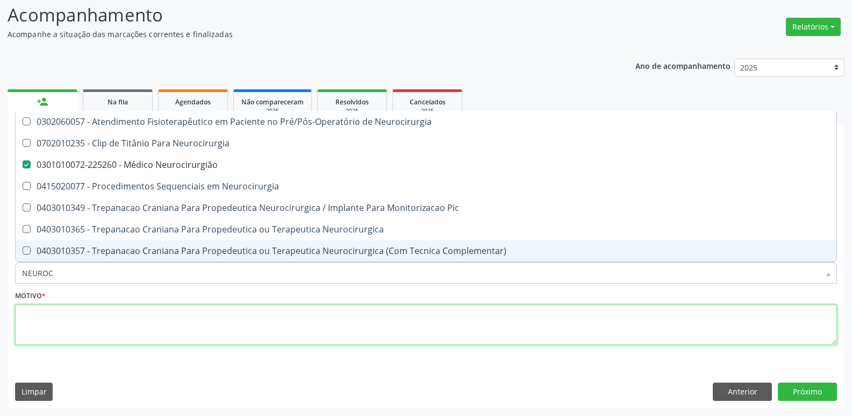
click at [135, 322] on textarea at bounding box center [426, 324] width 822 height 41
checkbox Neurocirurgia "true"
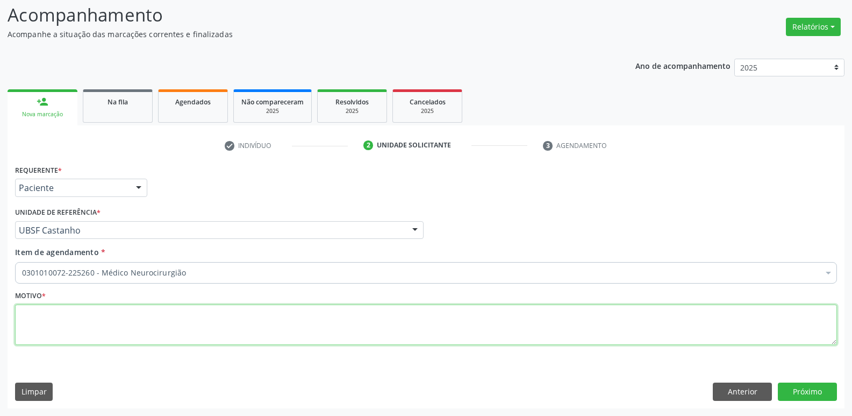
paste textarea "AVALIAÇÃO"
type textarea "AVALIAÇÃO"
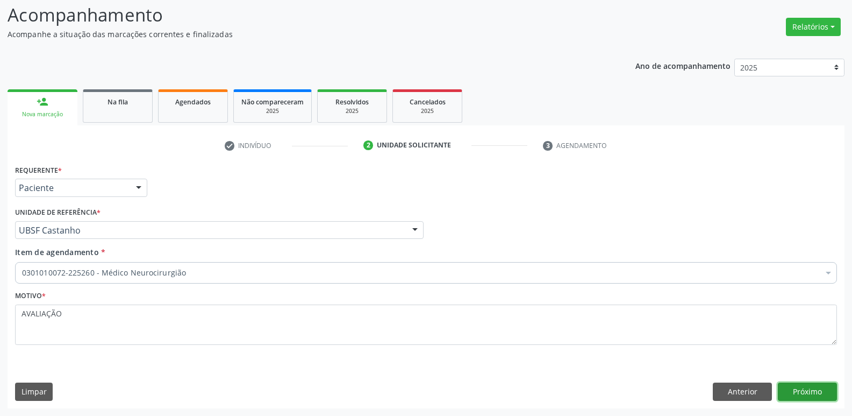
click at [800, 393] on button "Próximo" at bounding box center [807, 391] width 59 height 18
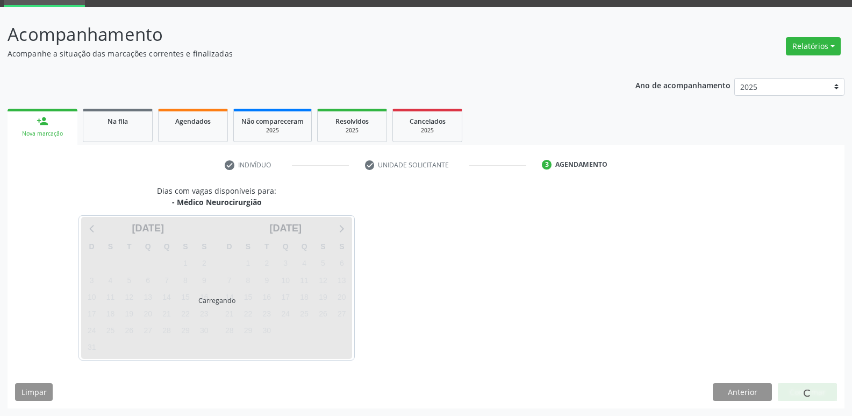
scroll to position [52, 0]
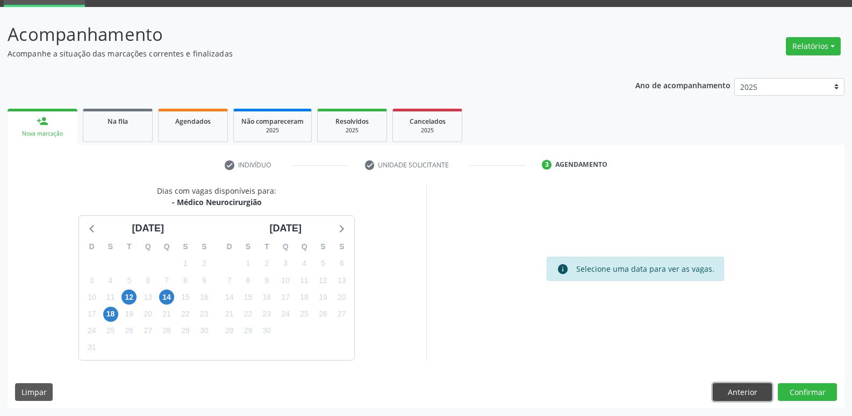
click at [749, 389] on button "Anterior" at bounding box center [742, 392] width 59 height 18
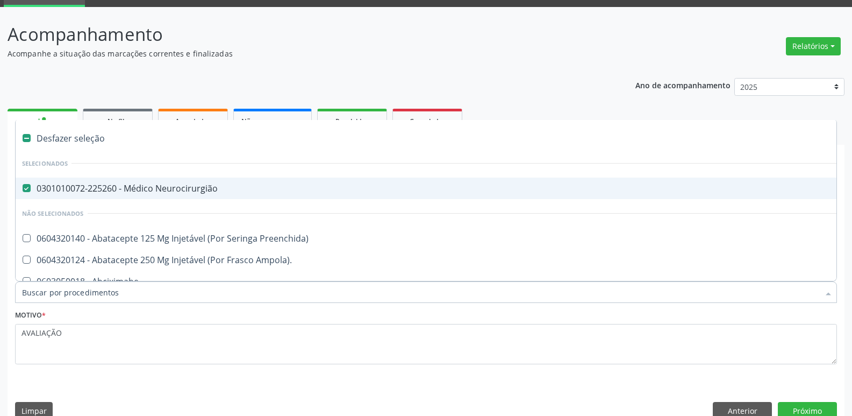
click at [166, 191] on div "0301010072-225260 - Médico Neurocirurgião" at bounding box center [440, 188] width 837 height 9
checkbox Neurocirurgião "false"
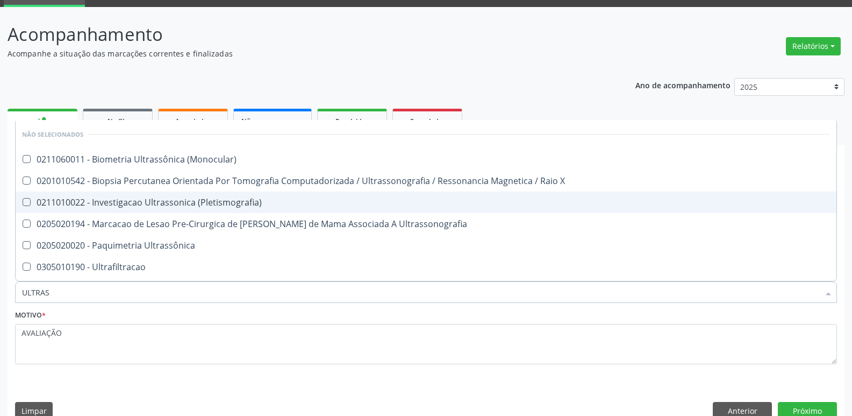
type input "ULTRASS"
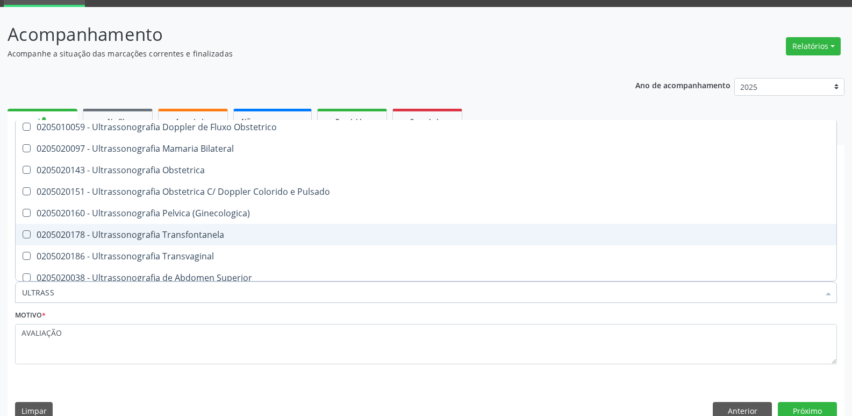
scroll to position [215, 0]
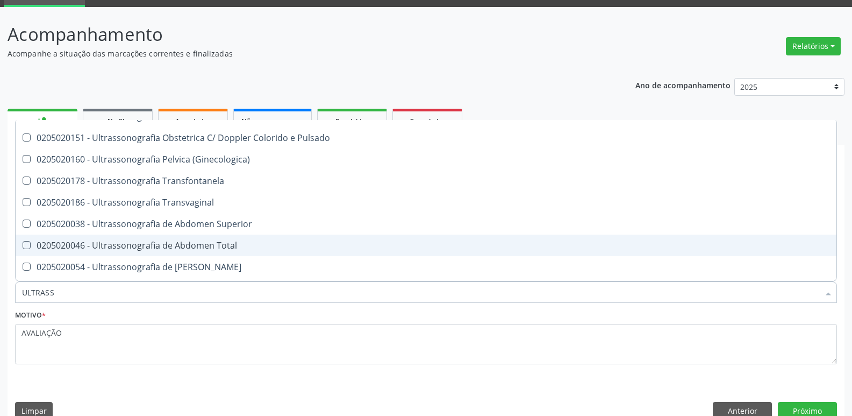
drag, startPoint x: 188, startPoint y: 240, endPoint x: 173, endPoint y: 262, distance: 26.3
click at [188, 241] on div "0205020046 - Ultrassonografia de Abdomen Total" at bounding box center [426, 245] width 808 height 9
checkbox Total "true"
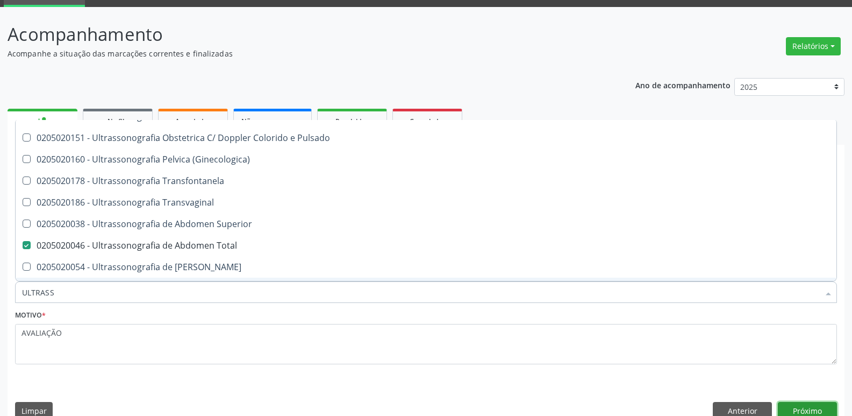
click at [786, 408] on button "Próximo" at bounding box center [807, 411] width 59 height 18
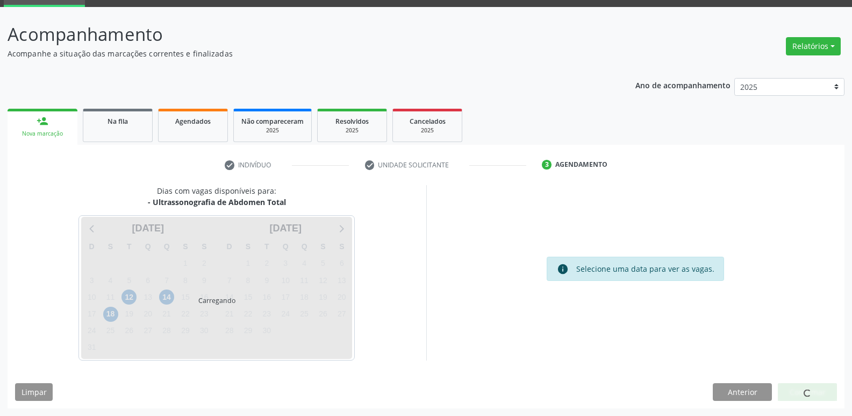
scroll to position [0, 0]
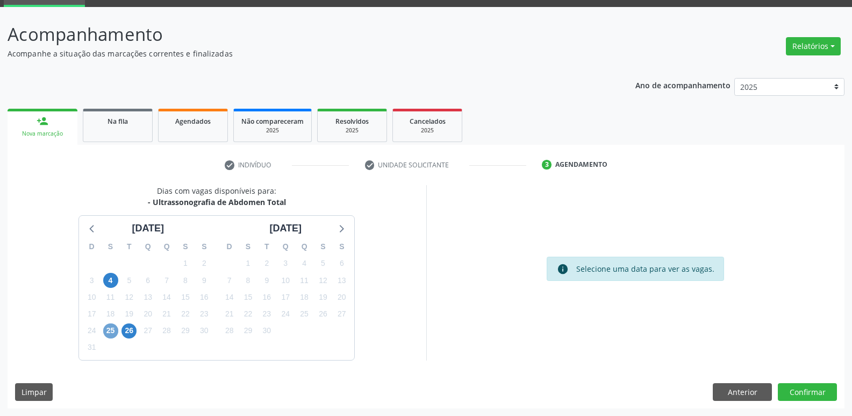
click at [116, 332] on span "25" at bounding box center [110, 330] width 15 height 15
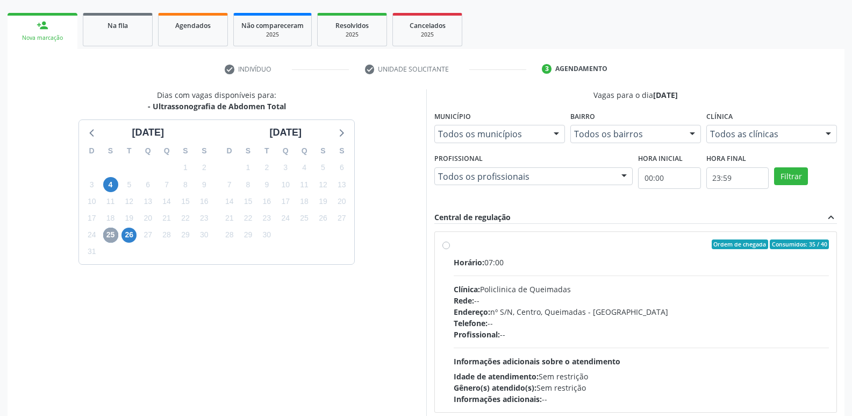
scroll to position [208, 0]
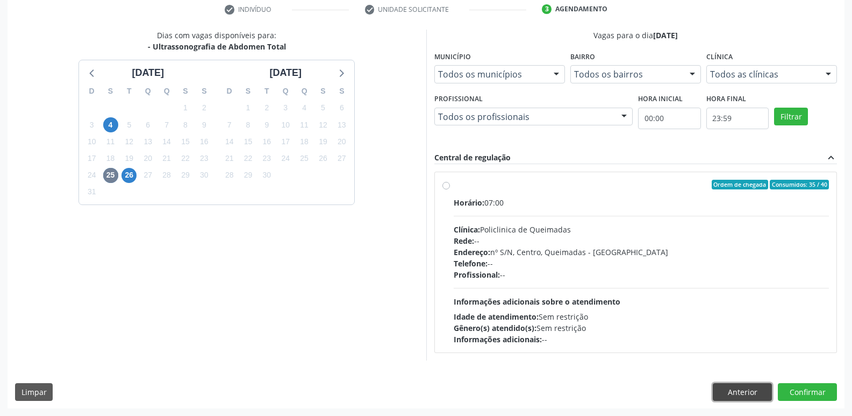
click at [753, 391] on button "Anterior" at bounding box center [742, 392] width 59 height 18
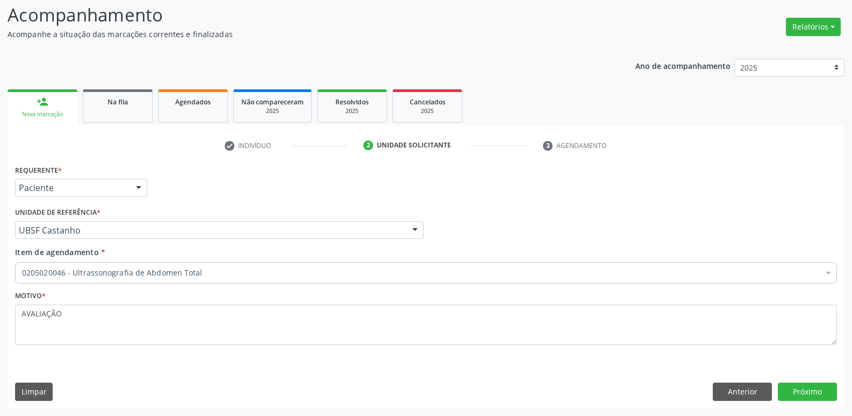
scroll to position [72, 0]
click at [764, 392] on button "Anterior" at bounding box center [742, 391] width 59 height 18
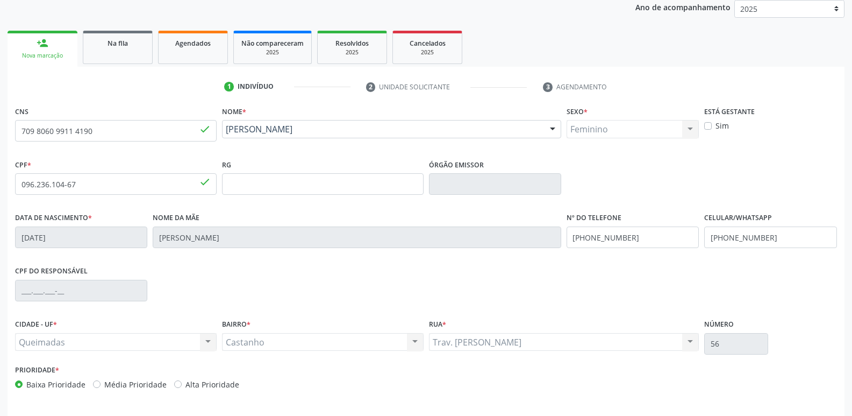
scroll to position [167, 0]
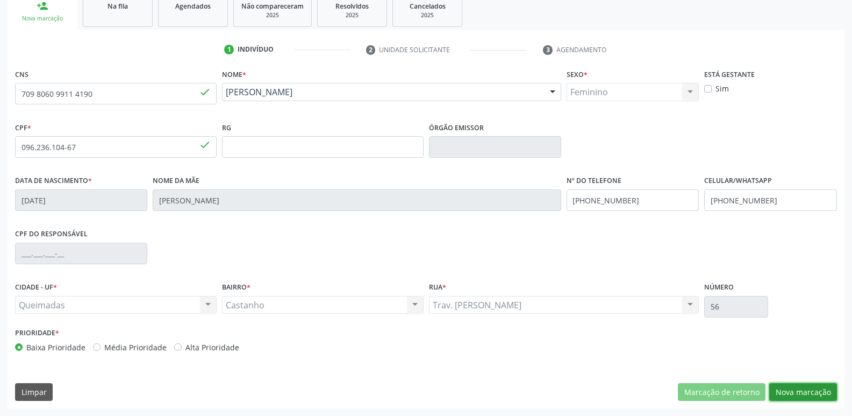
click at [802, 394] on button "Nova marcação" at bounding box center [804, 392] width 68 height 18
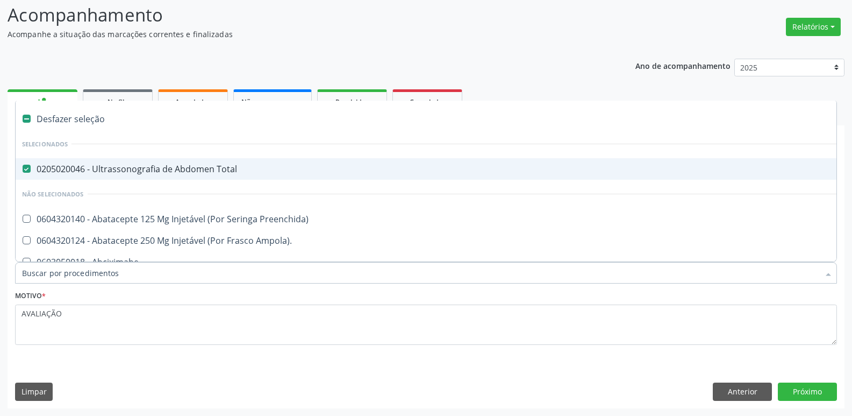
click at [144, 173] on div "0205020046 - Ultrassonografia de Abdomen Total" at bounding box center [440, 169] width 837 height 9
checkbox Total "false"
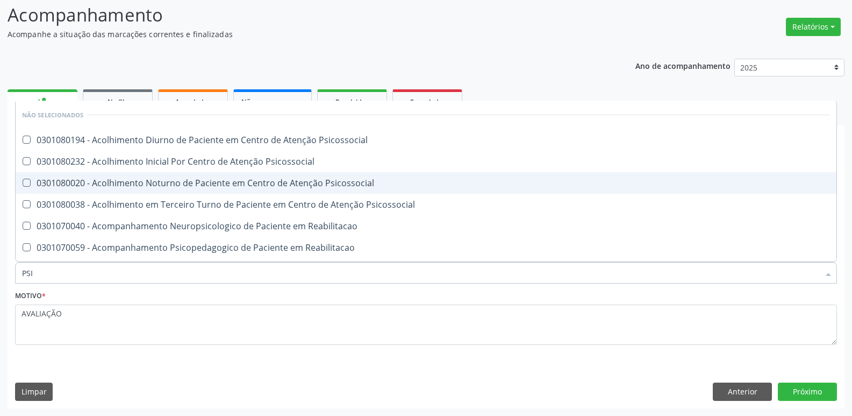
type input "PSIQ"
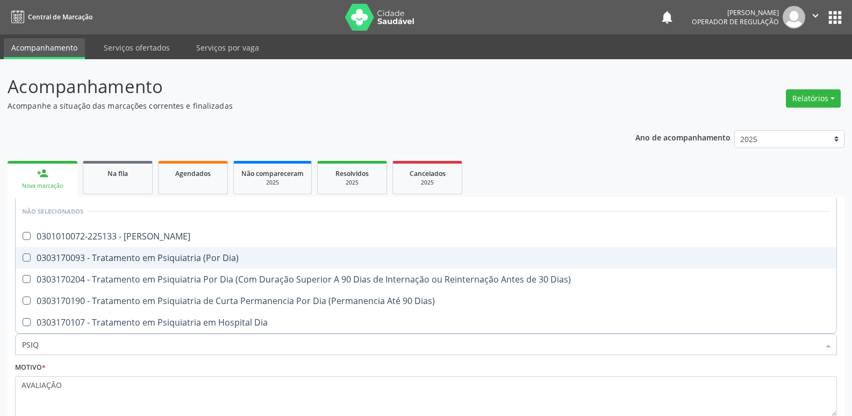
scroll to position [72, 0]
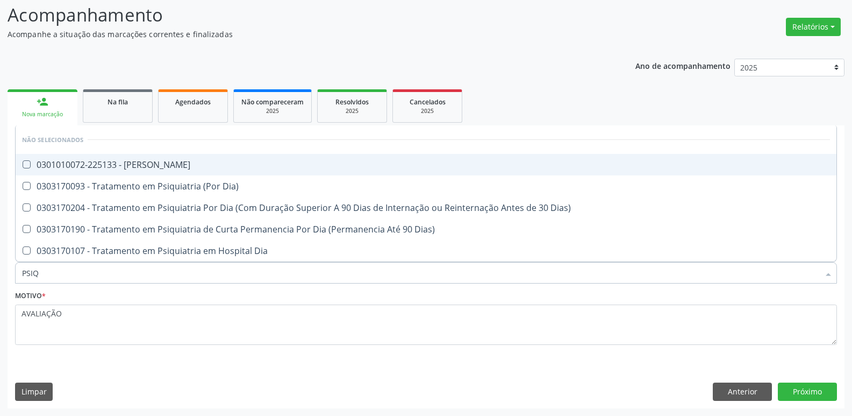
click at [119, 163] on div "0301010072-225133 - Médico Psiquiatra" at bounding box center [426, 164] width 808 height 9
checkbox Psiquiatra "true"
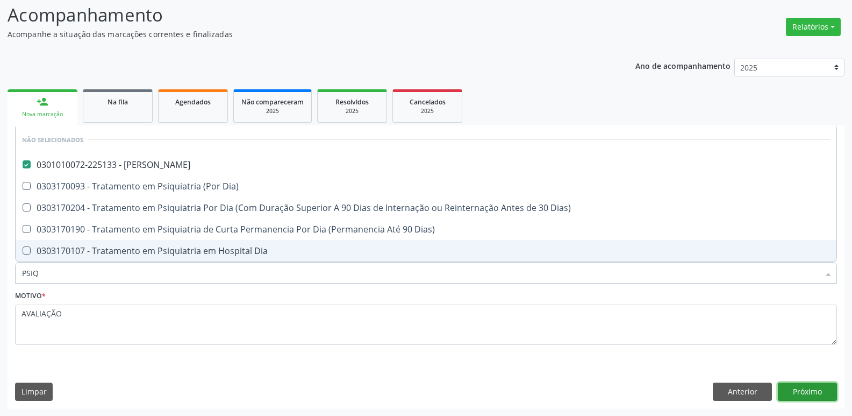
click at [829, 395] on button "Próximo" at bounding box center [807, 391] width 59 height 18
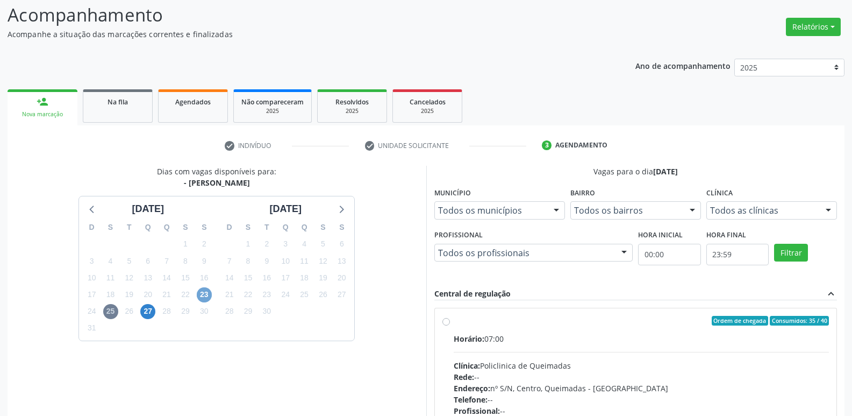
click at [203, 294] on span "23" at bounding box center [204, 294] width 15 height 15
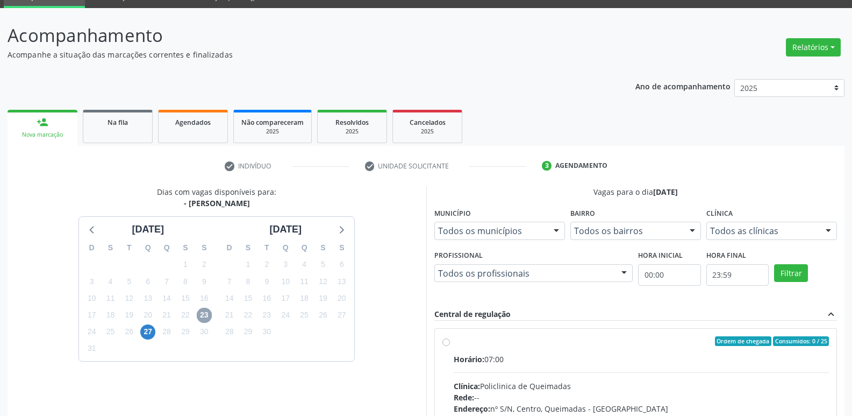
scroll to position [46, 0]
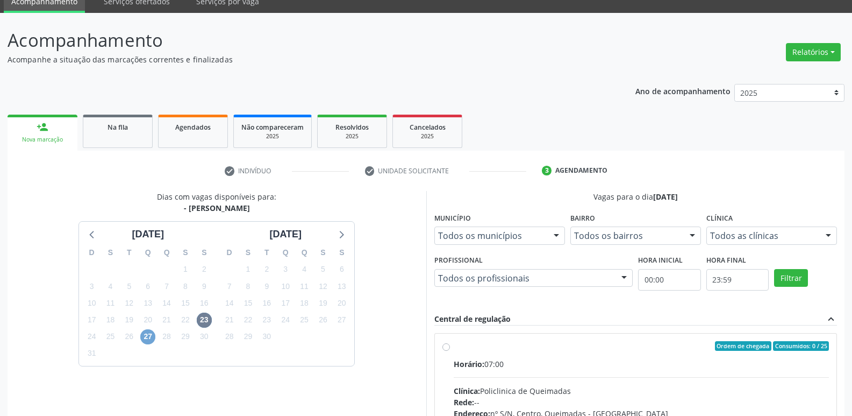
click at [146, 336] on span "27" at bounding box center [147, 336] width 15 height 15
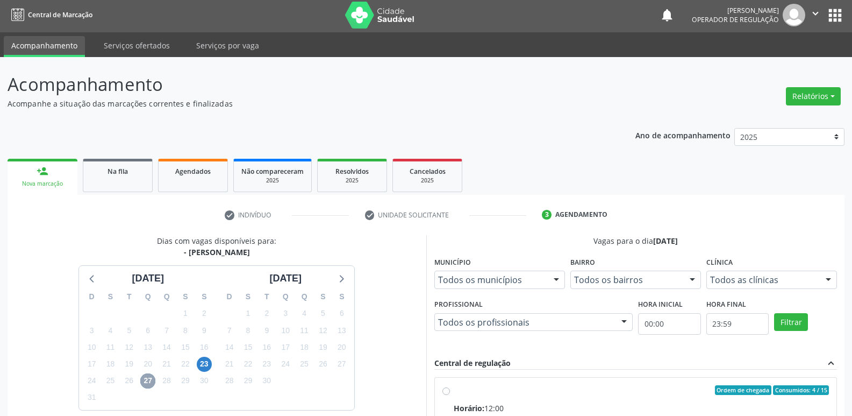
scroll to position [0, 0]
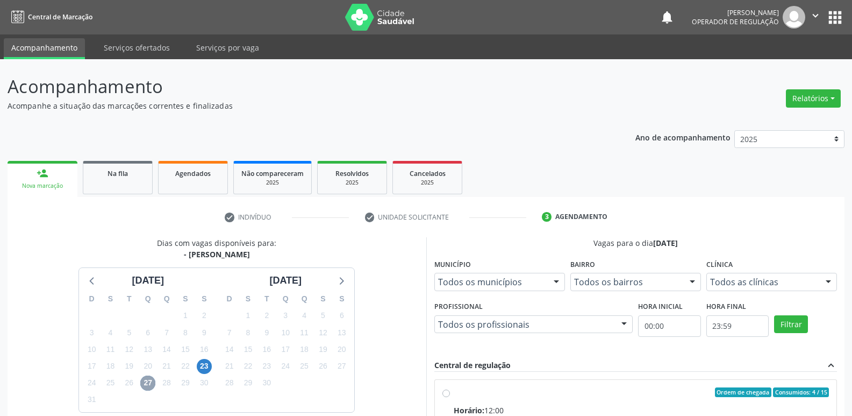
click at [815, 15] on icon "" at bounding box center [816, 16] width 12 height 12
click at [779, 65] on link "Sair" at bounding box center [788, 65] width 74 height 15
